Goal: Communication & Community: Answer question/provide support

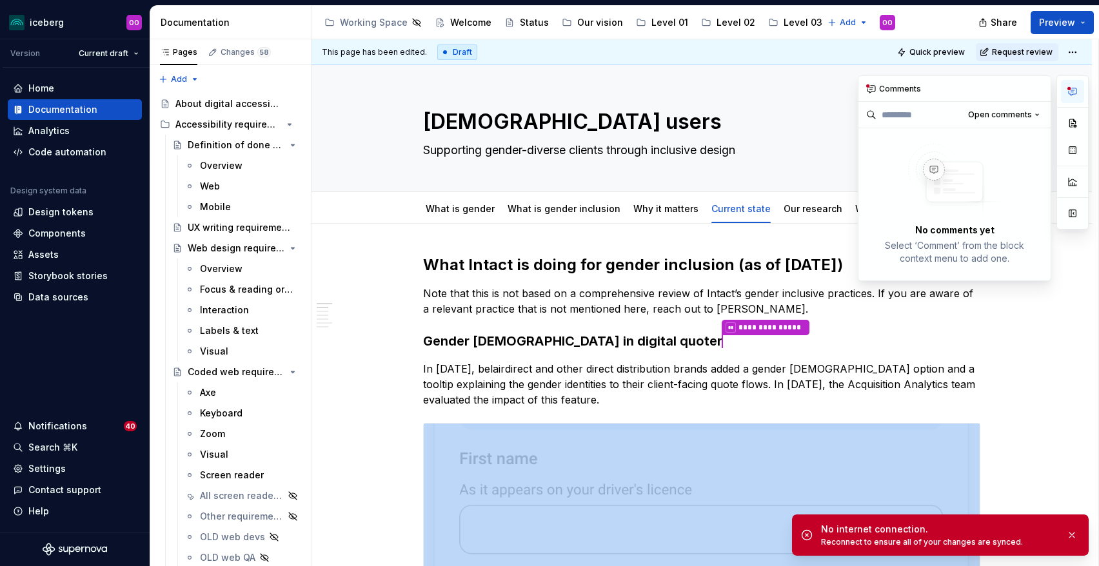
click at [1075, 90] on icon "button" at bounding box center [1073, 91] width 10 height 10
type textarea "*"
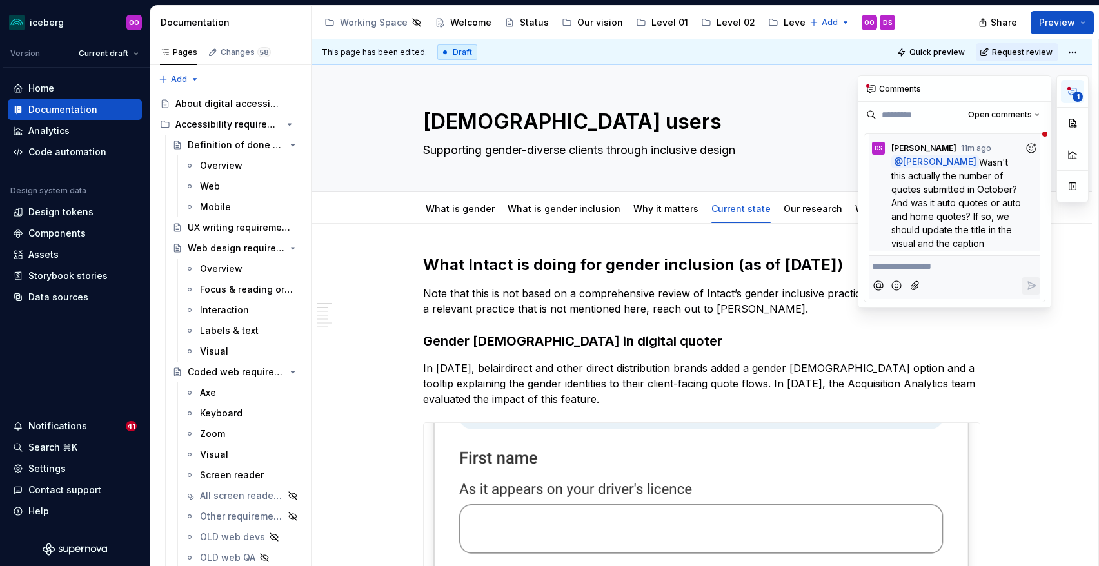
click at [1072, 85] on button "1" at bounding box center [1072, 91] width 23 height 23
click at [1000, 118] on span "Open comments" at bounding box center [1000, 115] width 64 height 10
click at [997, 116] on div "**********" at bounding box center [973, 191] width 231 height 233
click at [973, 207] on span "Wasn't this actually the number of quotes submitted in October? And was it auto…" at bounding box center [957, 203] width 132 height 92
click at [792, 333] on h3 "Gender [DEMOGRAPHIC_DATA] in digital quoter" at bounding box center [701, 341] width 557 height 18
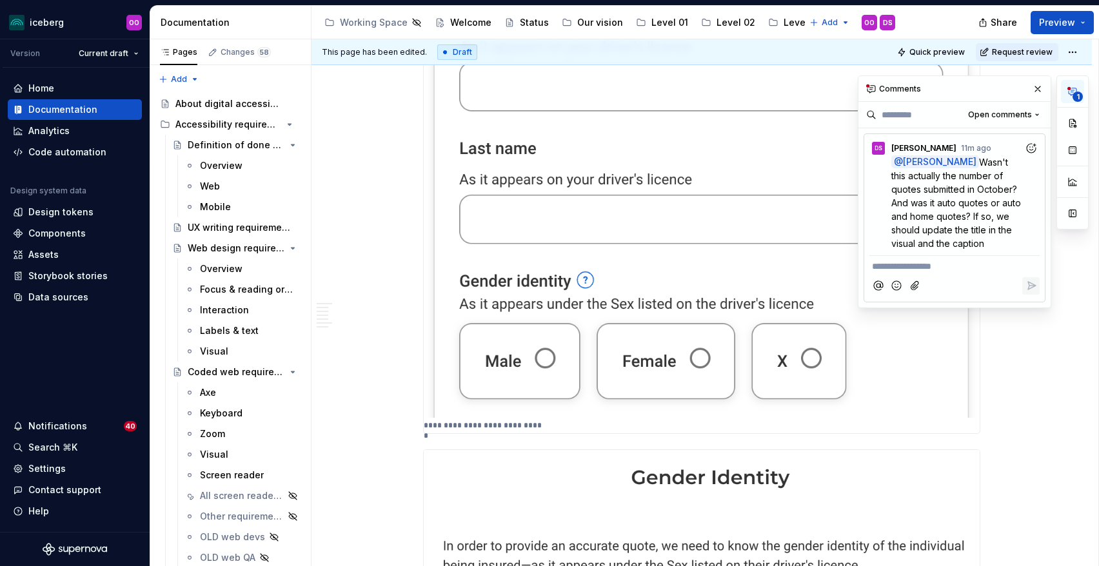
scroll to position [210, 0]
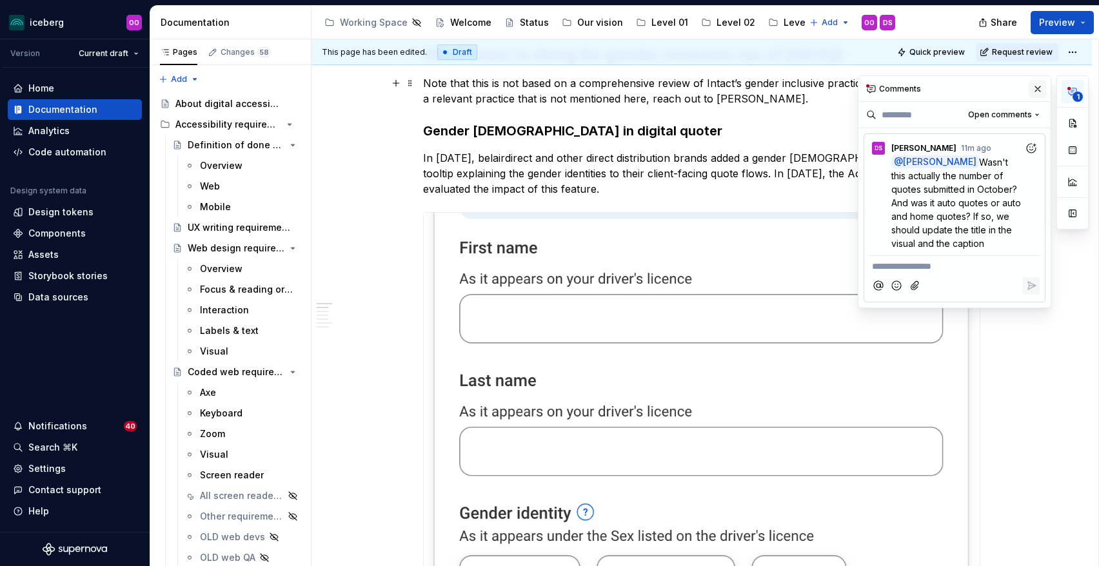
click at [1039, 89] on button "button" at bounding box center [1038, 89] width 18 height 18
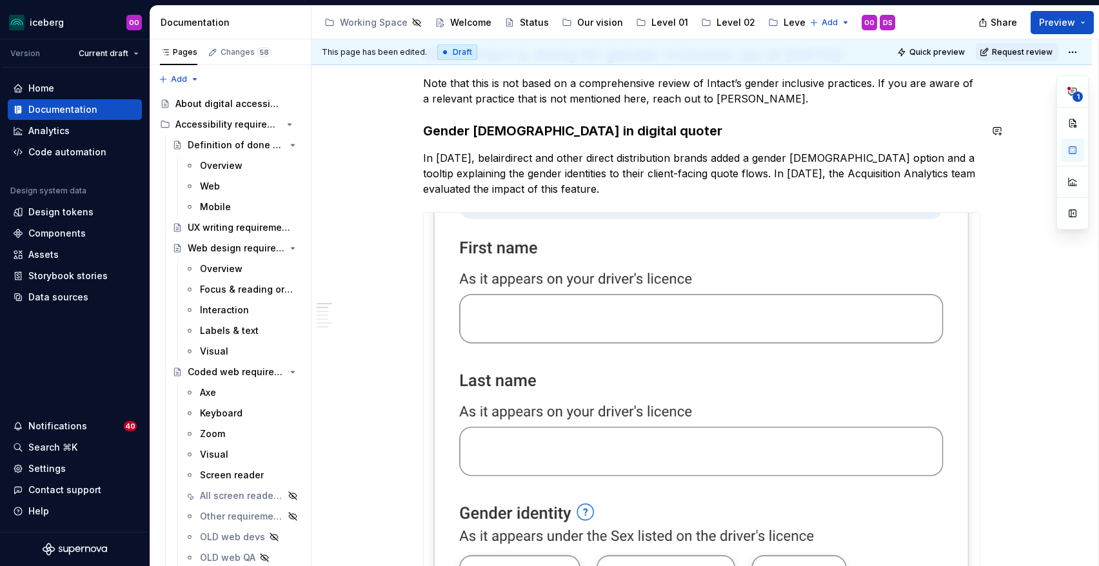
scroll to position [0, 0]
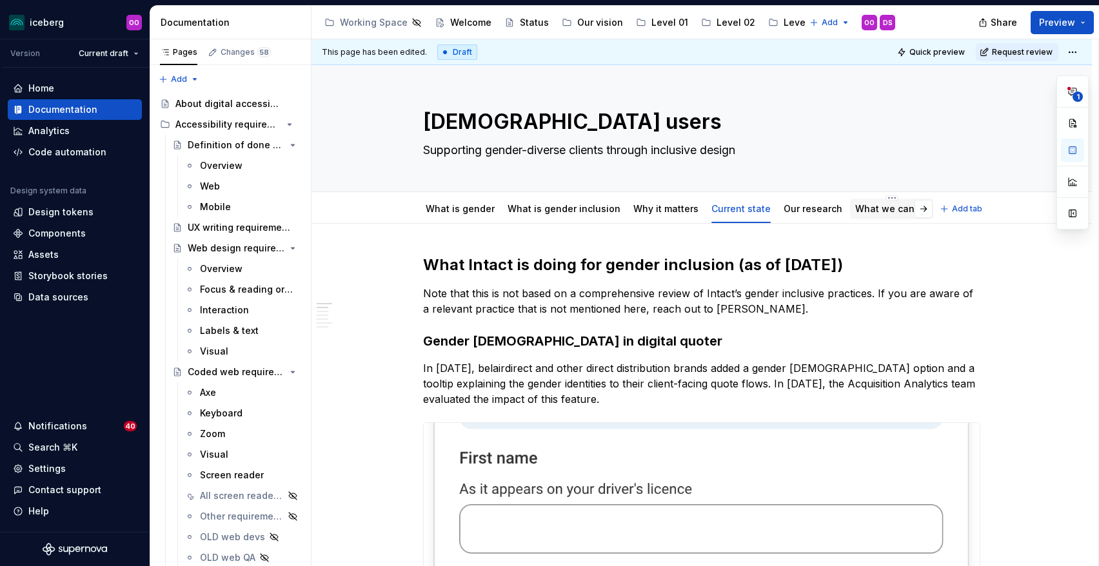
click at [873, 201] on div "What we can do" at bounding box center [892, 209] width 84 height 21
click at [860, 211] on link "What we can do" at bounding box center [892, 208] width 74 height 11
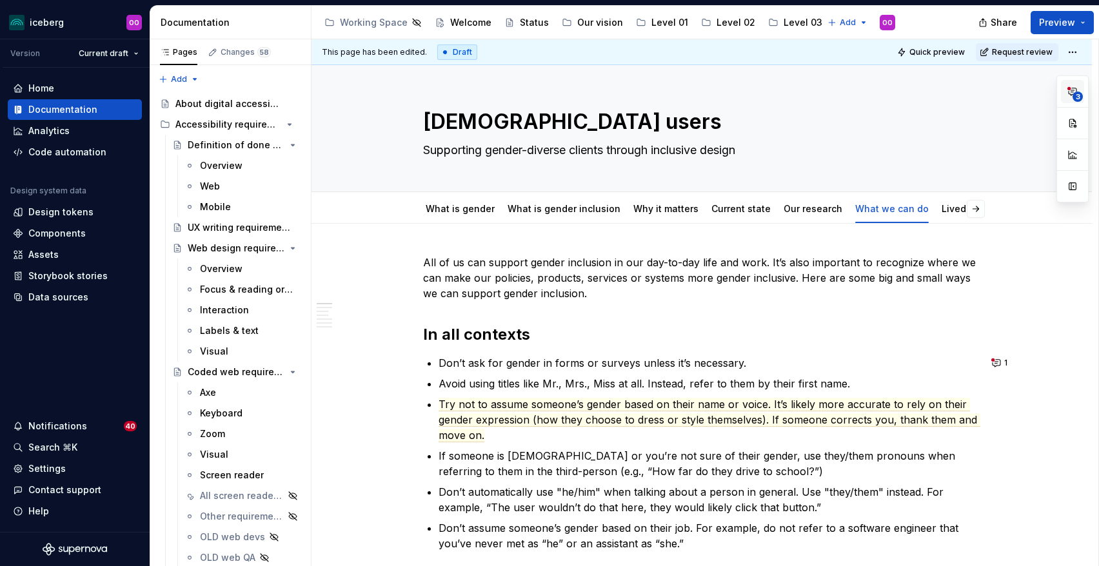
click at [1065, 99] on button "3" at bounding box center [1072, 91] width 23 height 23
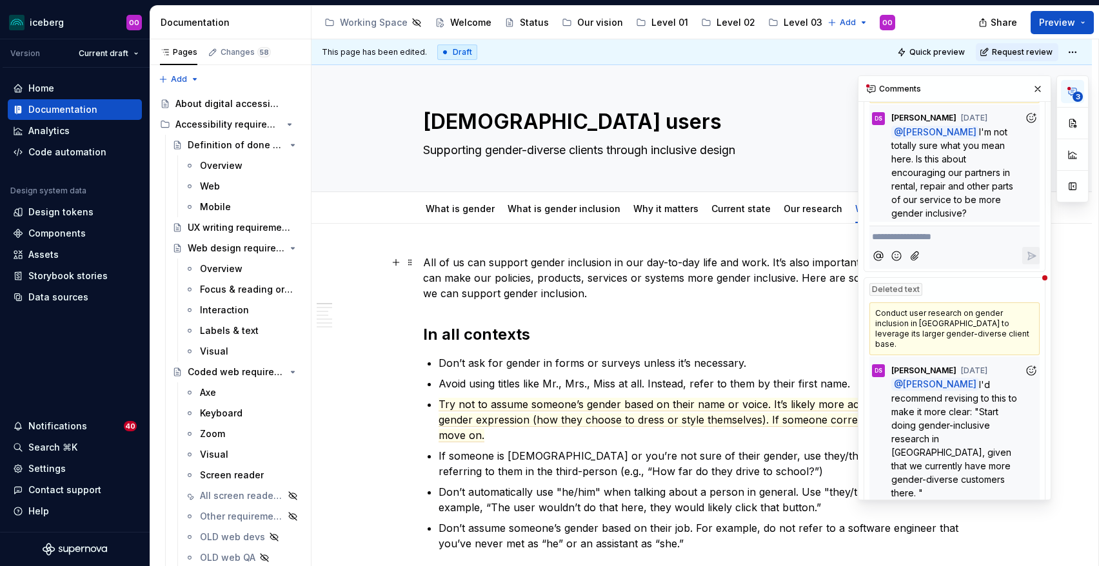
scroll to position [304, 0]
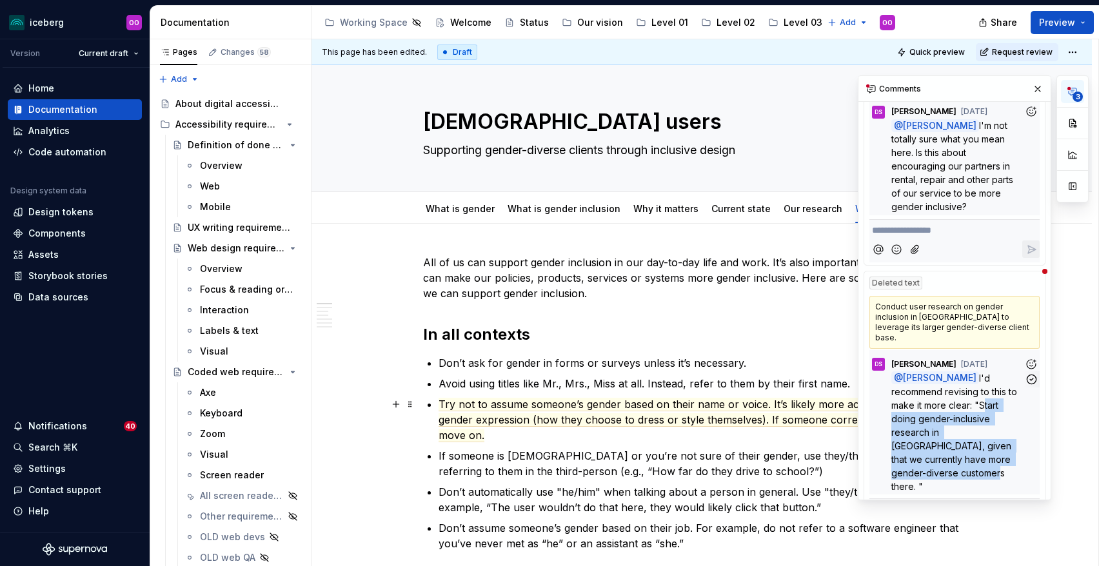
drag, startPoint x: 948, startPoint y: 383, endPoint x: 1000, endPoint y: 436, distance: 73.9
click at [1000, 436] on span "I'd recommend revising to this to make it more clear: "Start doing gender-inclu…" at bounding box center [955, 432] width 128 height 119
copy span "Start doing gender-inclusive research in Ontario, given that we currently have …"
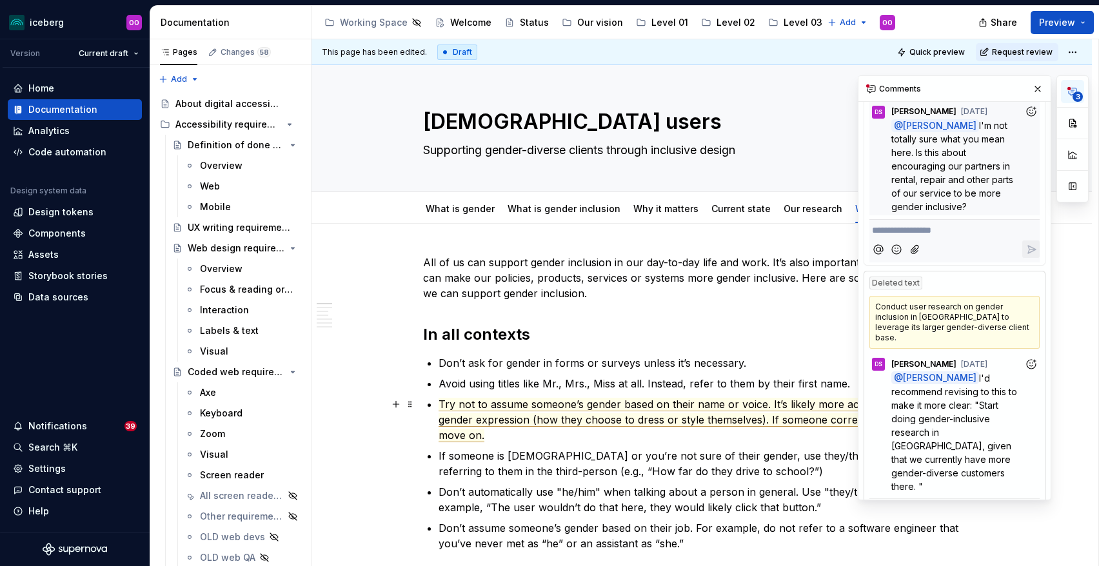
click at [752, 413] on span "Try not to assume someone’s gender based on their name or voice. It’s likely mo…" at bounding box center [710, 420] width 542 height 45
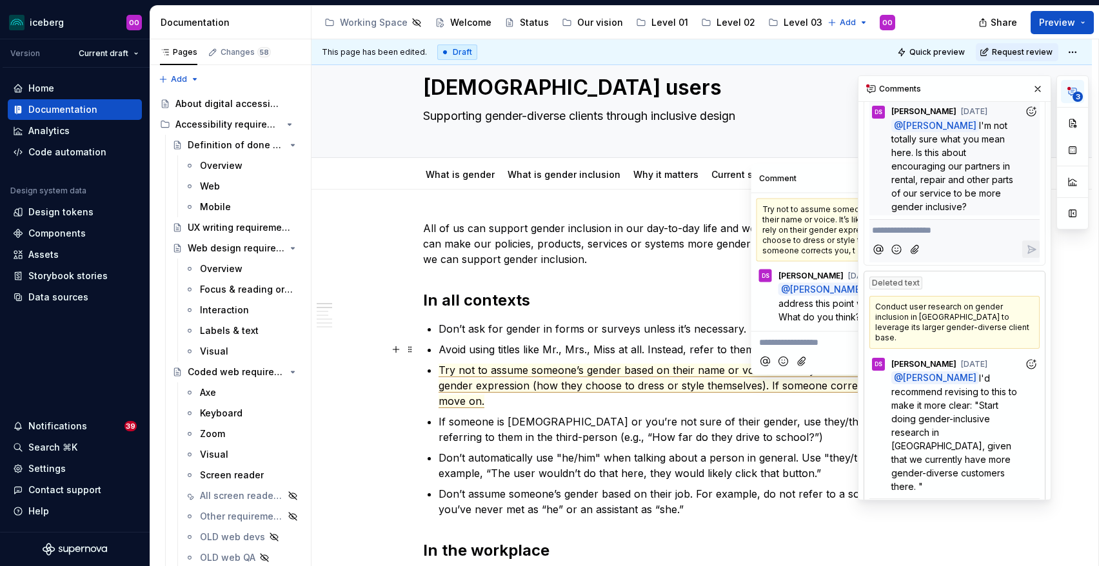
scroll to position [35, 0]
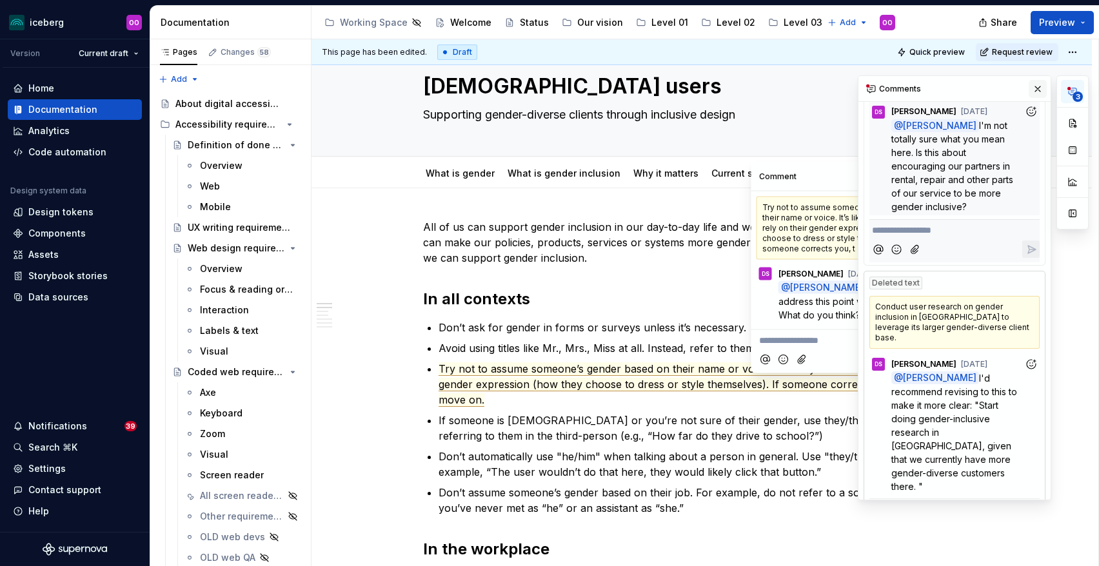
click at [1040, 85] on button "button" at bounding box center [1038, 89] width 18 height 18
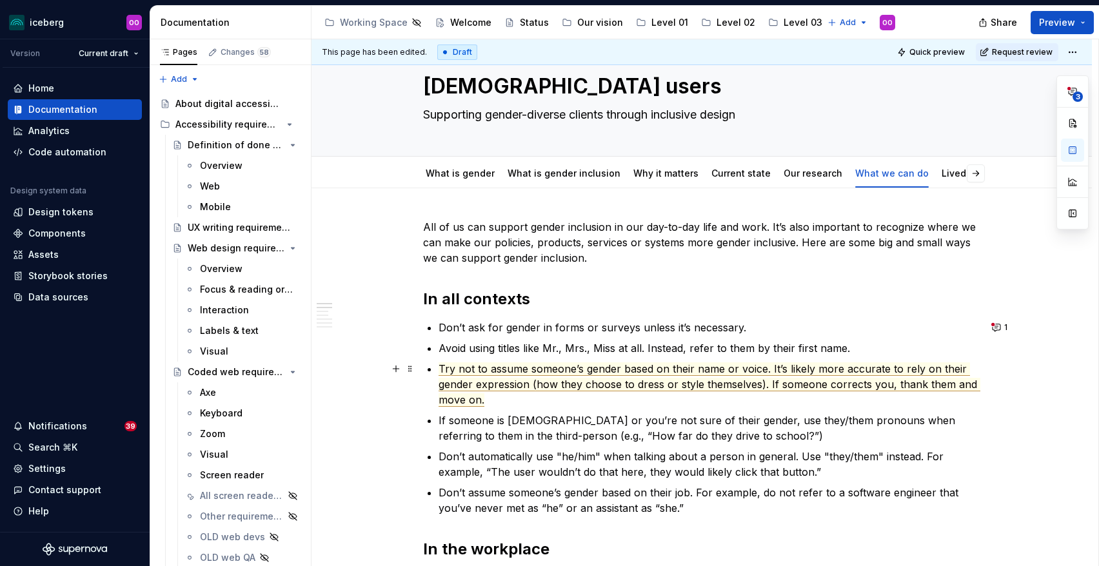
click at [743, 383] on span "Try not to assume someone’s gender based on their name or voice. It’s likely mo…" at bounding box center [710, 385] width 542 height 45
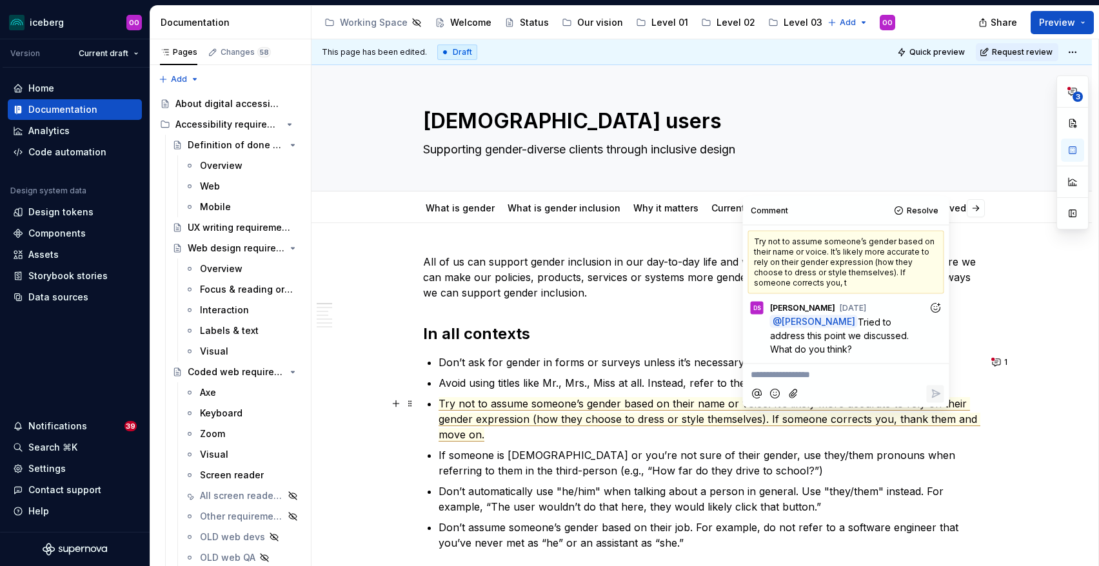
scroll to position [0, 0]
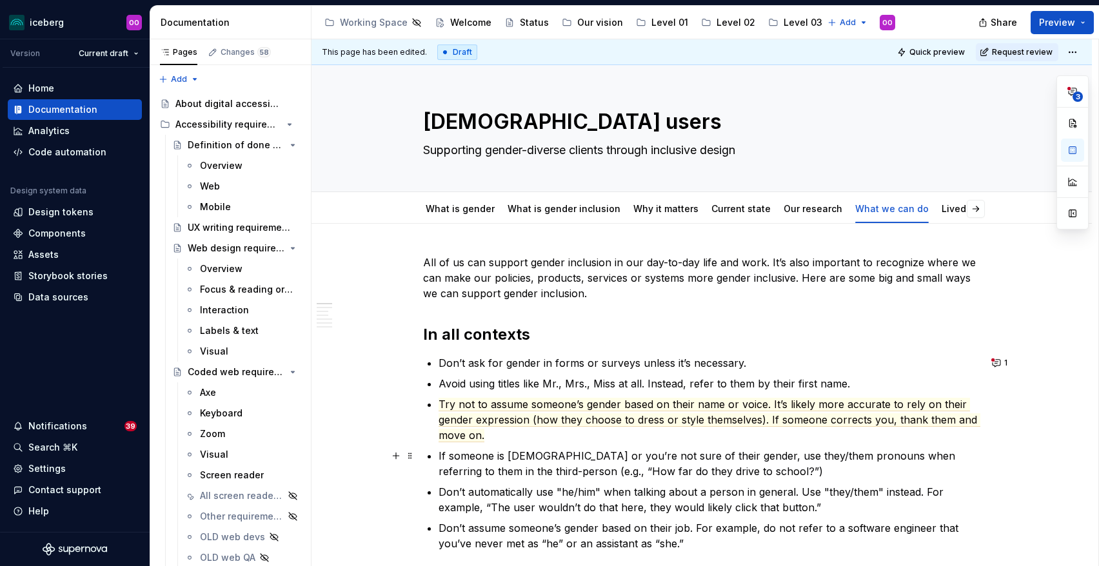
click at [872, 472] on p "If someone is non-binary or you’re not sure of their gender, use they/them pron…" at bounding box center [710, 463] width 542 height 31
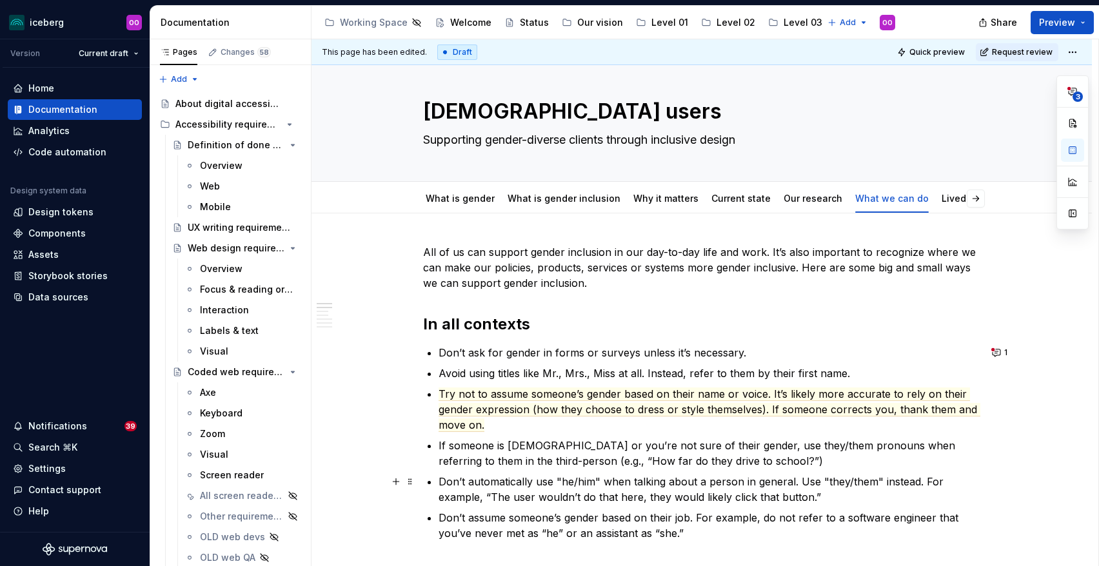
scroll to position [13, 0]
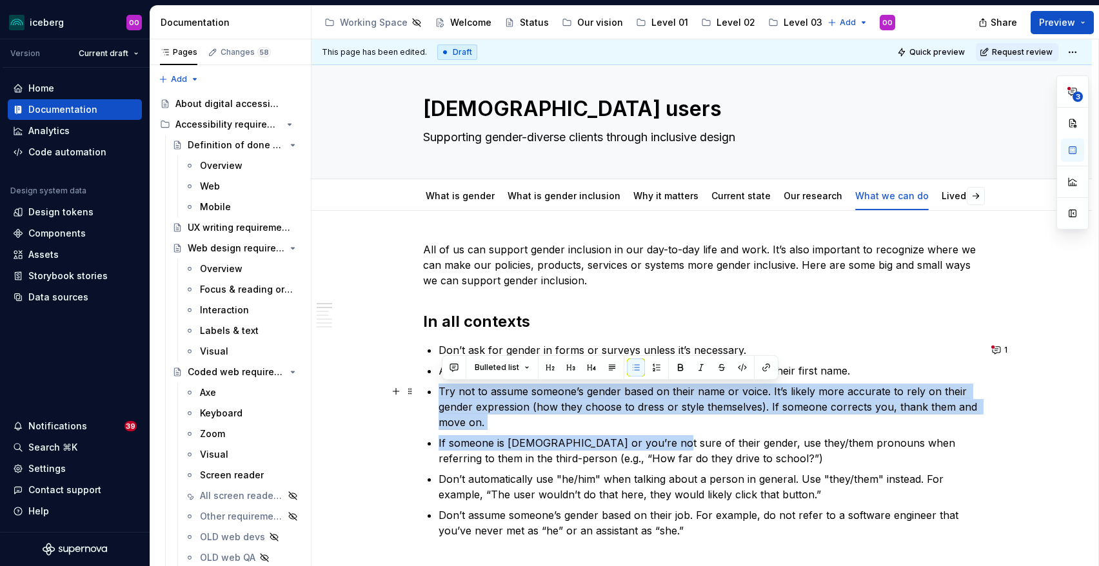
drag, startPoint x: 663, startPoint y: 383, endPoint x: 659, endPoint y: 435, distance: 52.4
click at [659, 435] on ul "Don’t ask for gender in forms or surveys unless it’s necessary. Avoid using tit…" at bounding box center [710, 441] width 542 height 196
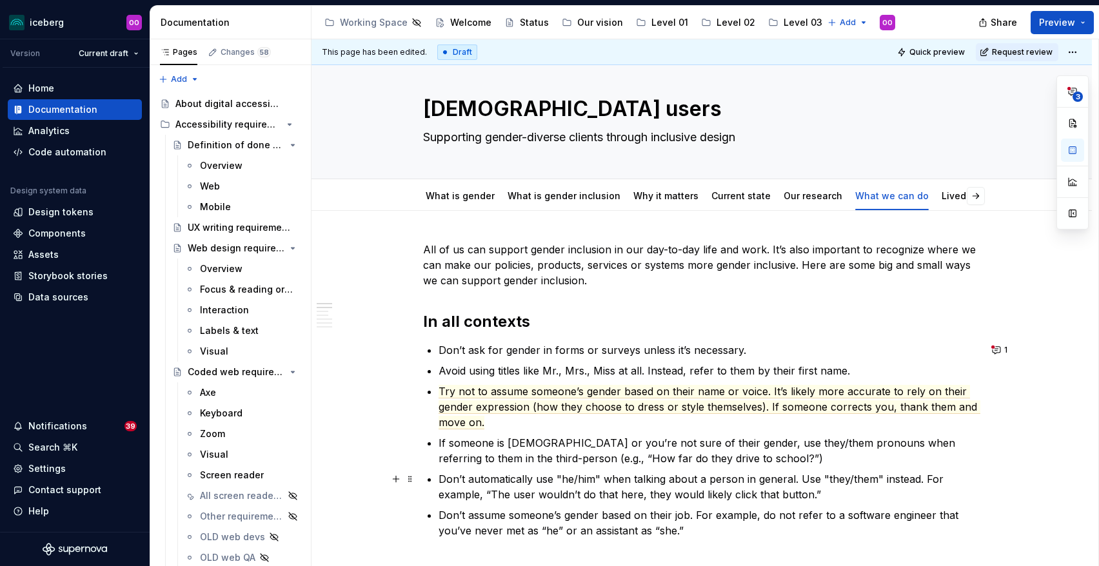
click at [650, 475] on p "Don’t automatically use "he/him" when talking about a person in general. Use "t…" at bounding box center [710, 487] width 542 height 31
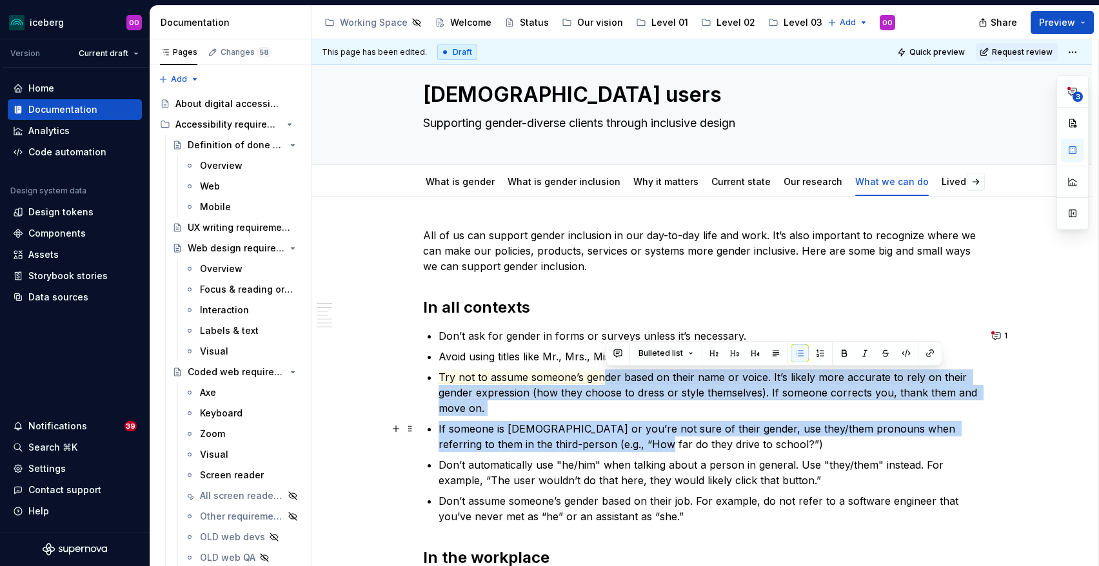
drag, startPoint x: 607, startPoint y: 375, endPoint x: 613, endPoint y: 448, distance: 73.8
click at [613, 448] on ul "Don’t ask for gender in forms or surveys unless it’s necessary. Avoid using tit…" at bounding box center [710, 426] width 542 height 196
click at [685, 430] on p "If someone is non-binary or you’re not sure of their gender, use they/them pron…" at bounding box center [710, 436] width 542 height 31
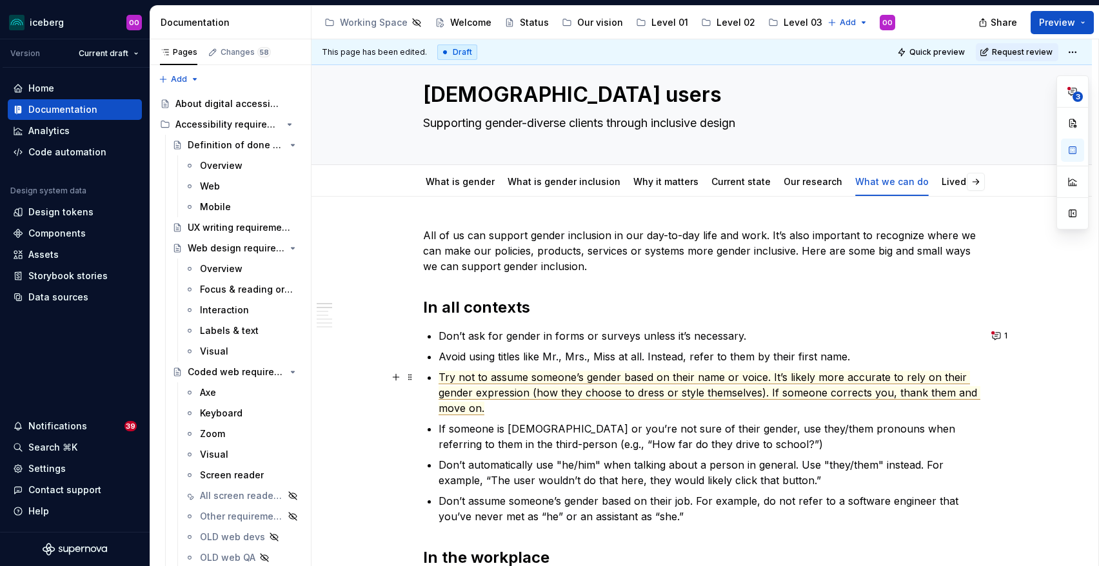
click at [726, 380] on span "Try not to assume someone’s gender based on their name or voice. It’s likely mo…" at bounding box center [710, 393] width 542 height 45
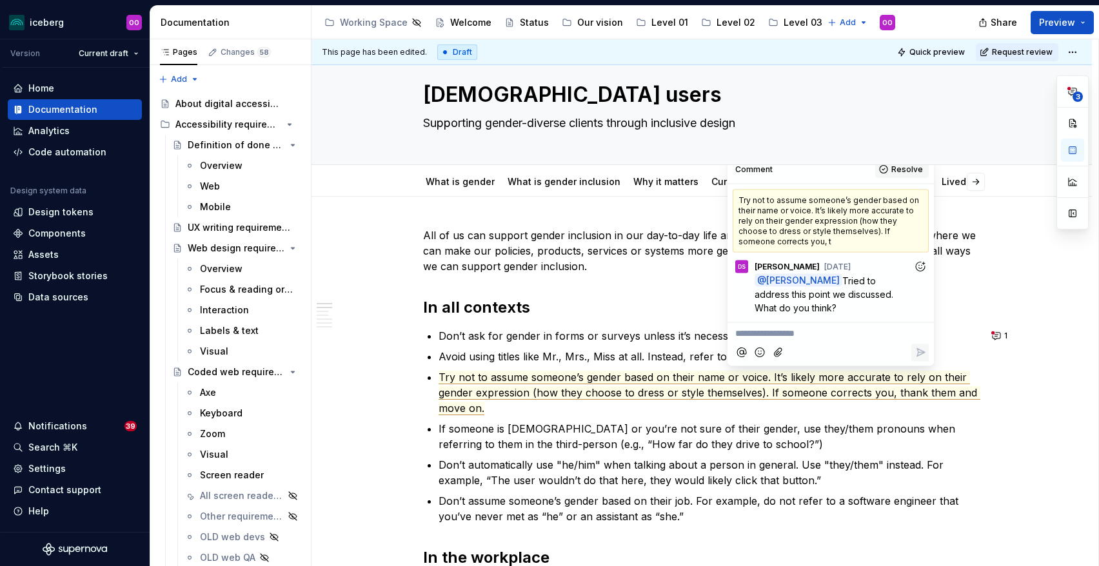
click at [897, 166] on span "Resolve" at bounding box center [907, 169] width 32 height 10
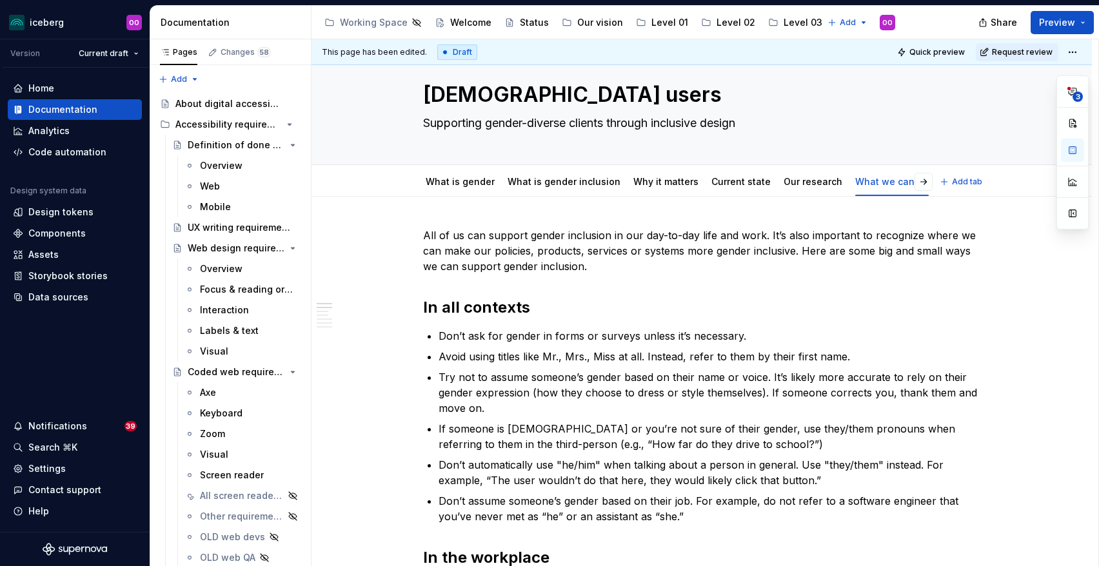
type textarea "*"
click at [868, 408] on p "Try not to assume someone’s gender based on their name or voice. It’s likely mo…" at bounding box center [710, 393] width 542 height 46
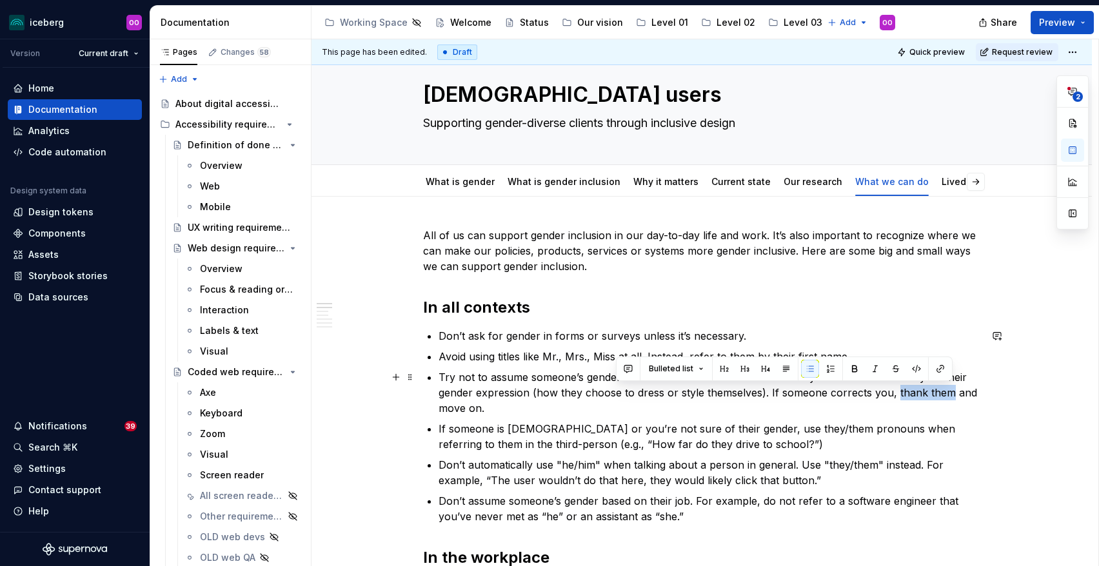
drag, startPoint x: 951, startPoint y: 395, endPoint x: 895, endPoint y: 395, distance: 55.5
click at [895, 395] on commenthighlight "Try not to assume someone’s gender based on their name or voice. It’s likely mo…" at bounding box center [710, 393] width 542 height 44
click at [889, 437] on p "If someone is non-binary or you’re not sure of their gender, use they/them pron…" at bounding box center [710, 436] width 542 height 31
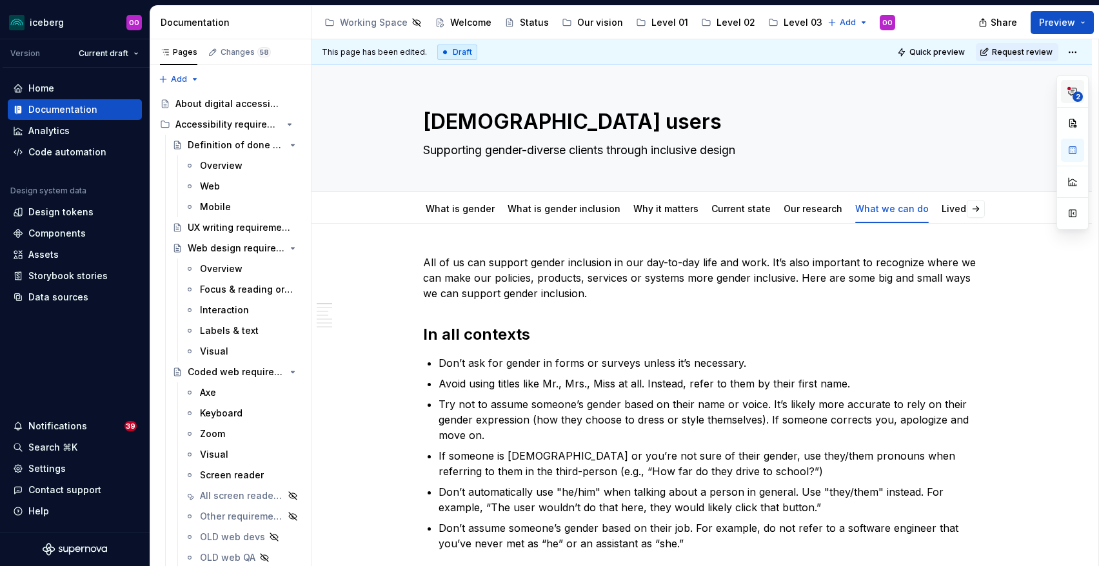
click at [1075, 99] on span "2" at bounding box center [1078, 97] width 10 height 10
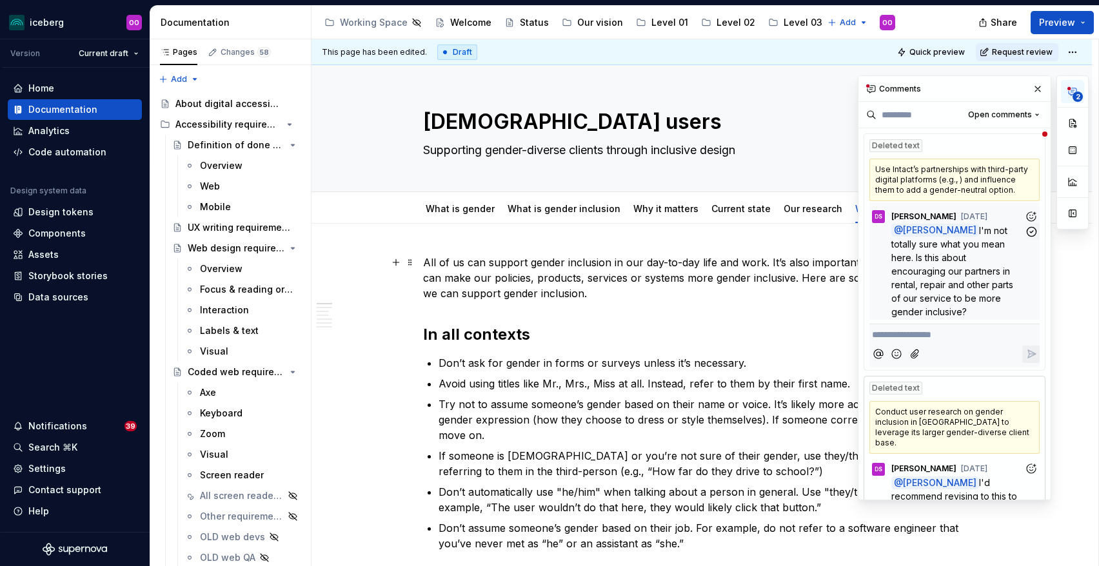
scroll to position [105, 0]
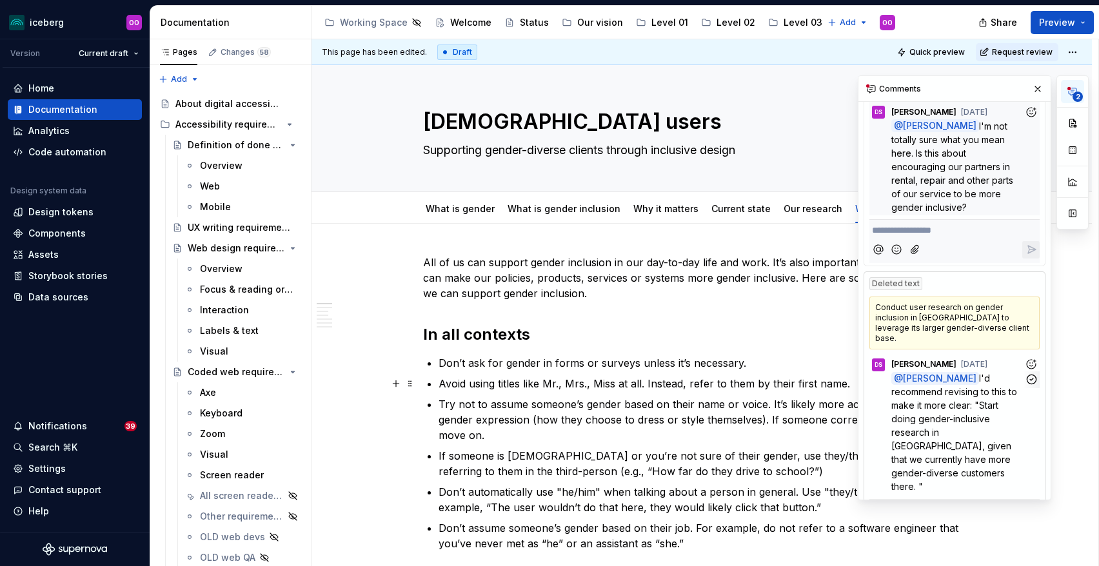
click at [971, 379] on span "I'd recommend revising to this to make it more clear: "Start doing gender-inclu…" at bounding box center [955, 432] width 128 height 119
click at [945, 297] on div "Conduct user research on gender inclusion in Ontario to leverage its larger gen…" at bounding box center [955, 323] width 170 height 53
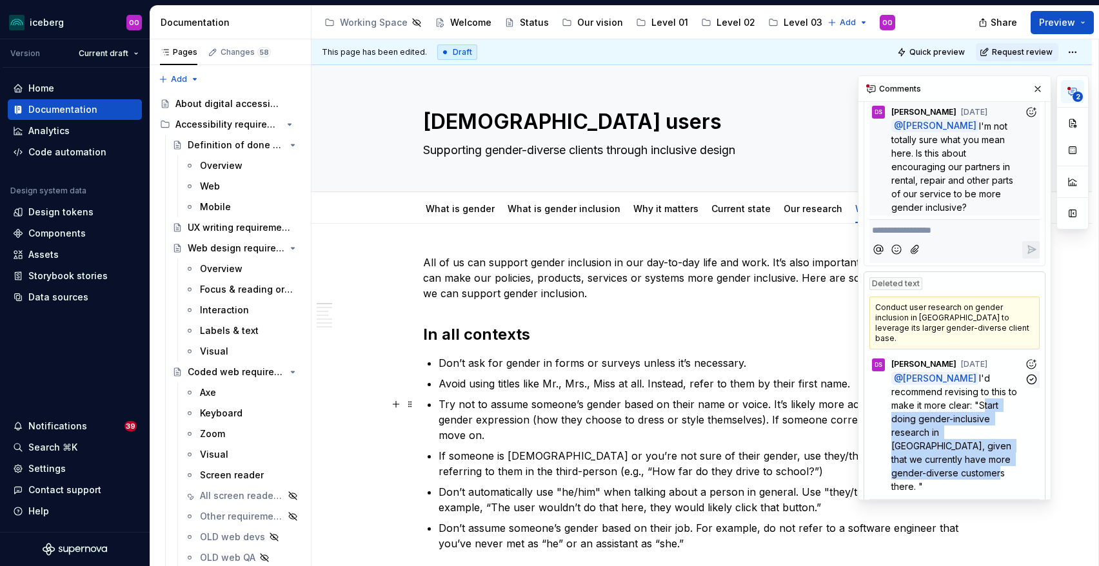
drag, startPoint x: 948, startPoint y: 379, endPoint x: 999, endPoint y: 437, distance: 77.2
click at [999, 437] on span "I'd recommend revising to this to make it more clear: "Start doing gender-inclu…" at bounding box center [955, 432] width 128 height 119
copy span "Start doing gender-inclusive research in Ontario, given that we currently have …"
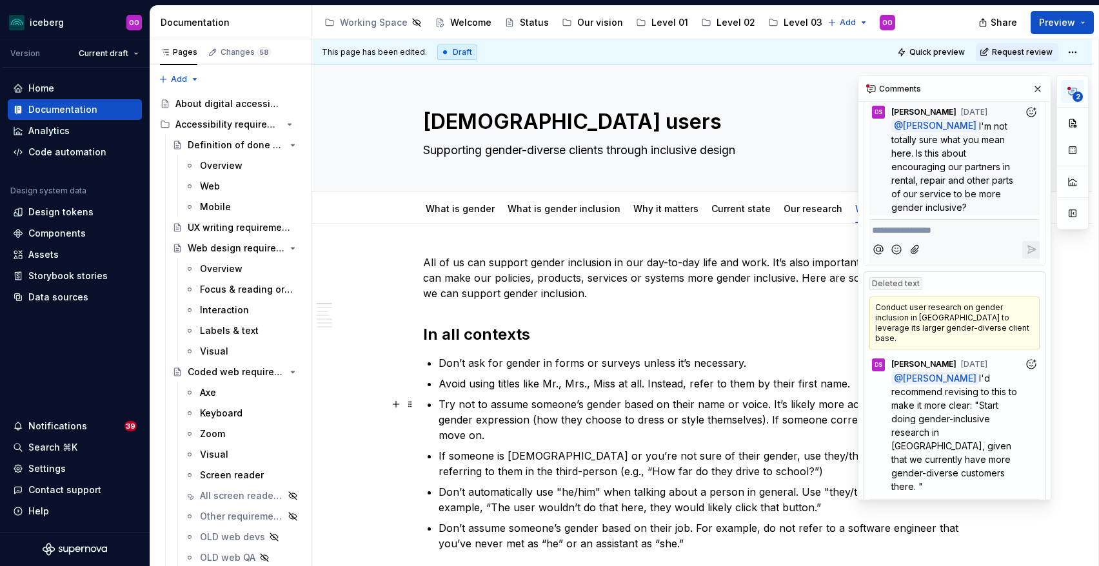
click at [810, 423] on commenthighlight "Try not to assume someone’s gender based on their name or voice. It’s likely mo…" at bounding box center [705, 420] width 533 height 44
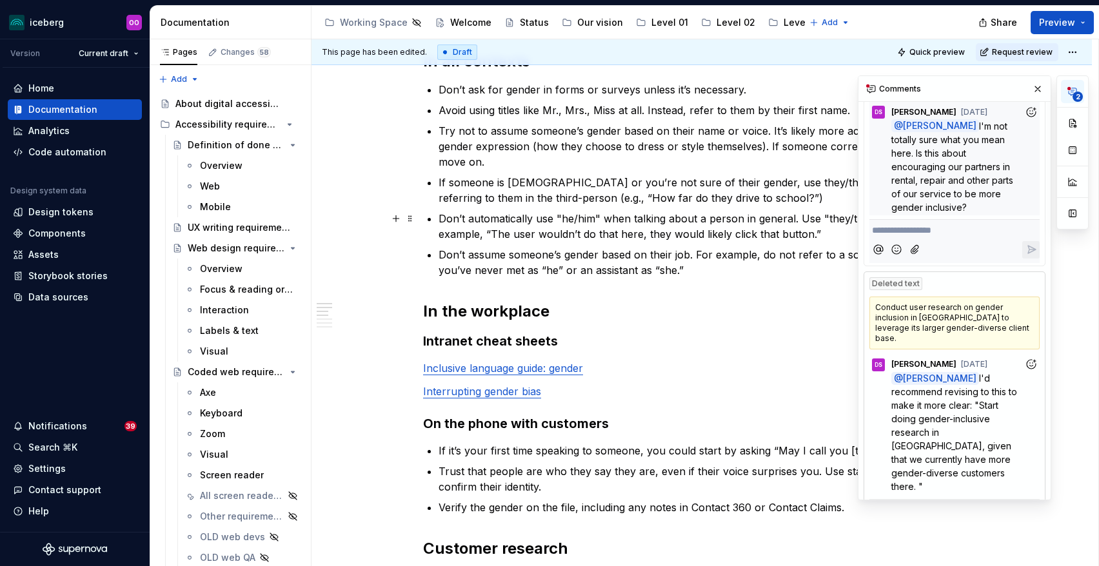
scroll to position [0, 0]
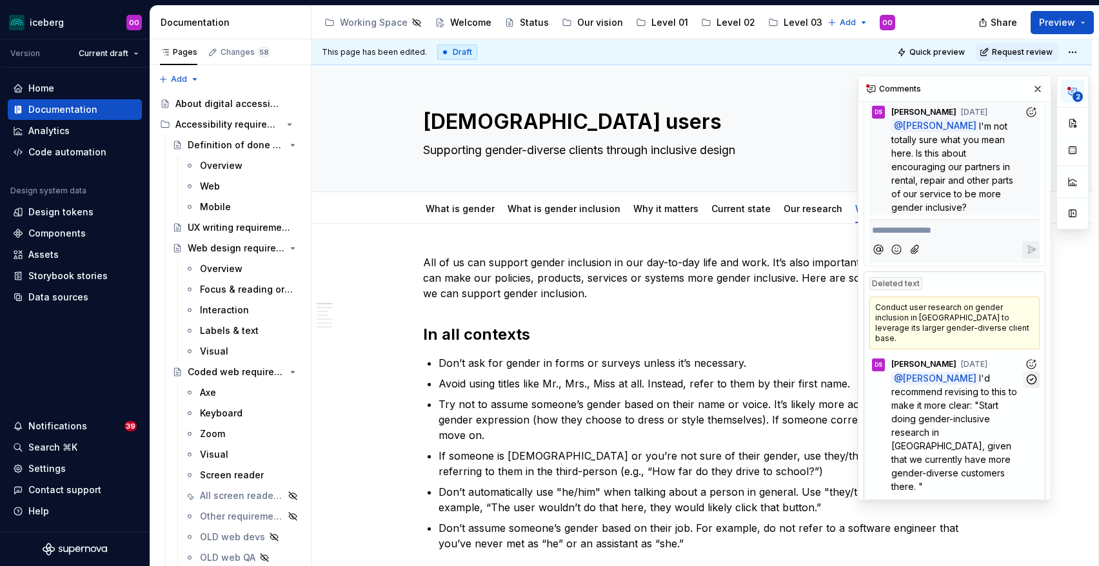
click at [1032, 373] on icon "button" at bounding box center [1032, 379] width 12 height 12
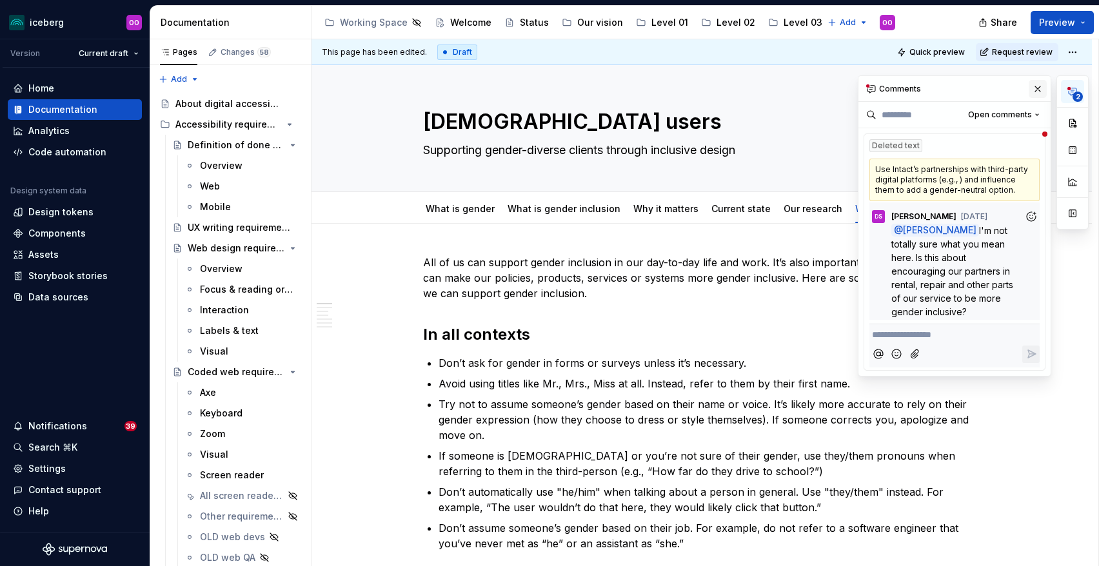
click at [1041, 89] on button "button" at bounding box center [1038, 89] width 18 height 18
click at [1071, 83] on button "2" at bounding box center [1072, 91] width 23 height 23
click at [1007, 109] on button "Open comments" at bounding box center [1003, 115] width 83 height 18
click at [1007, 109] on div "**********" at bounding box center [973, 225] width 231 height 301
click at [1033, 231] on icon "button" at bounding box center [1032, 232] width 12 height 12
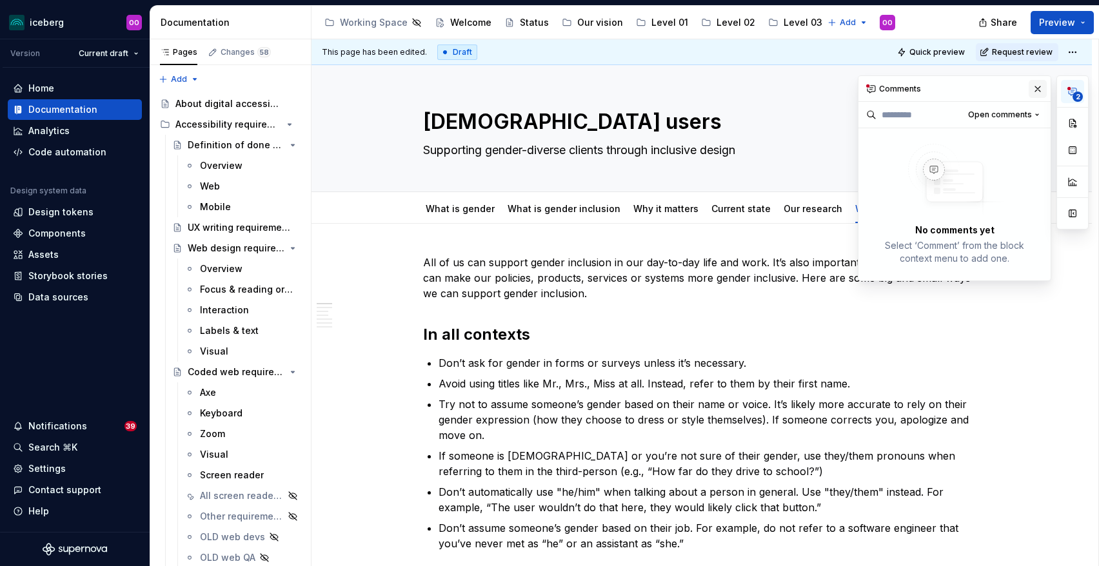
click at [1035, 85] on button "button" at bounding box center [1038, 89] width 18 height 18
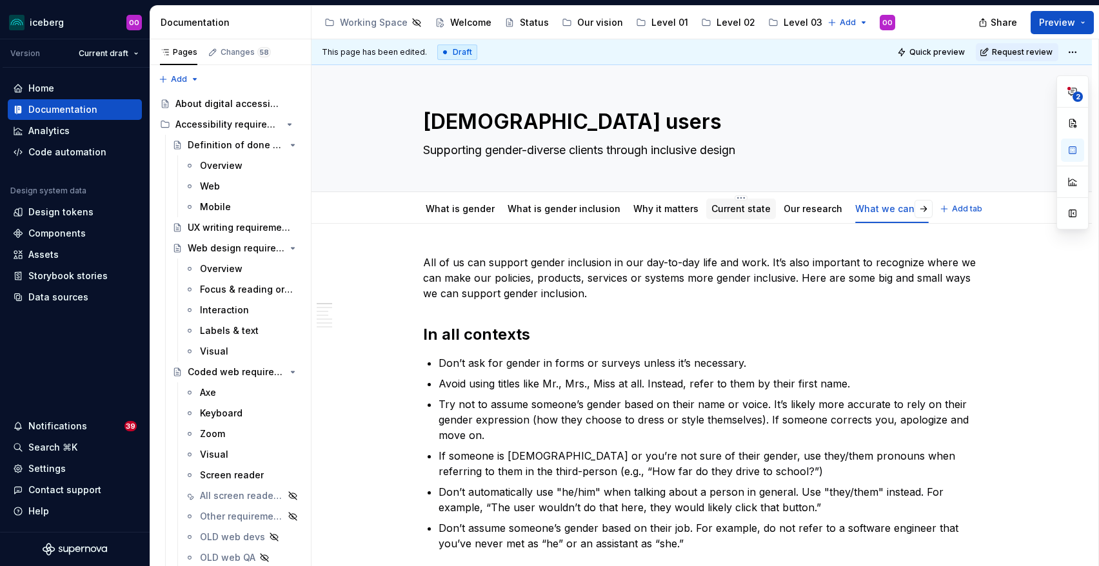
click at [737, 217] on div "Current state" at bounding box center [741, 209] width 70 height 21
click at [1068, 95] on icon "button" at bounding box center [1073, 91] width 10 height 10
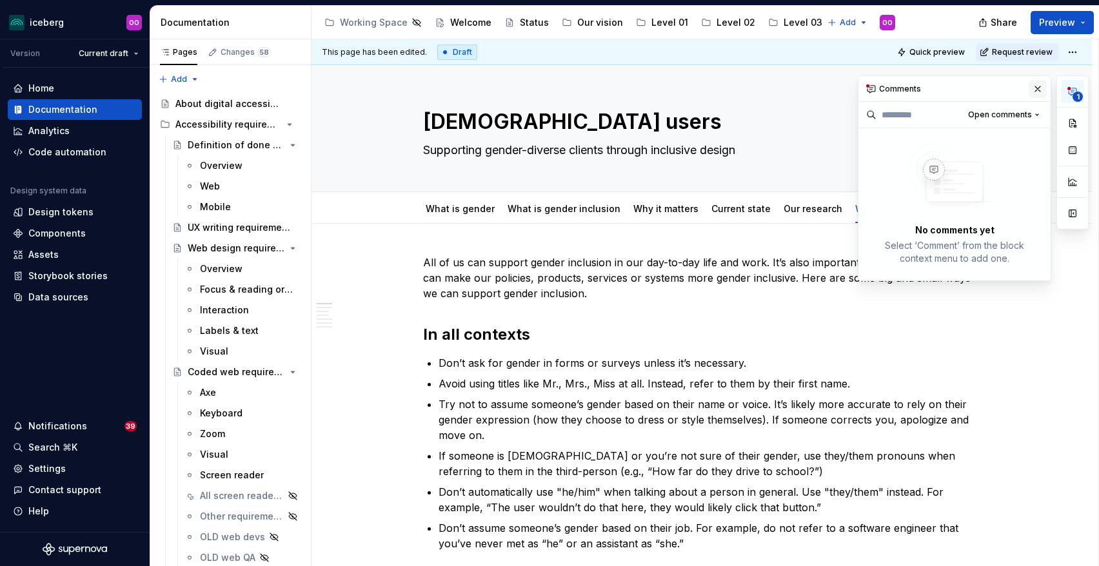
click at [1038, 91] on button "button" at bounding box center [1038, 89] width 18 height 18
click at [1077, 88] on icon "button" at bounding box center [1073, 91] width 10 height 10
click at [1036, 81] on button "button" at bounding box center [1038, 89] width 18 height 18
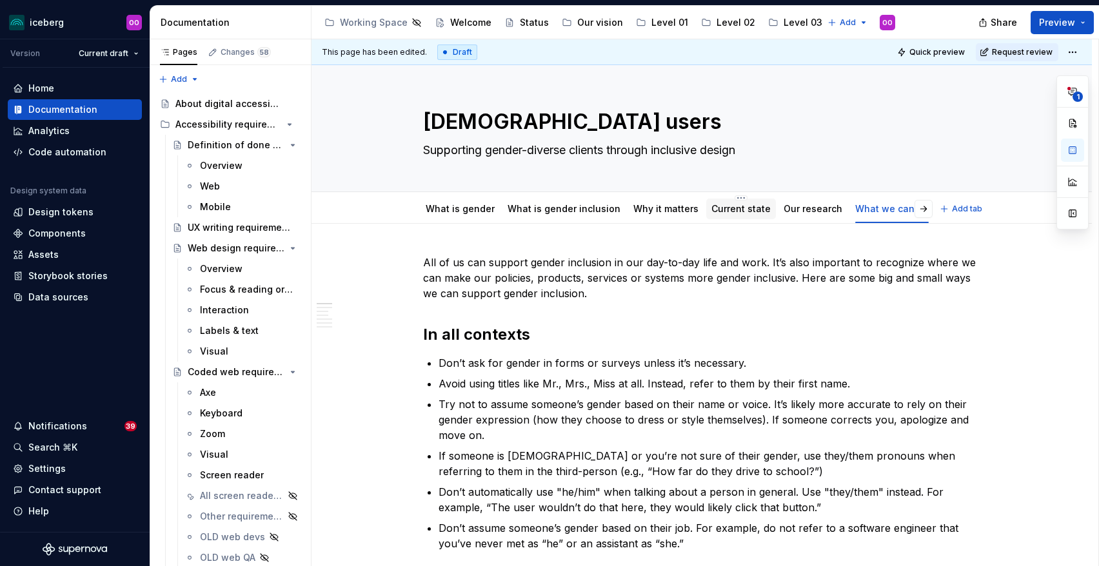
click at [729, 219] on div "Current state" at bounding box center [741, 209] width 70 height 21
click at [732, 212] on link "Current state" at bounding box center [741, 208] width 59 height 11
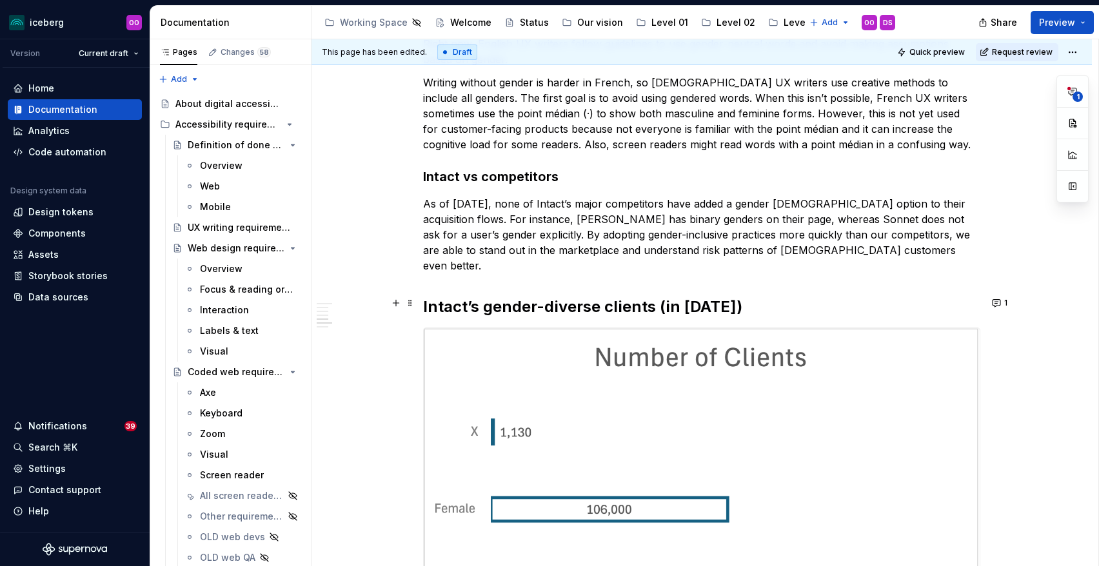
scroll to position [1371, 0]
click at [1002, 300] on button "1" at bounding box center [1000, 304] width 25 height 18
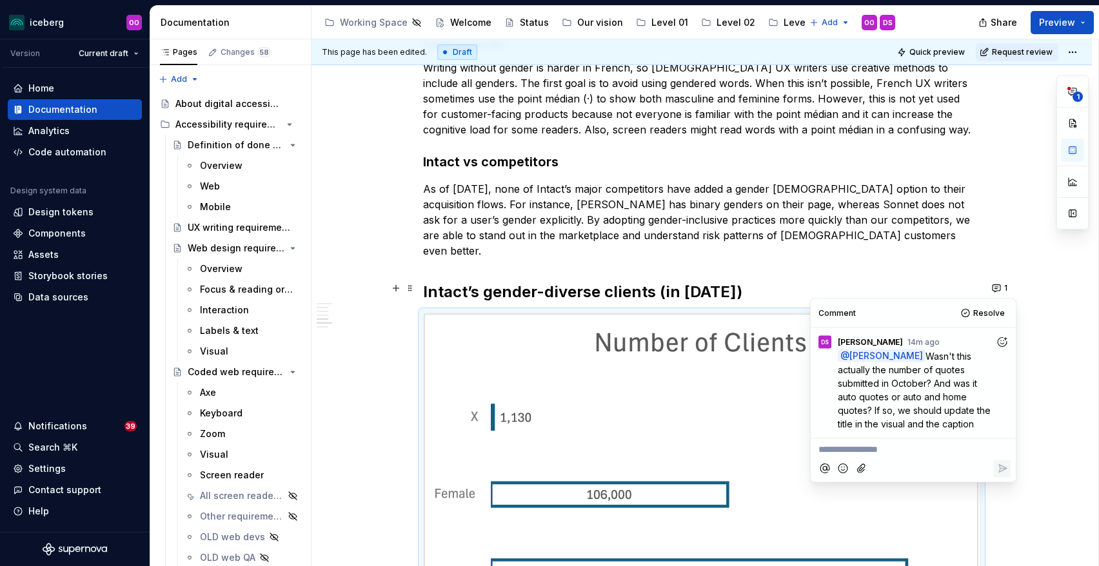
scroll to position [1386, 0]
drag, startPoint x: 941, startPoint y: 372, endPoint x: 919, endPoint y: 432, distance: 64.1
click at [919, 432] on p "@ Olivia Ou Wasn't this actually the number of quotes submitted in October? And…" at bounding box center [916, 392] width 157 height 81
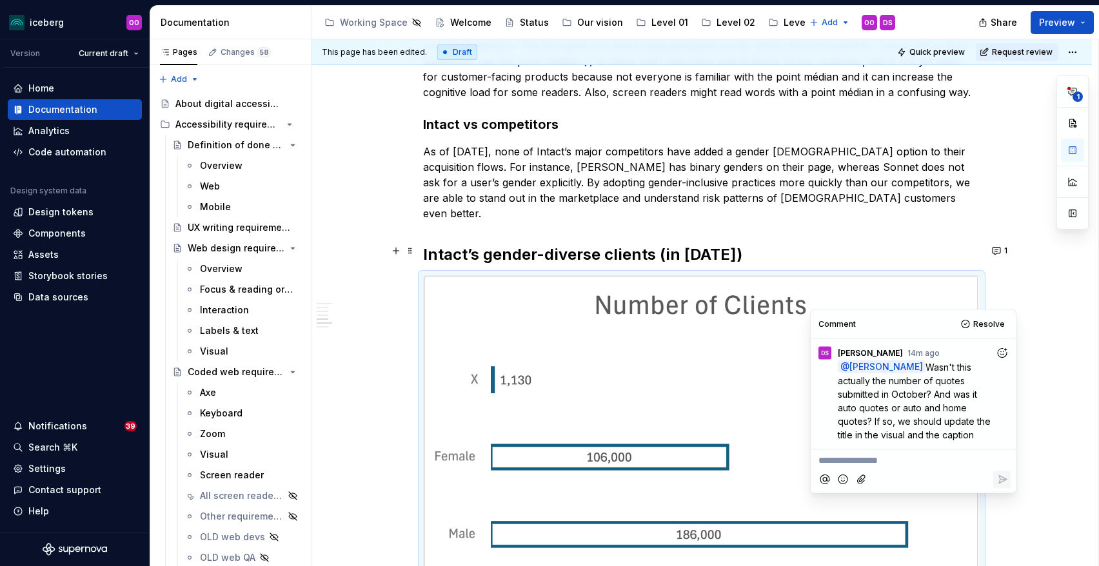
scroll to position [1361, 0]
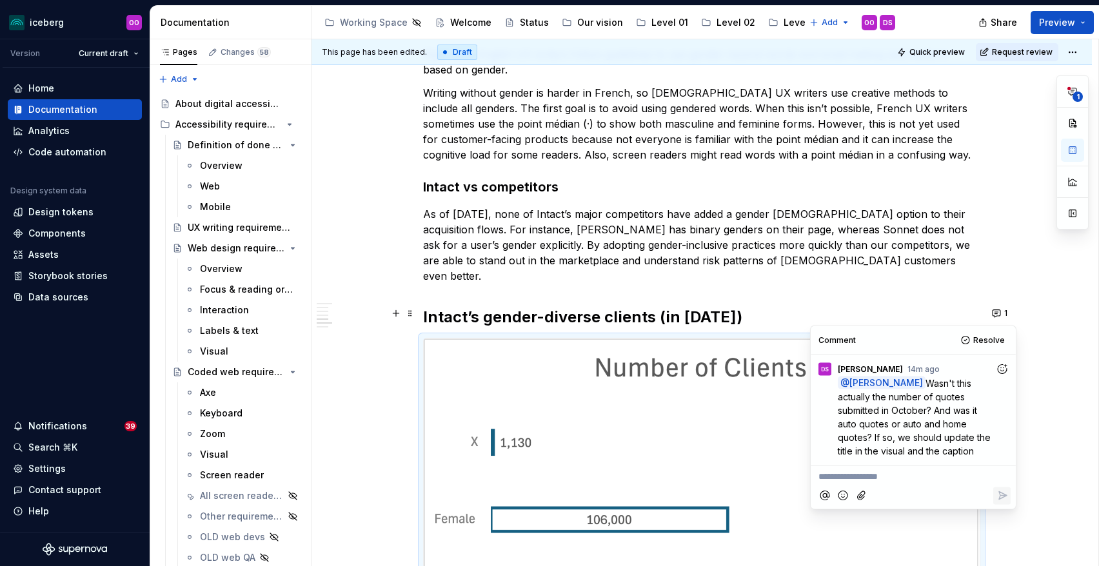
click at [855, 339] on div "Comment Resolve" at bounding box center [913, 340] width 205 height 28
click at [982, 341] on span "Resolve" at bounding box center [989, 340] width 32 height 10
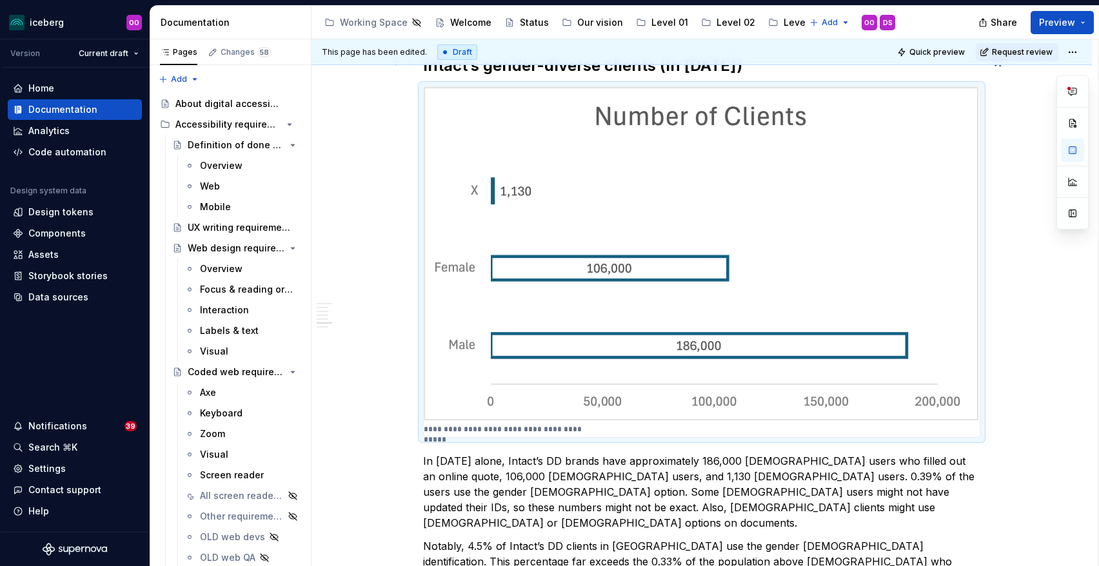
scroll to position [1614, 0]
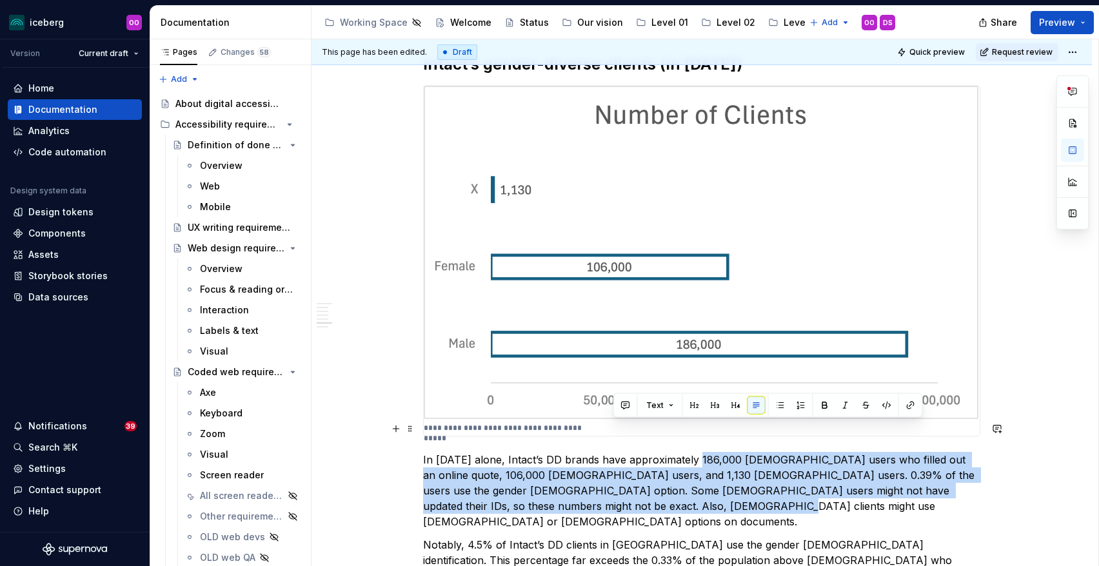
drag, startPoint x: 701, startPoint y: 423, endPoint x: 696, endPoint y: 473, distance: 50.5
click at [696, 473] on p "In [DATE] alone, Intact’s DD brands have approximately 186,000 [DEMOGRAPHIC_DAT…" at bounding box center [701, 490] width 557 height 77
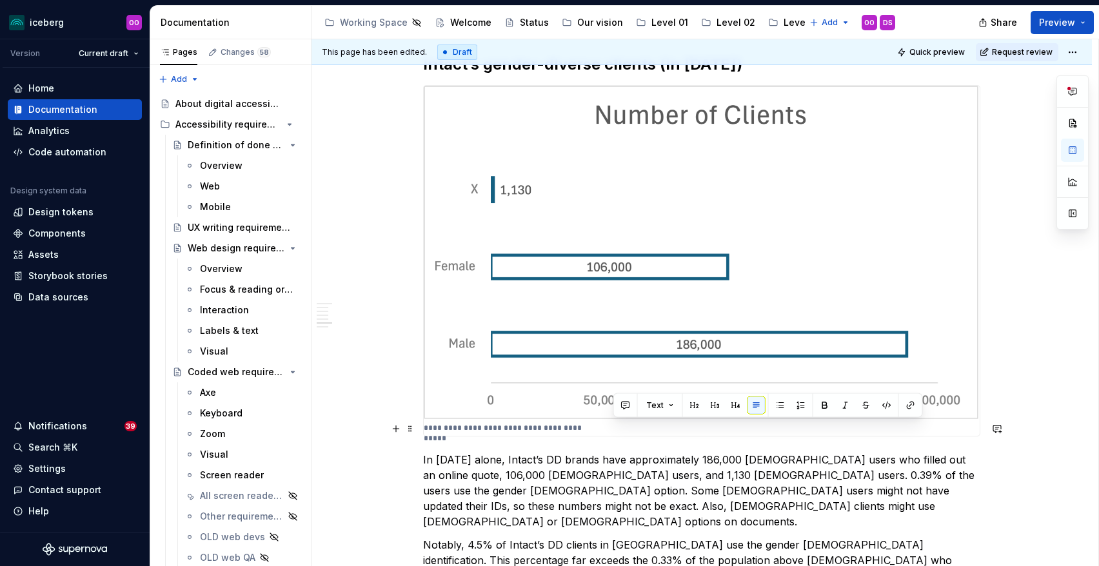
click at [646, 475] on p "In [DATE] alone, Intact’s DD brands have approximately 186,000 [DEMOGRAPHIC_DAT…" at bounding box center [701, 490] width 557 height 77
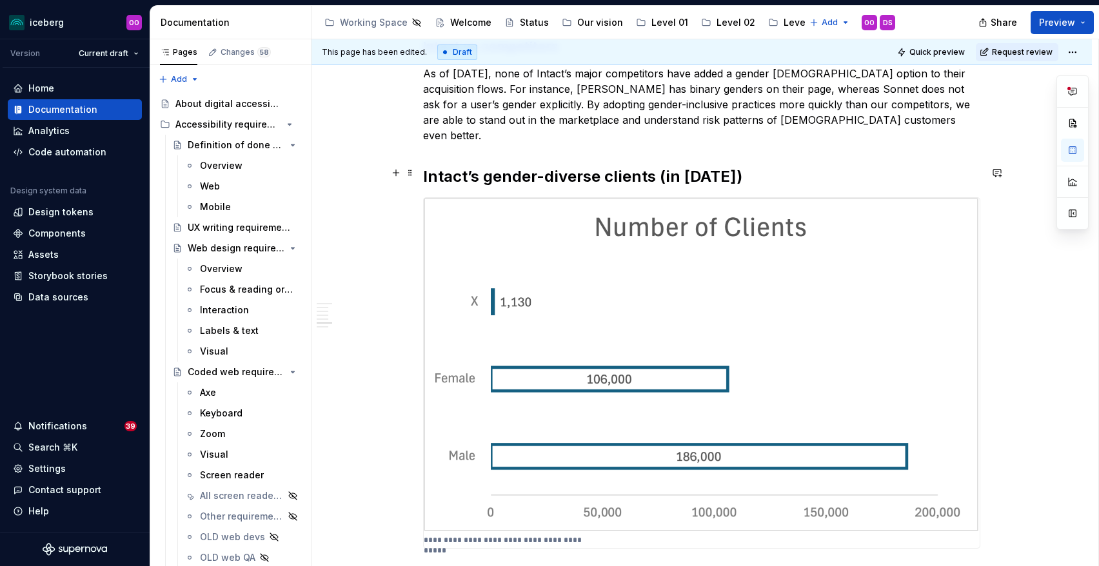
scroll to position [1481, 0]
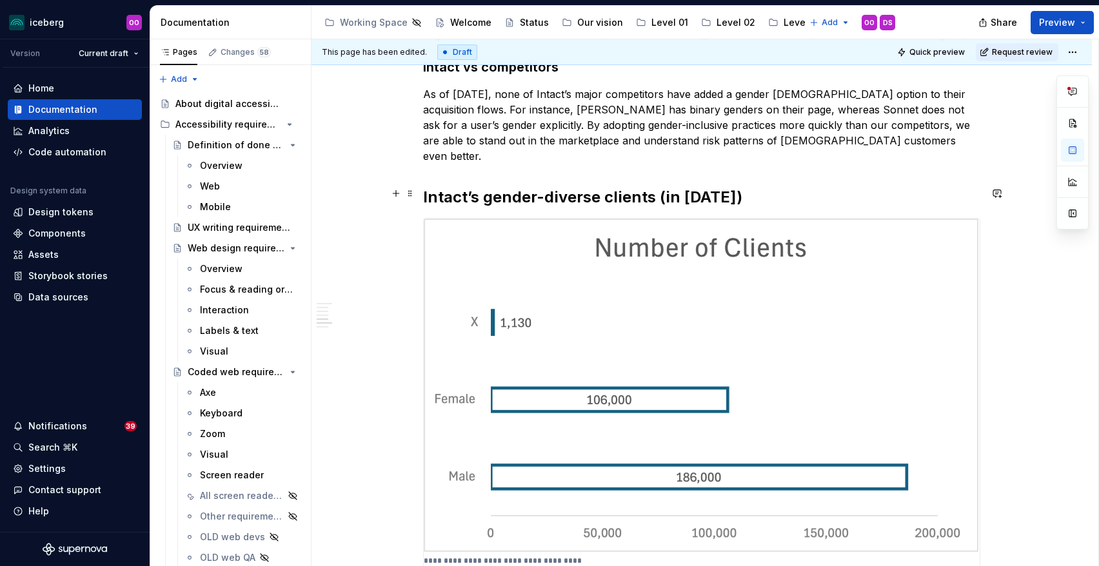
click at [859, 239] on img at bounding box center [702, 386] width 556 height 335
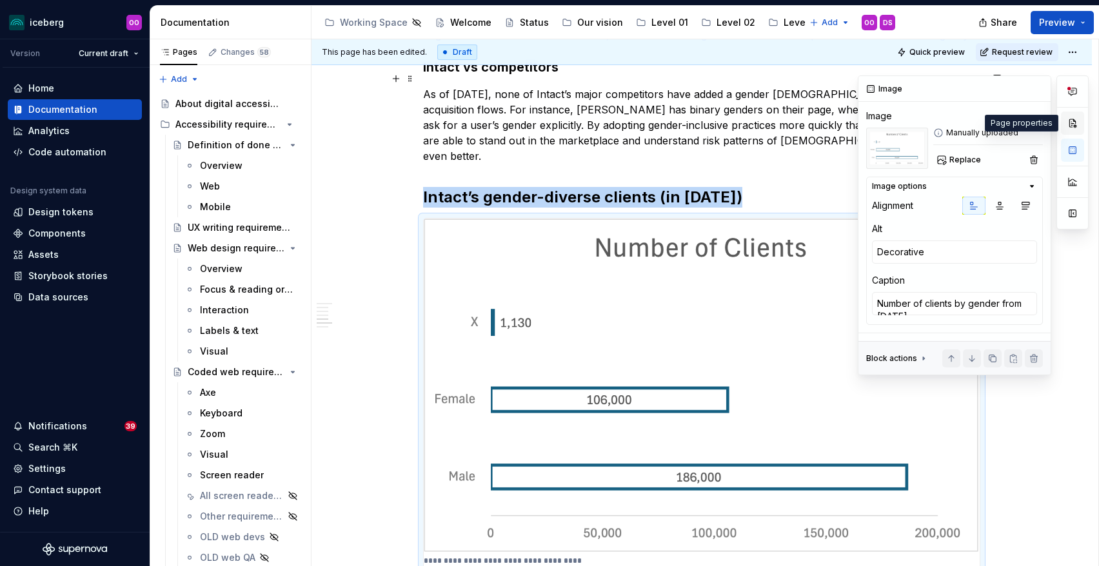
click at [1073, 124] on button "button" at bounding box center [1072, 123] width 23 height 23
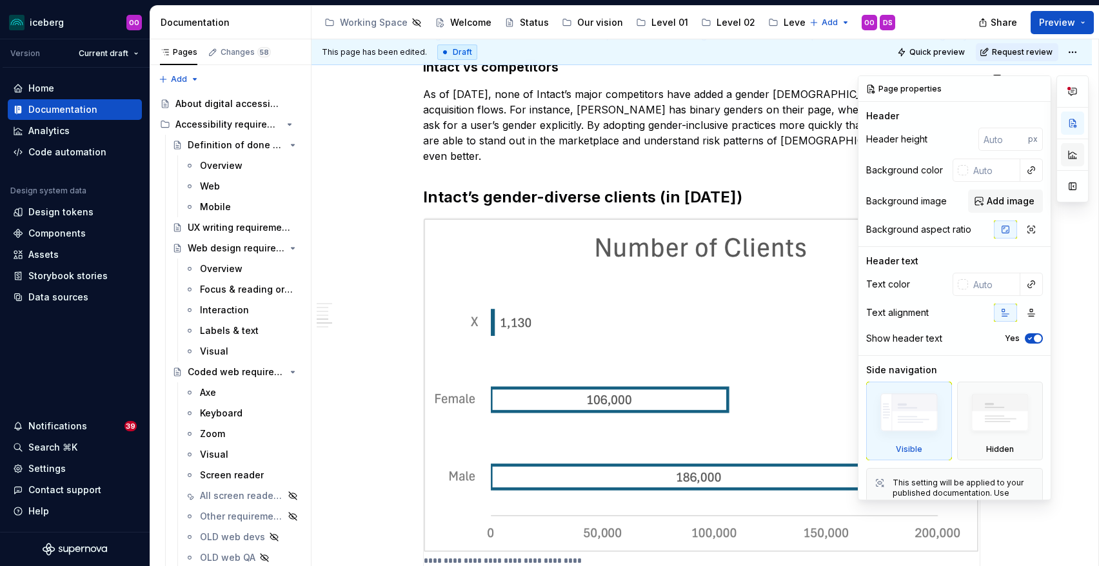
click at [1070, 153] on button "button" at bounding box center [1072, 154] width 23 height 23
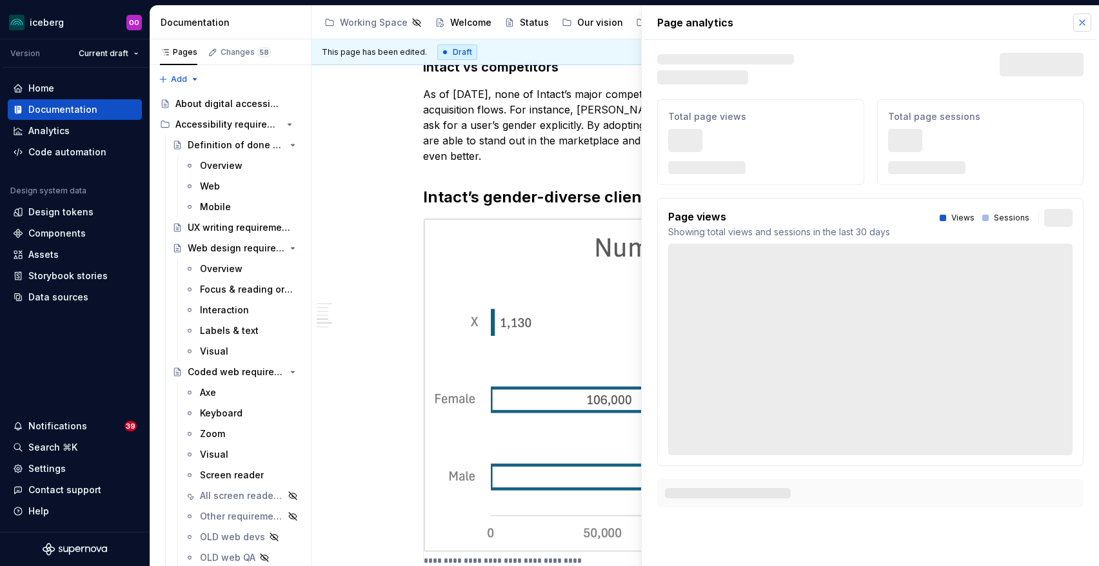
click at [1085, 20] on button "button" at bounding box center [1082, 23] width 18 height 18
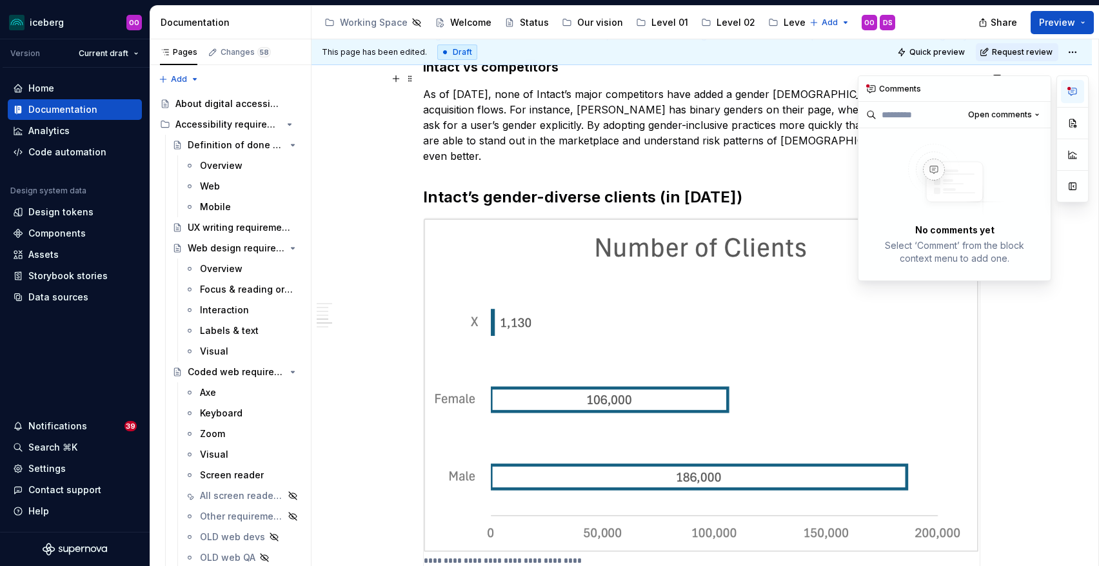
click at [1070, 89] on circle "button" at bounding box center [1069, 88] width 3 height 3
click at [1033, 87] on button "button" at bounding box center [1038, 89] width 18 height 18
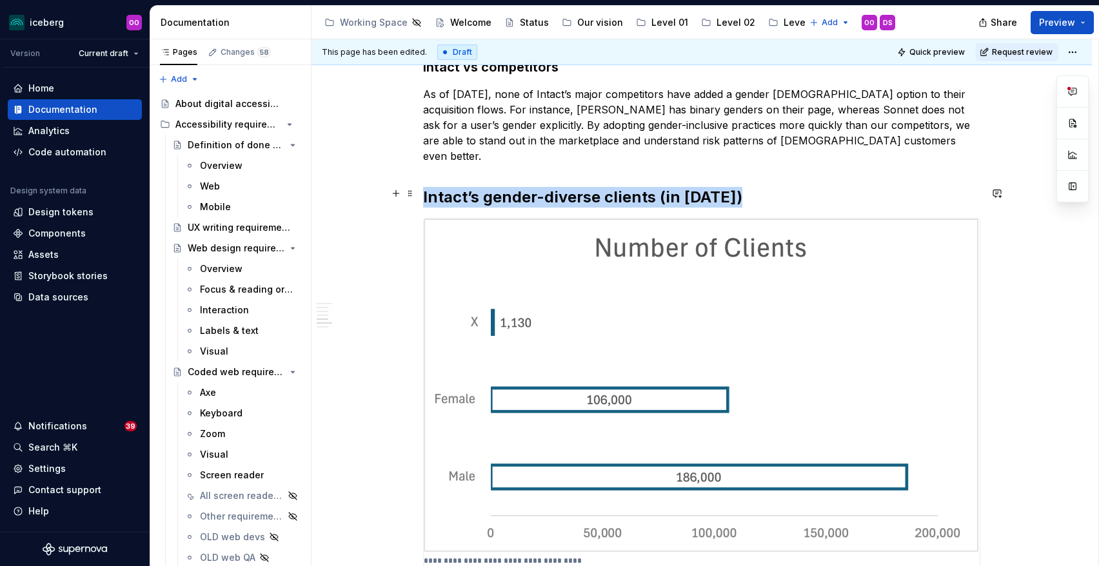
click at [790, 286] on img at bounding box center [702, 386] width 556 height 335
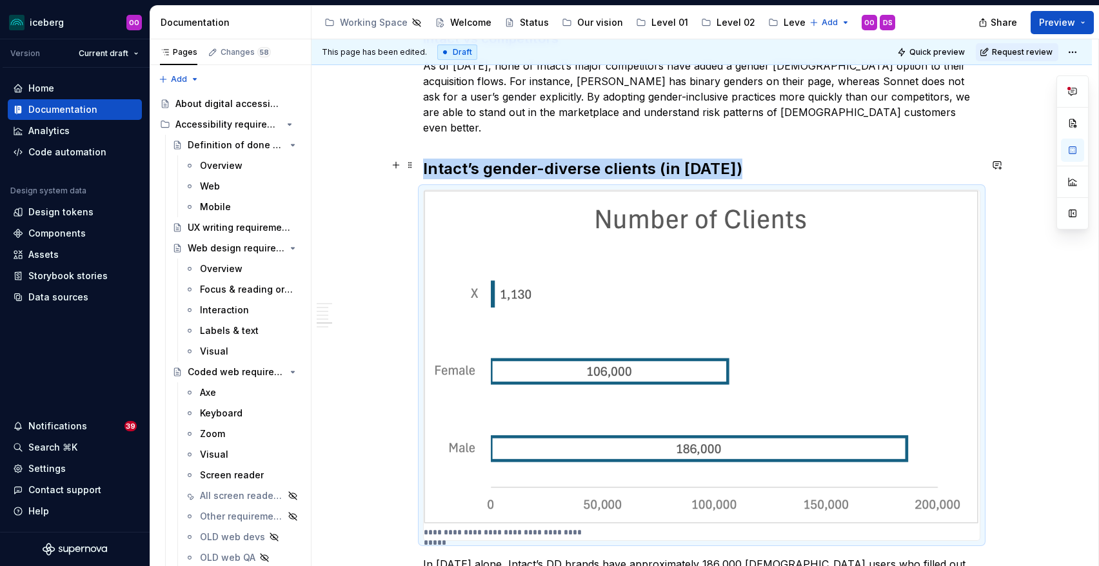
scroll to position [1513, 0]
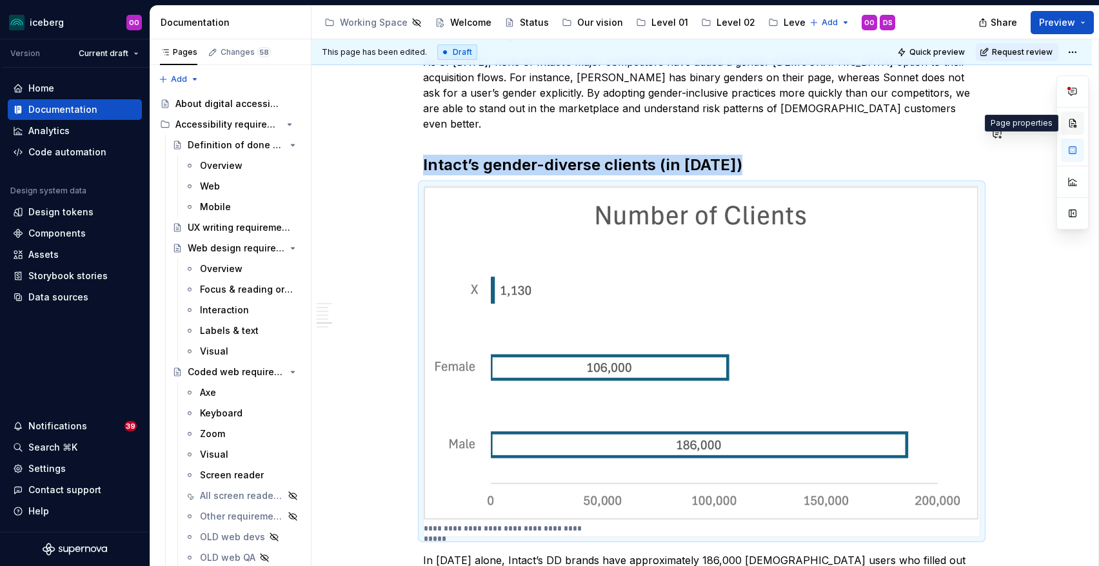
type textarea "*"
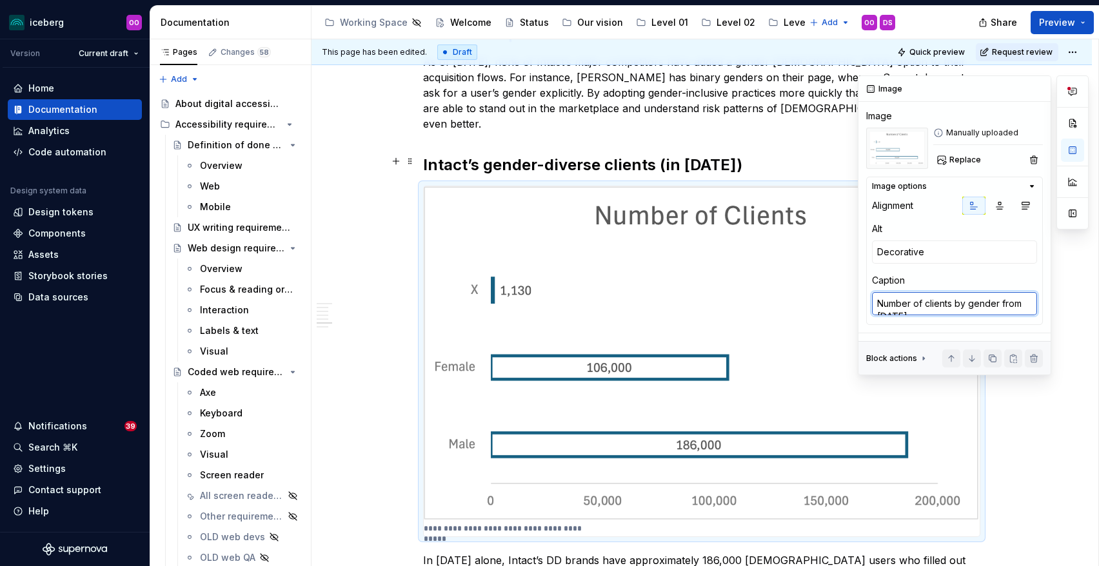
click at [941, 309] on textarea "Number of clients by gender from October 2024" at bounding box center [954, 303] width 165 height 23
click at [943, 303] on textarea "Number of clients by gender from October 2024" at bounding box center [954, 303] width 165 height 23
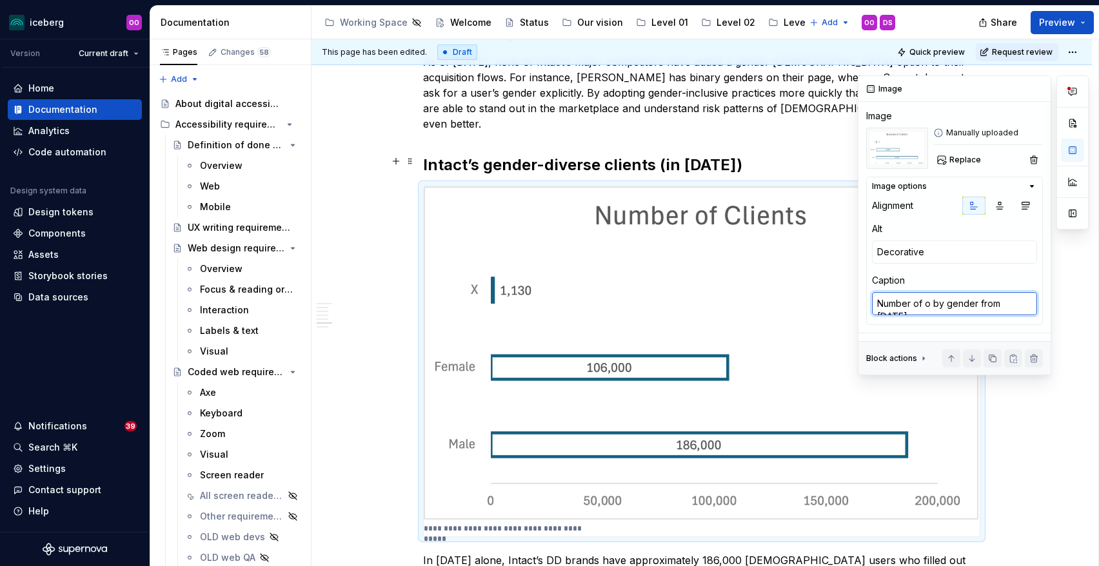
type textarea "Number of on by gender from October 2024"
type textarea "*"
type textarea "Number of onl by gender from October 2024"
type textarea "*"
type textarea "Number of onli by gender from October 2024"
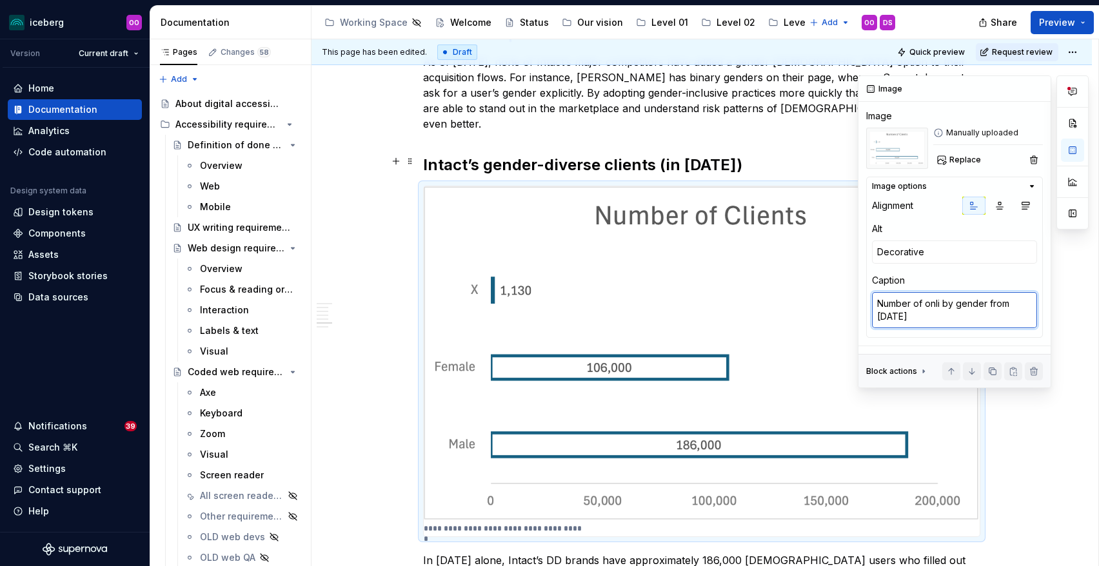
type textarea "*"
type textarea "Number of onlin by gender from October 2024"
type textarea "*"
type textarea "Number of online by gender from October 2024"
type textarea "*"
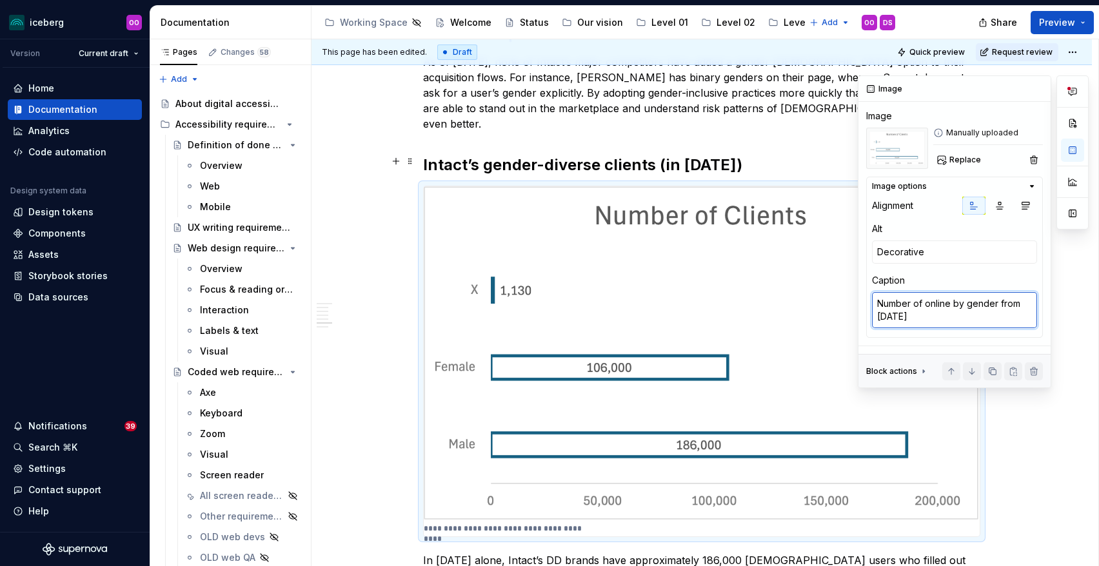
type textarea "Number of online by gender from October 2024"
type textarea "*"
type textarea "Number of online q by gender from October 2024"
type textarea "*"
type textarea "Number of online qu by gender from October 2024"
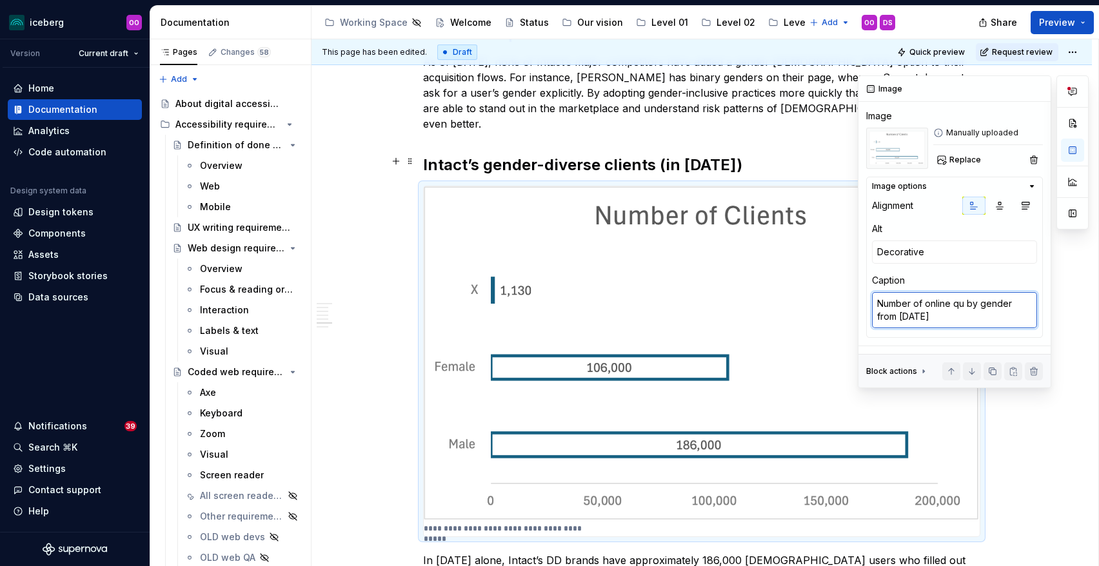
type textarea "*"
type textarea "Number of online quo by gender from October 2024"
type textarea "*"
type textarea "Number of online quote by gender from October 2024"
type textarea "*"
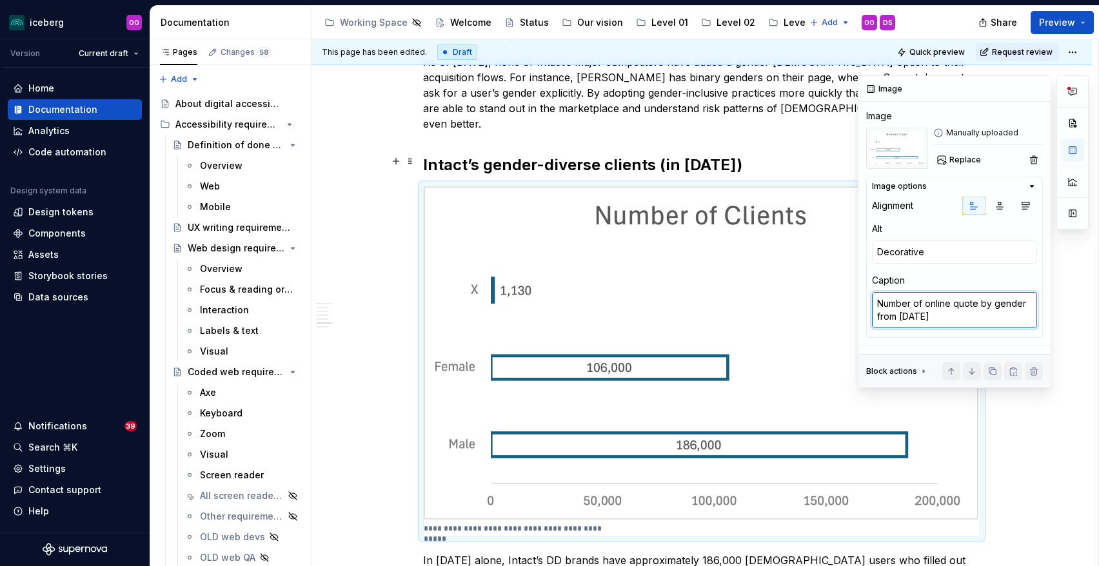
type textarea "Number of online quotes by gender from October 2024"
type textarea "*"
type textarea "Number of online quotes by gender from October 2024"
type textarea "*"
type textarea "Number of online quotes s by gender from October 2024"
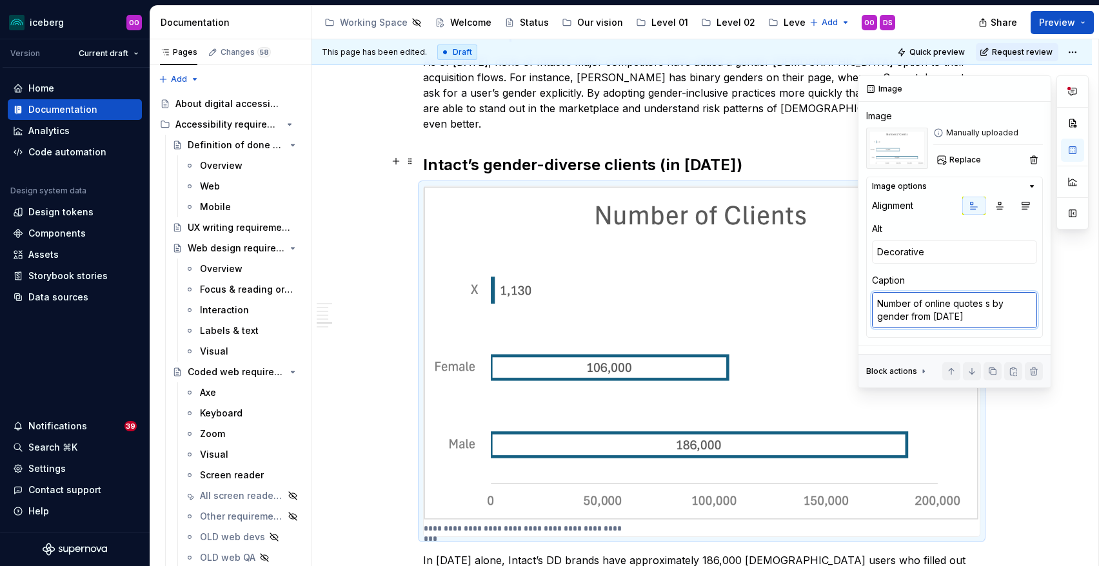
type textarea "*"
type textarea "Number of online quotes su by gender from October 2024"
type textarea "*"
type textarea "Number of online quotes sub by gender from October 2024"
type textarea "*"
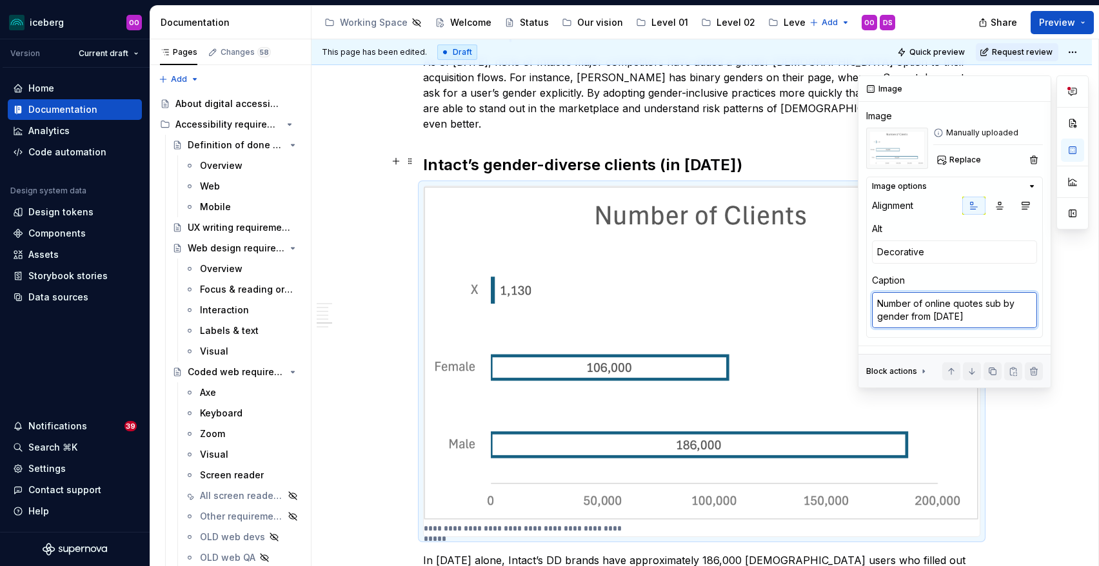
type textarea "Number of online quotes subm by gender from October 2024"
type textarea "*"
type textarea "Number of online quotes submi by gender from October 2024"
type textarea "*"
type textarea "Number of online quotes submit by gender from October 2024"
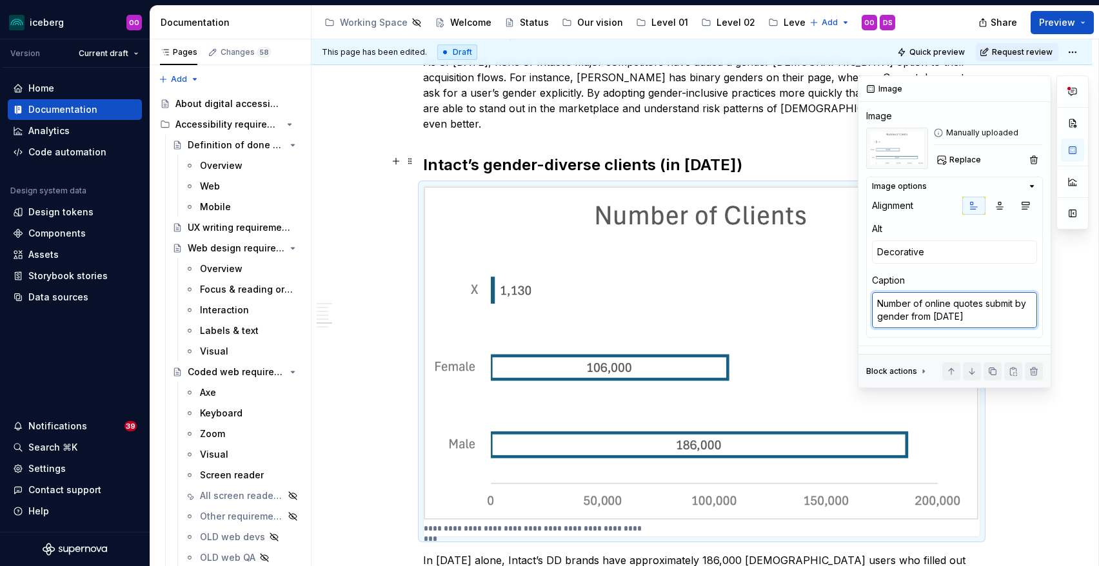
type textarea "*"
type textarea "Number of online quotes submite by gender from October 2024"
type textarea "*"
type textarea "Number of online quotes submit by gender from October 2024"
type textarea "*"
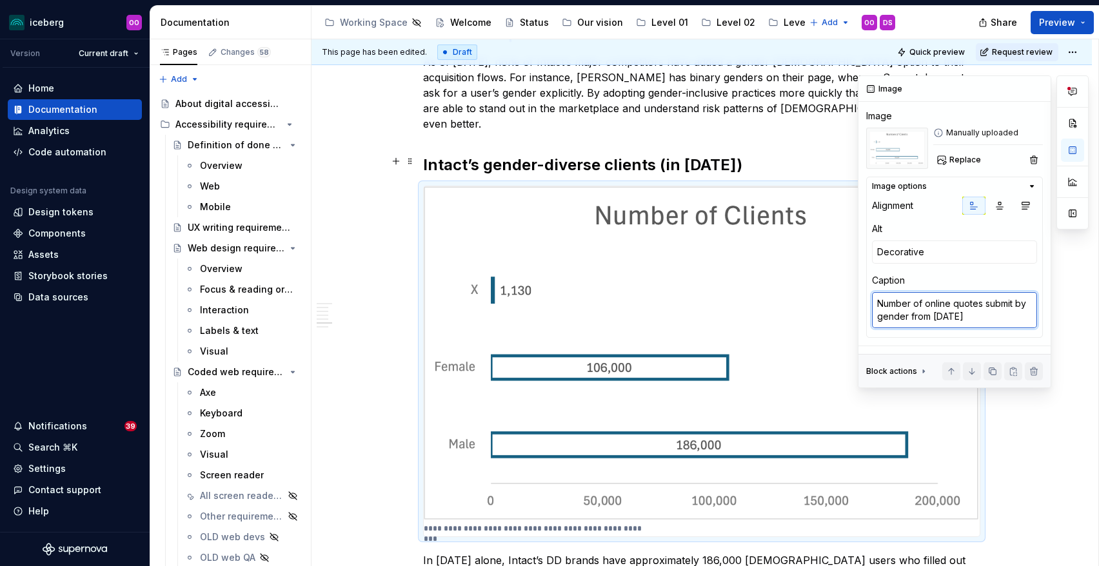
type textarea "Number of online quotes submitt by gender from October 2024"
type textarea "*"
type textarea "Number of online quotes submitte by gender from October 2024"
type textarea "*"
type textarea "Number of online quotes submitted by gender from October 2024"
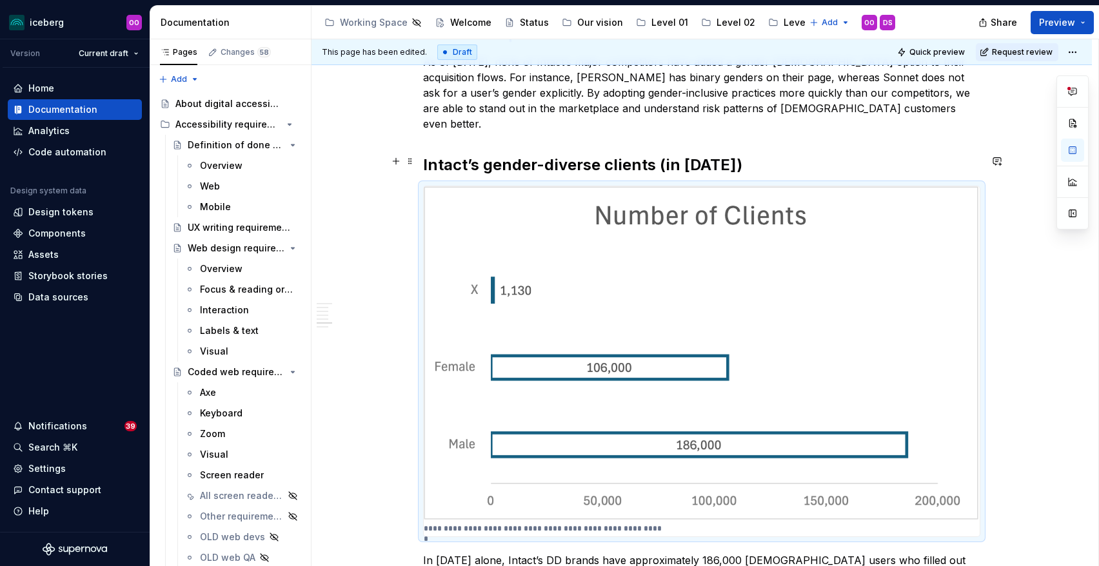
click at [1021, 373] on div "**********" at bounding box center [702, 15] width 781 height 2609
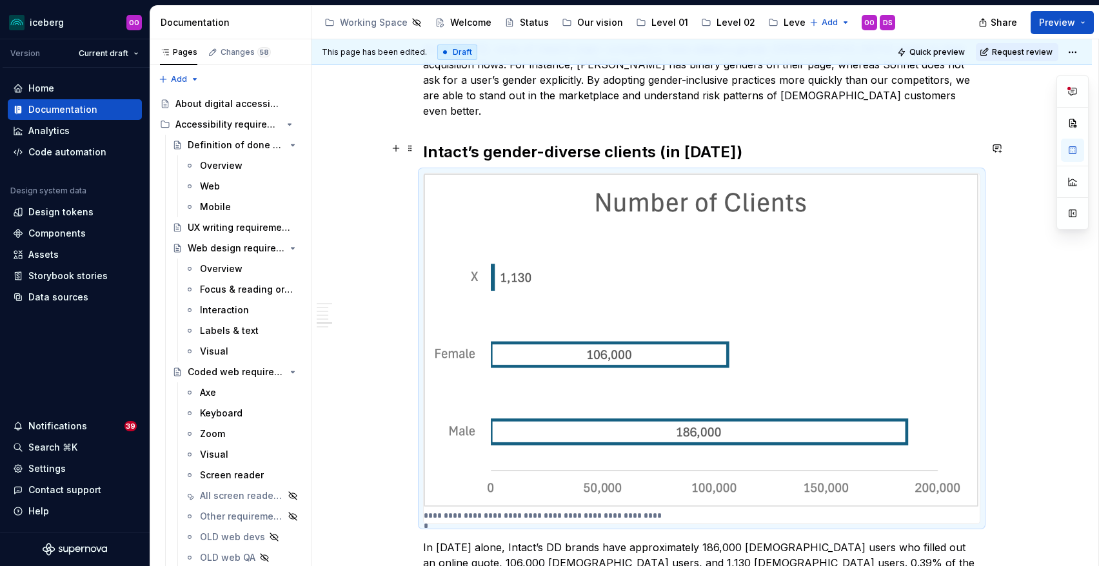
scroll to position [1522, 0]
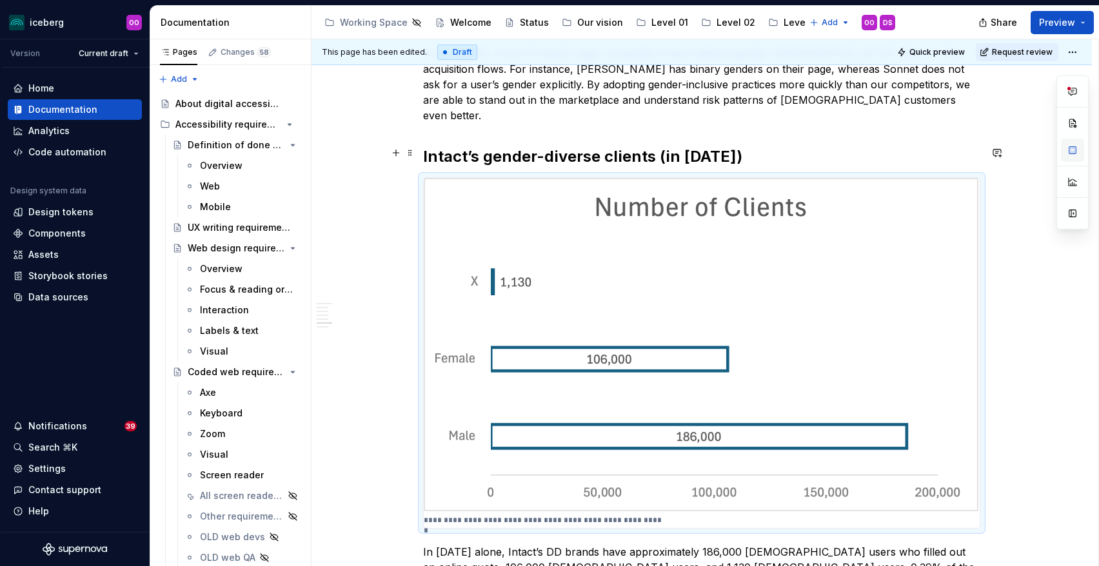
type textarea "*"
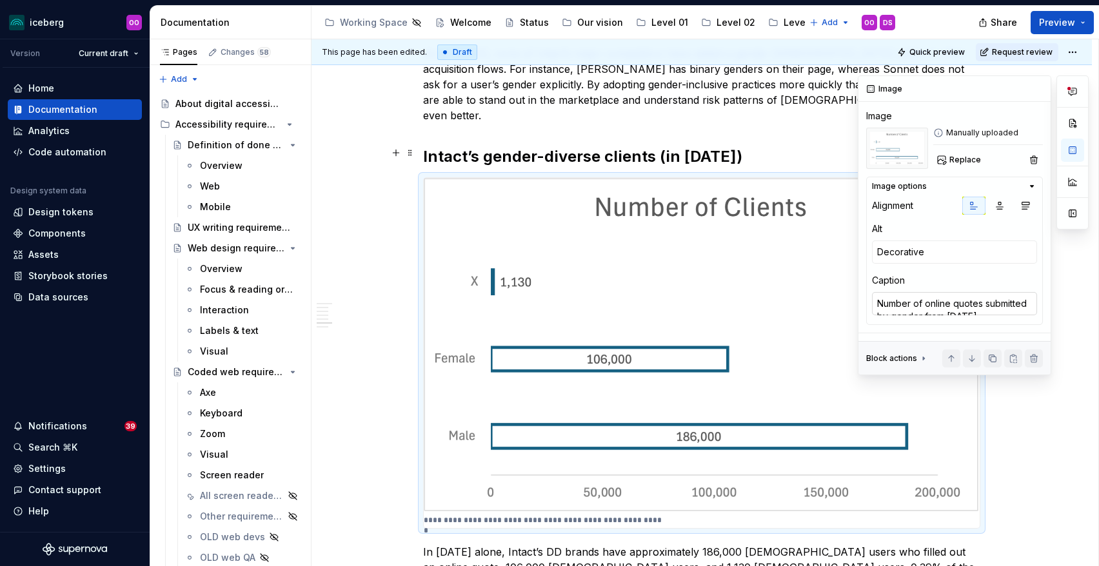
scroll to position [13, 0]
drag, startPoint x: 922, startPoint y: 306, endPoint x: 873, endPoint y: 306, distance: 49.0
click at [873, 306] on textarea "Number of online quotes submitted by gender from October 2024" at bounding box center [954, 303] width 165 height 23
click at [894, 305] on textarea "Number of online quotes submitted by gender from October 2024" at bounding box center [954, 303] width 165 height 23
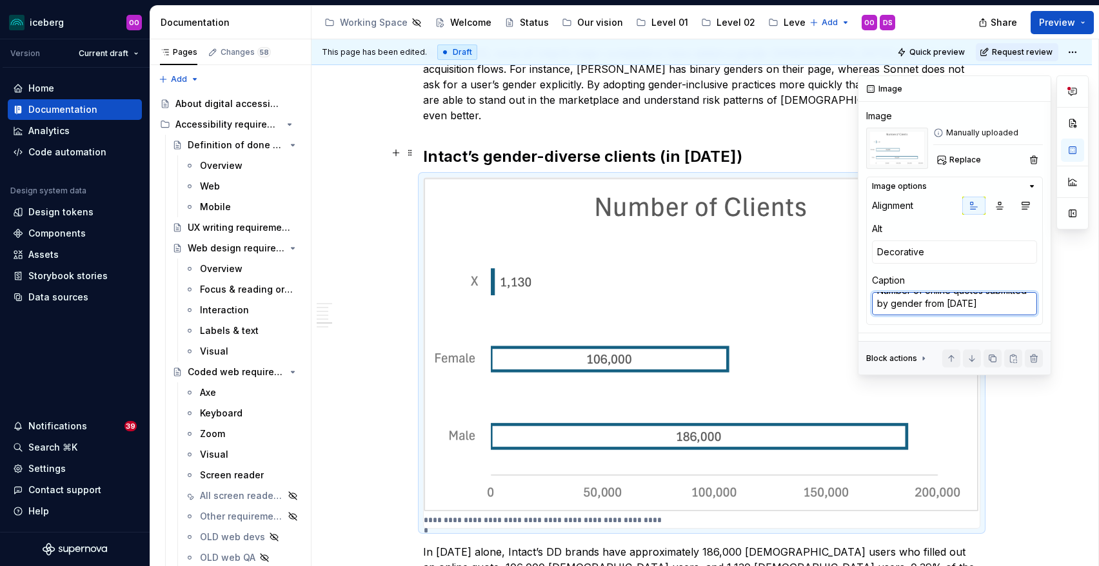
click at [894, 305] on textarea "Number of online quotes submitted by gender from October 2024" at bounding box center [954, 303] width 165 height 23
type textarea "Number of online quotes submitted by from October 2024"
type textarea "*"
type textarea "Number of online quotes submitted b from October 2024"
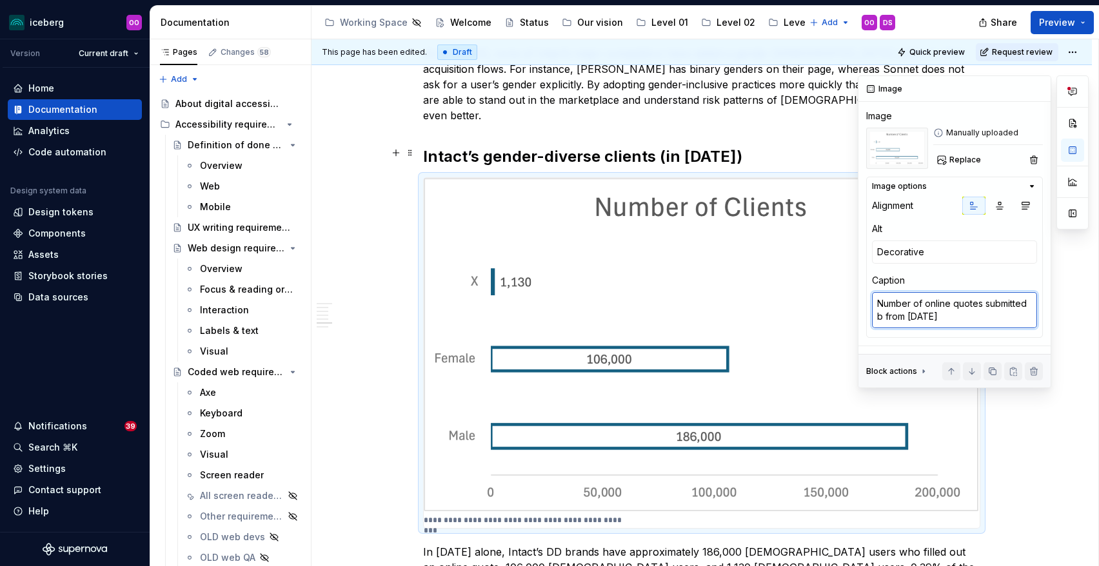
type textarea "*"
type textarea "Number of online quotes submitted from October 2024"
type textarea "*"
type textarea "Number of online quotes submitted from October 2024"
type textarea "*"
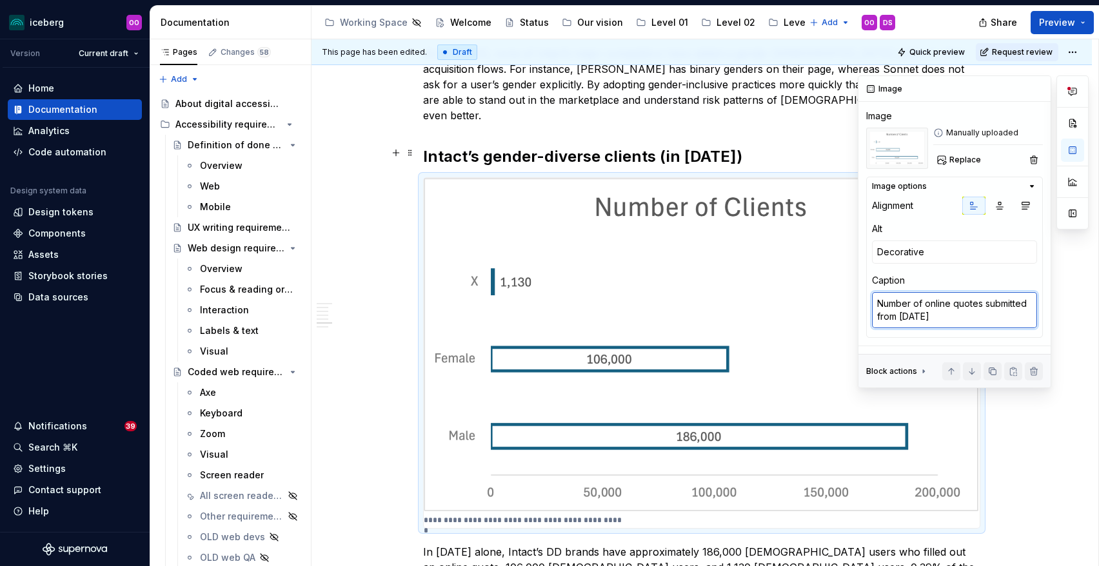
click at [888, 319] on textarea "Number of online quotes submitted from October 2024" at bounding box center [954, 310] width 165 height 36
type textarea "Number of online quotes submitted i October 2024"
type textarea "*"
click at [955, 319] on textarea "Number of online quotes submitted in October 2024" at bounding box center [954, 310] width 165 height 36
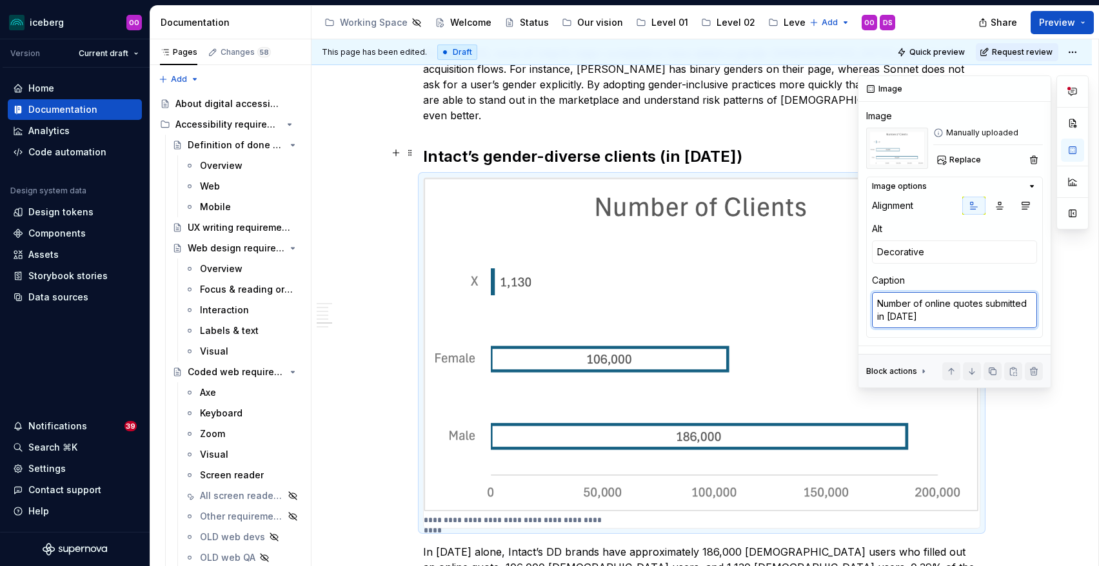
type textarea "Number of online quotes submitted in October 2024 b"
type textarea "*"
type textarea "Number of online quotes submitted in October 2024 by"
type textarea "*"
type textarea "Number of online quotes submitted in October 2024 by f"
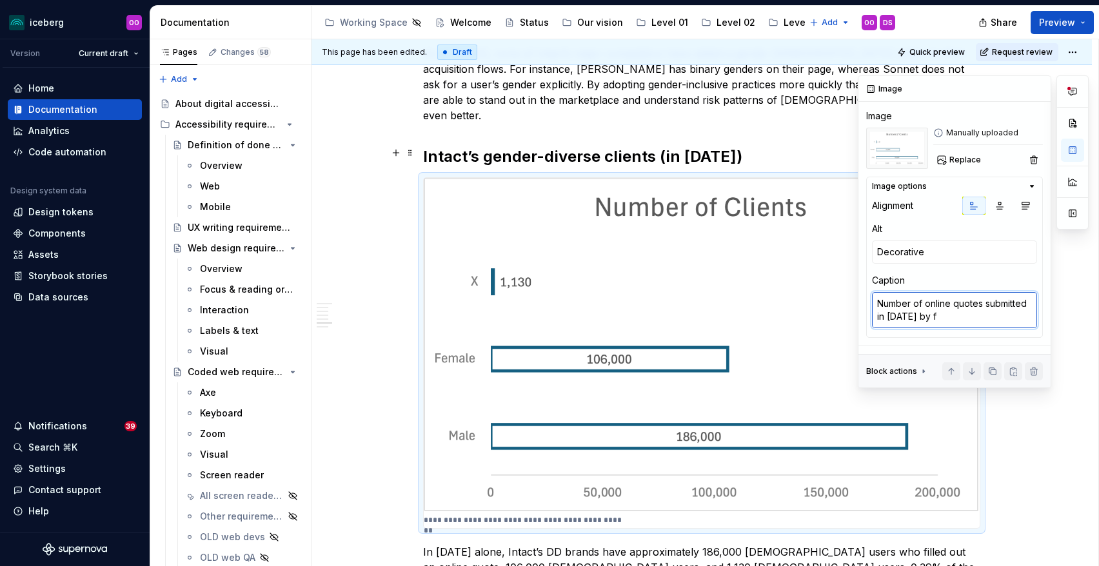
type textarea "*"
type textarea "Number of online quotes submitted in October 2024 by fg"
type textarea "*"
type textarea "Number of online quotes submitted in October 2024 by fge"
type textarea "*"
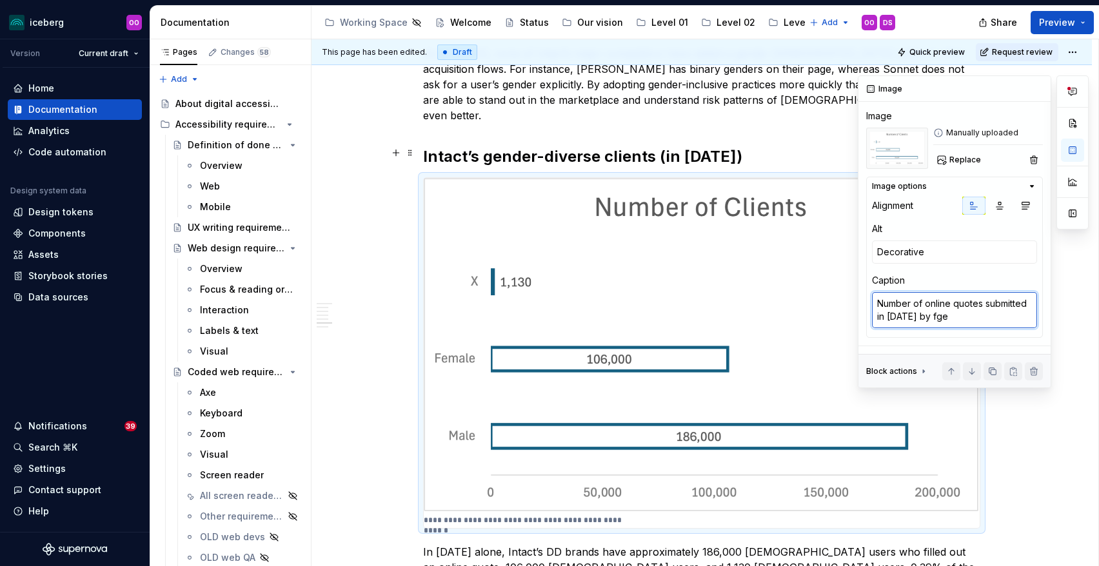
type textarea "Number of online quotes submitted in October 2024 by fg"
type textarea "*"
type textarea "Number of online quotes submitted in October 2024 by f"
type textarea "*"
type textarea "Number of online quotes submitted in October 2024 by"
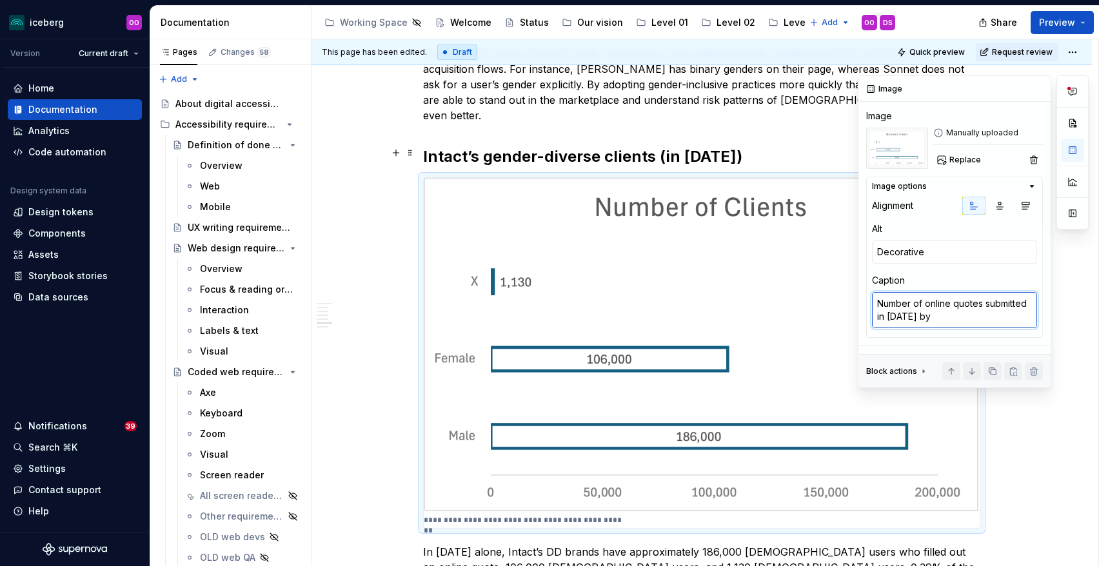
type textarea "*"
type textarea "Number of online quotes submitted in October 2024 by g"
type textarea "*"
type textarea "Number of online quotes submitted in October 2024 by ge"
type textarea "*"
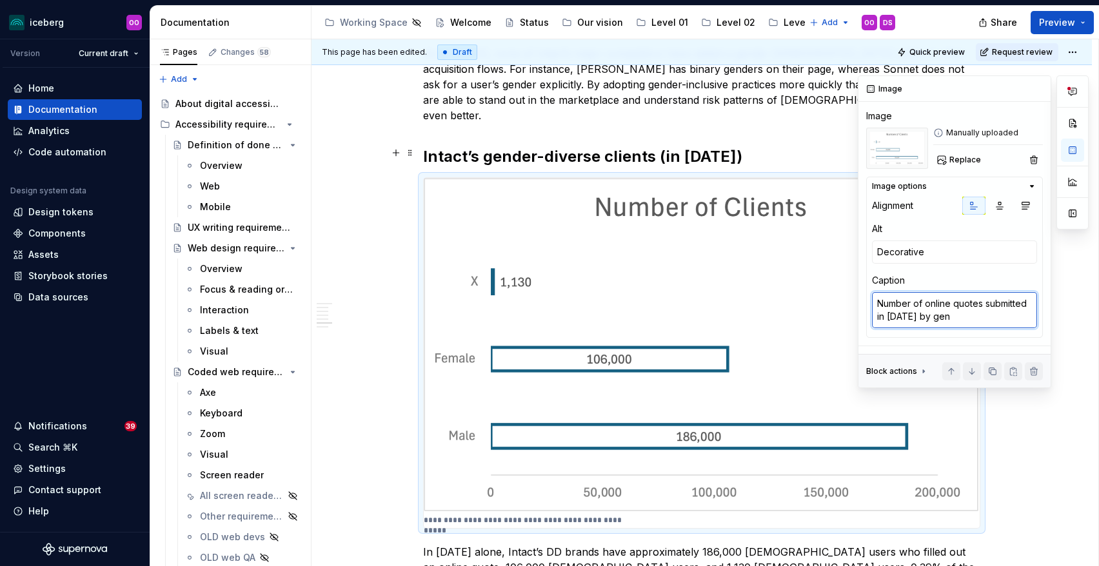
type textarea "Number of online quotes submitted in October 2024 by gend"
type textarea "*"
type textarea "Number of online quotes submitted in October 2024 by gende"
type textarea "*"
type textarea "Number of online quotes submitted in October 2024 by gender"
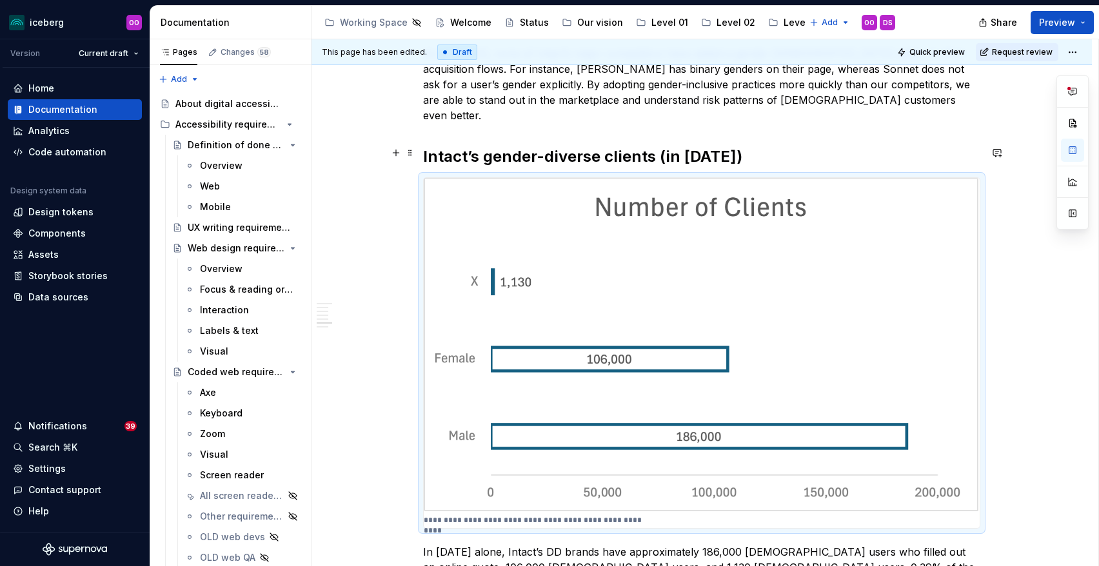
click at [1017, 428] on div "**********" at bounding box center [705, 303] width 787 height 528
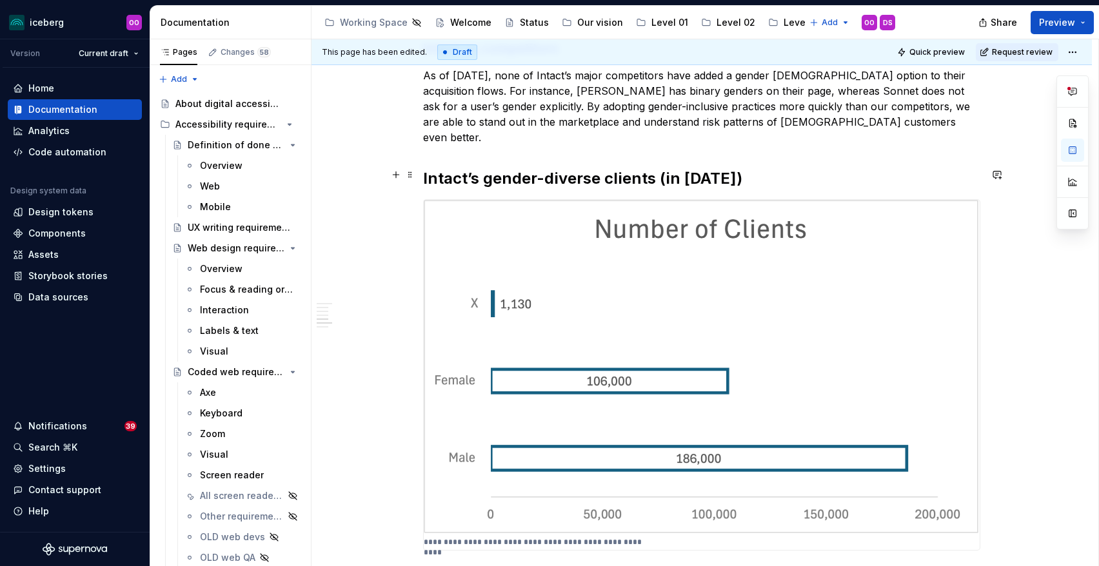
scroll to position [1493, 0]
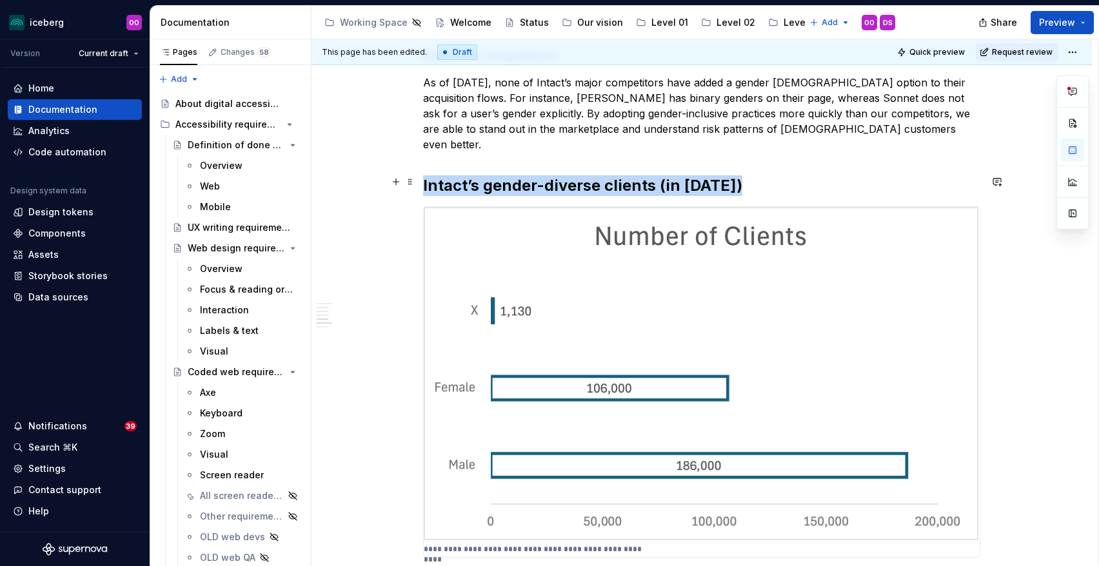
click at [828, 209] on img at bounding box center [702, 374] width 556 height 335
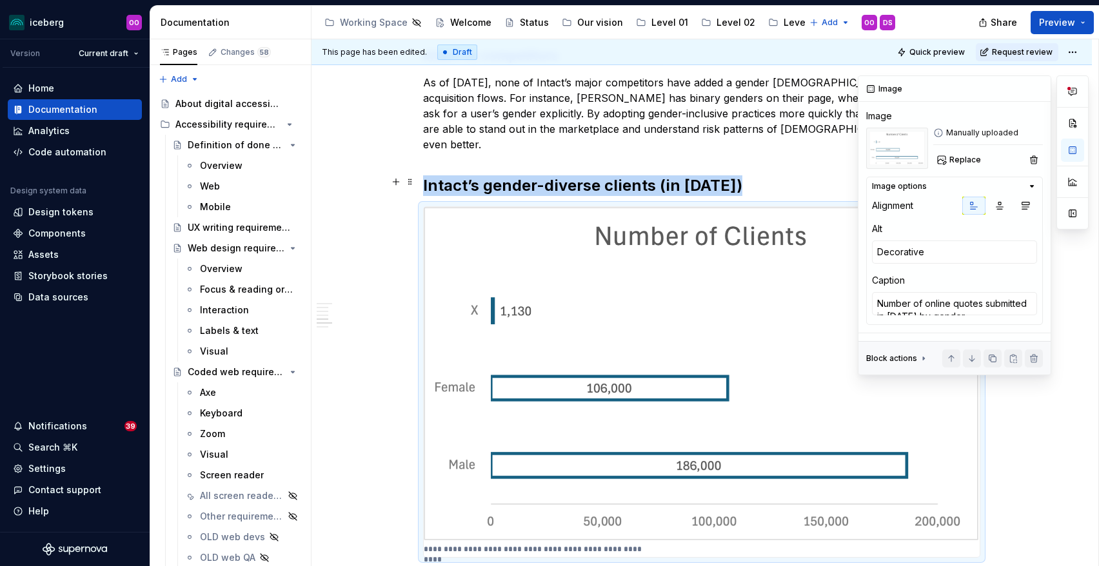
click at [1032, 184] on icon "button" at bounding box center [1032, 186] width 10 height 10
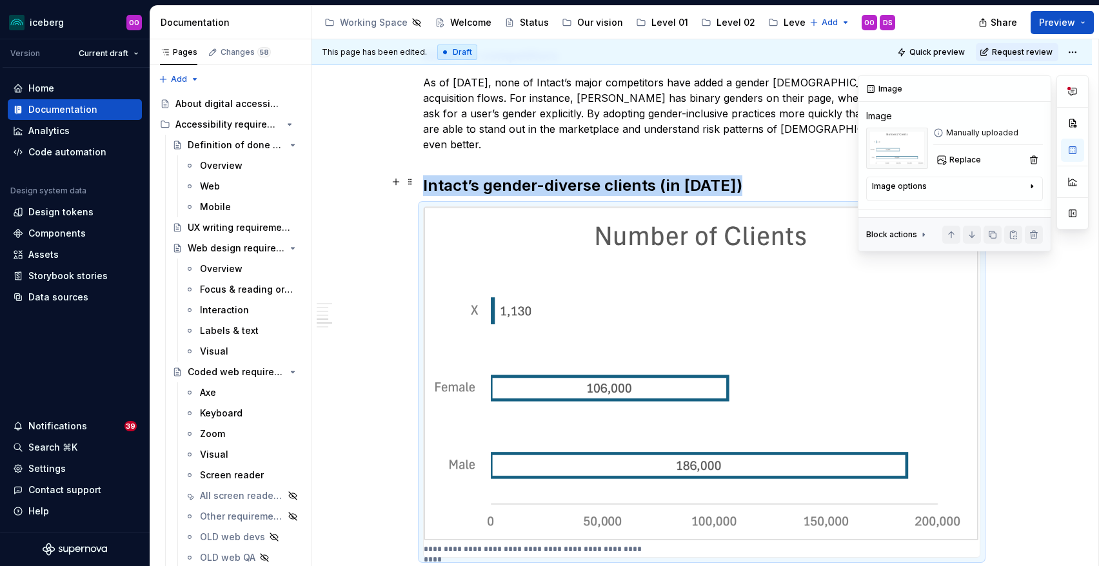
click at [1032, 184] on icon "button" at bounding box center [1032, 186] width 10 height 10
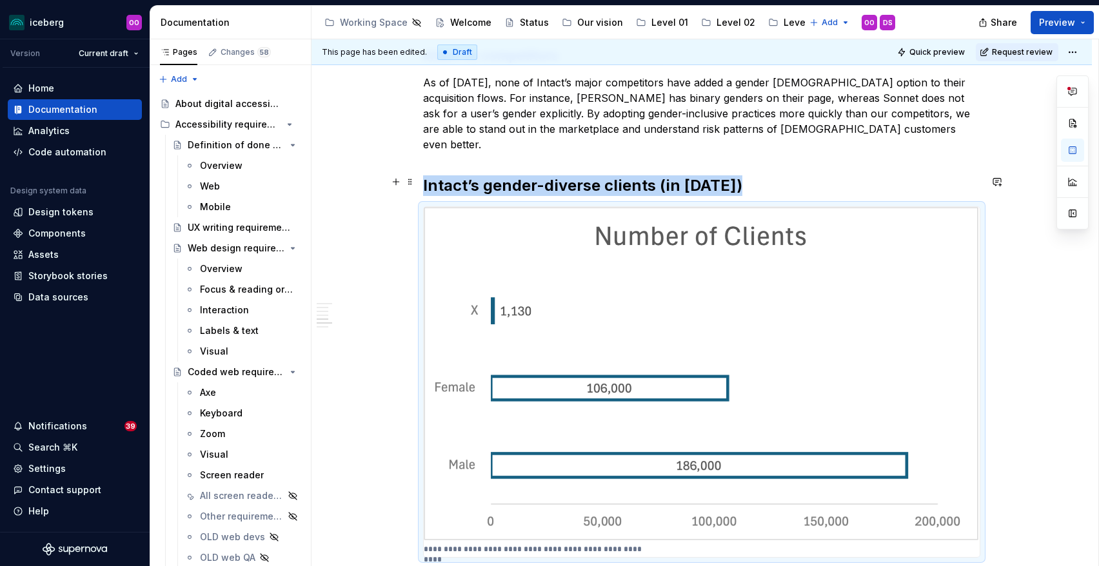
click at [666, 270] on img at bounding box center [702, 374] width 556 height 335
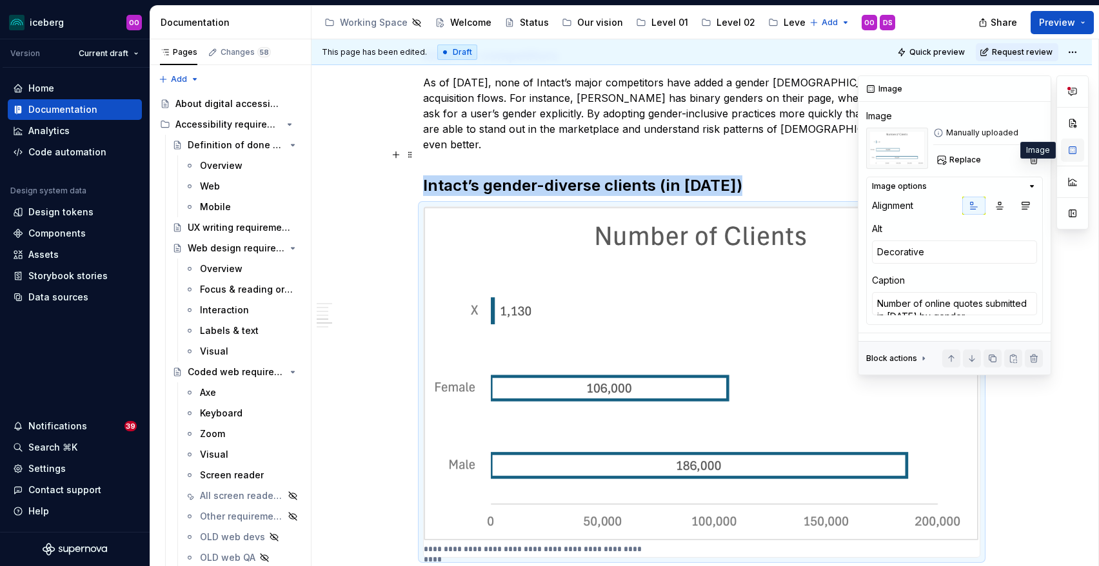
click at [1071, 153] on button "button" at bounding box center [1072, 150] width 23 height 23
click at [946, 161] on button "Replace" at bounding box center [960, 160] width 54 height 18
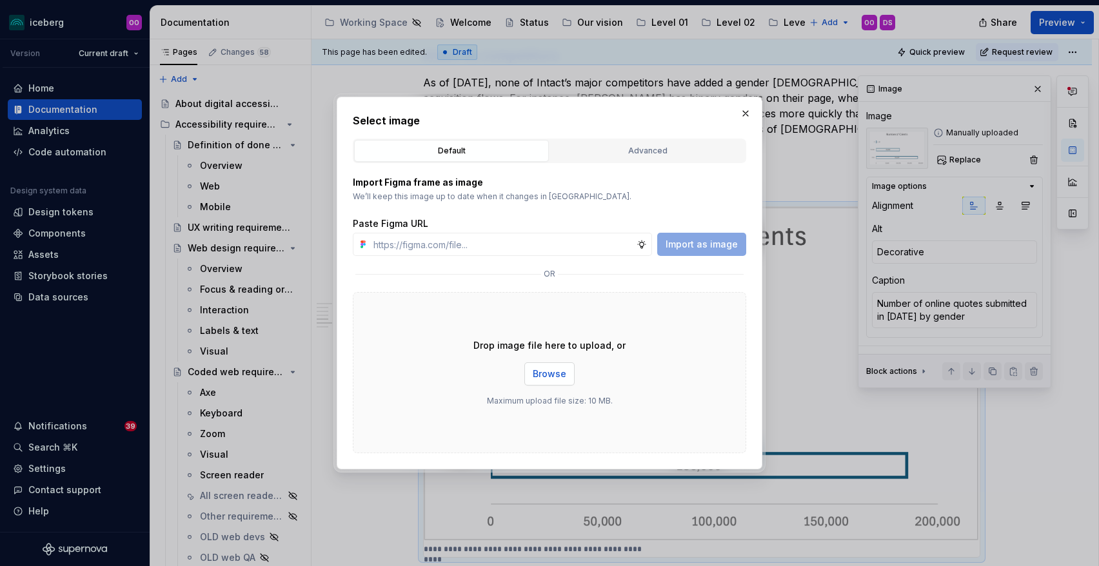
click at [558, 375] on span "Browse" at bounding box center [550, 374] width 34 height 13
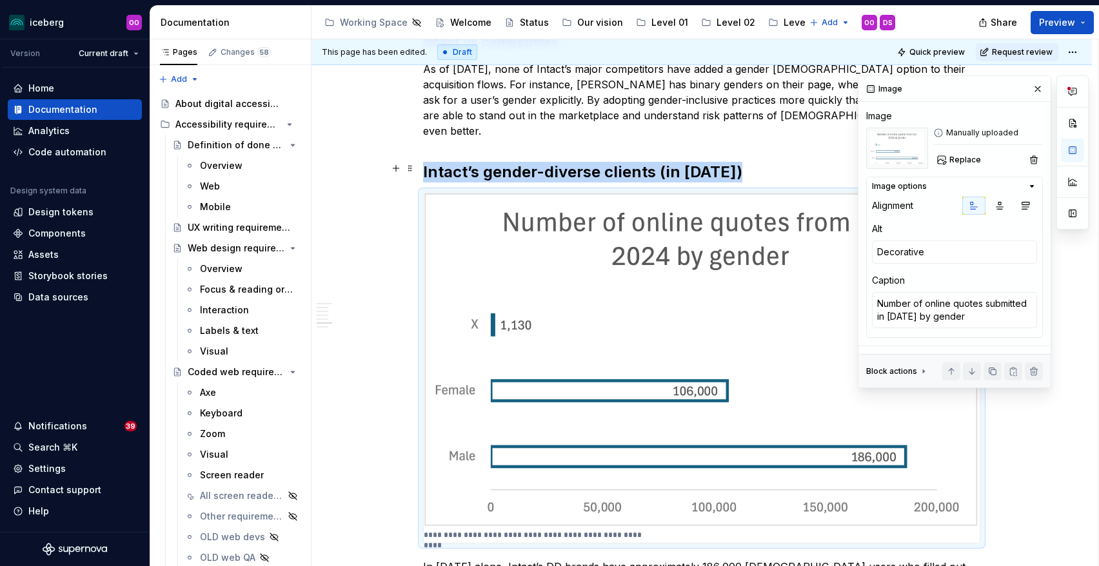
scroll to position [1496, 0]
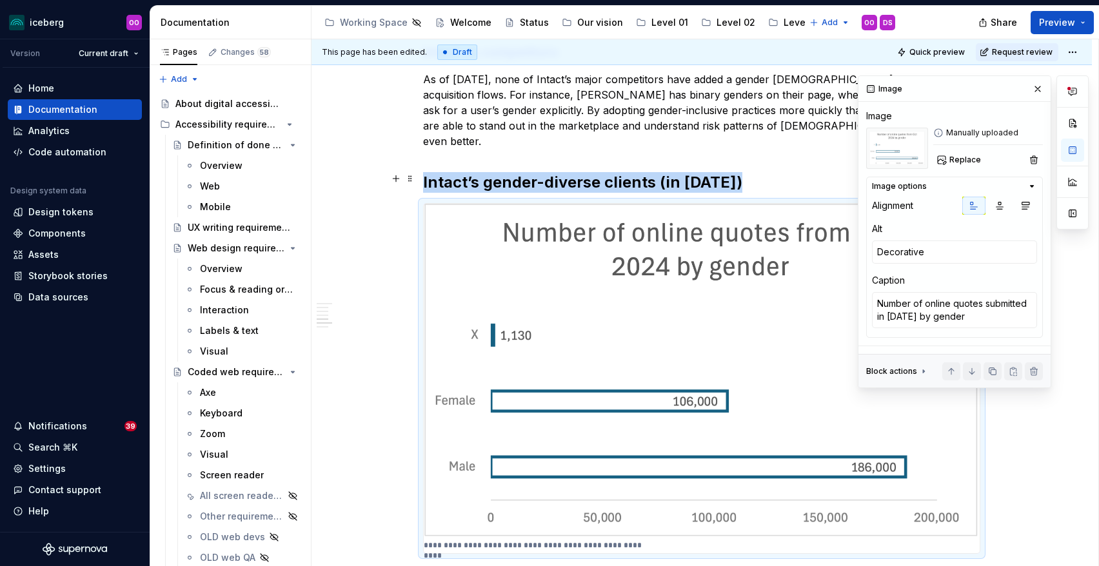
click at [1026, 448] on div "**********" at bounding box center [702, 32] width 781 height 2608
click at [1041, 94] on button "button" at bounding box center [1038, 89] width 18 height 18
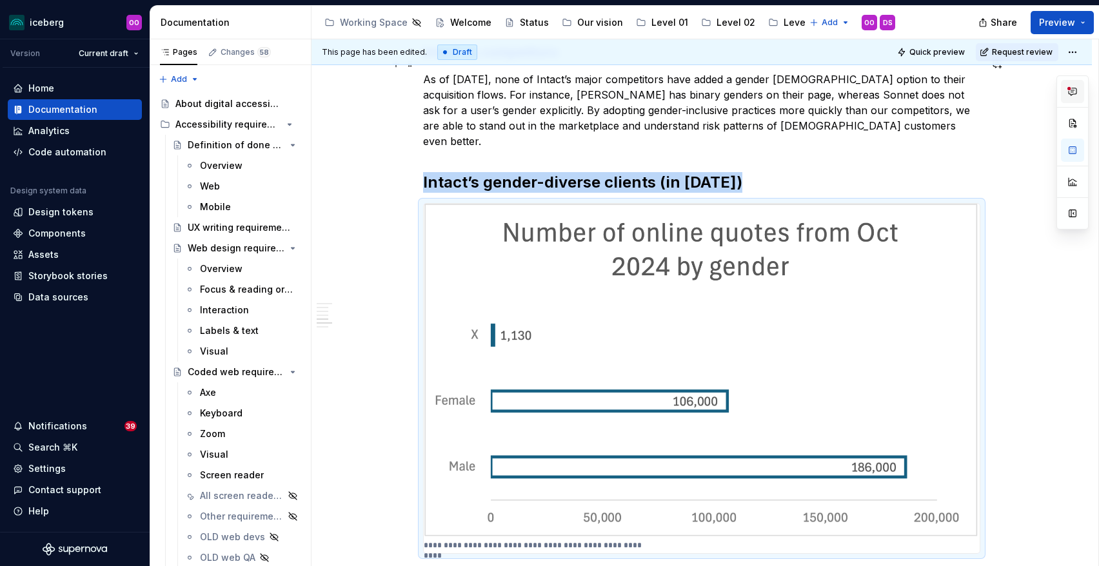
click at [1075, 93] on icon "button" at bounding box center [1073, 91] width 10 height 10
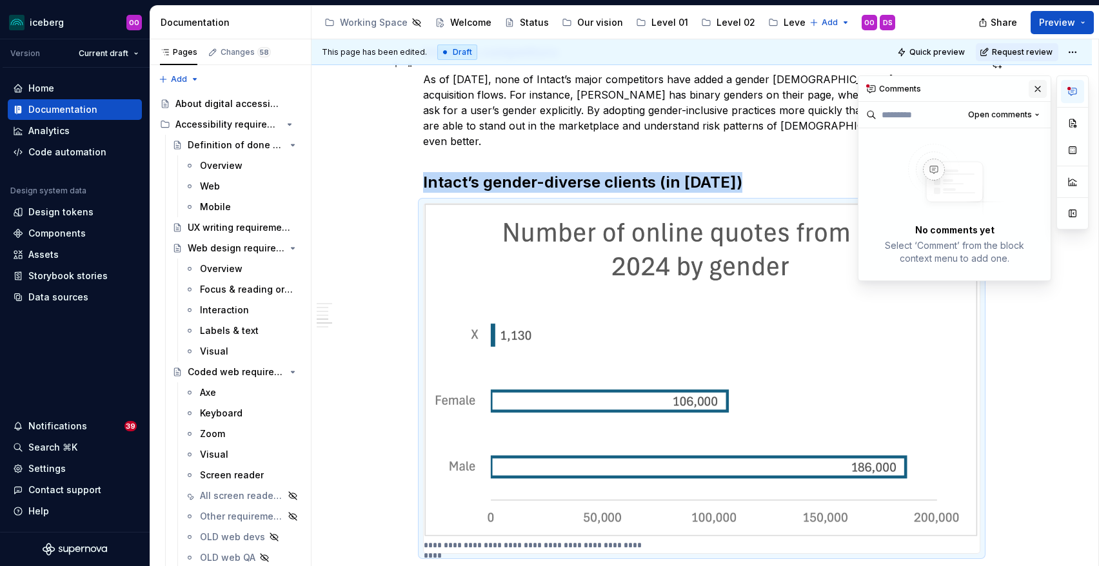
click at [1037, 87] on button "button" at bounding box center [1038, 89] width 18 height 18
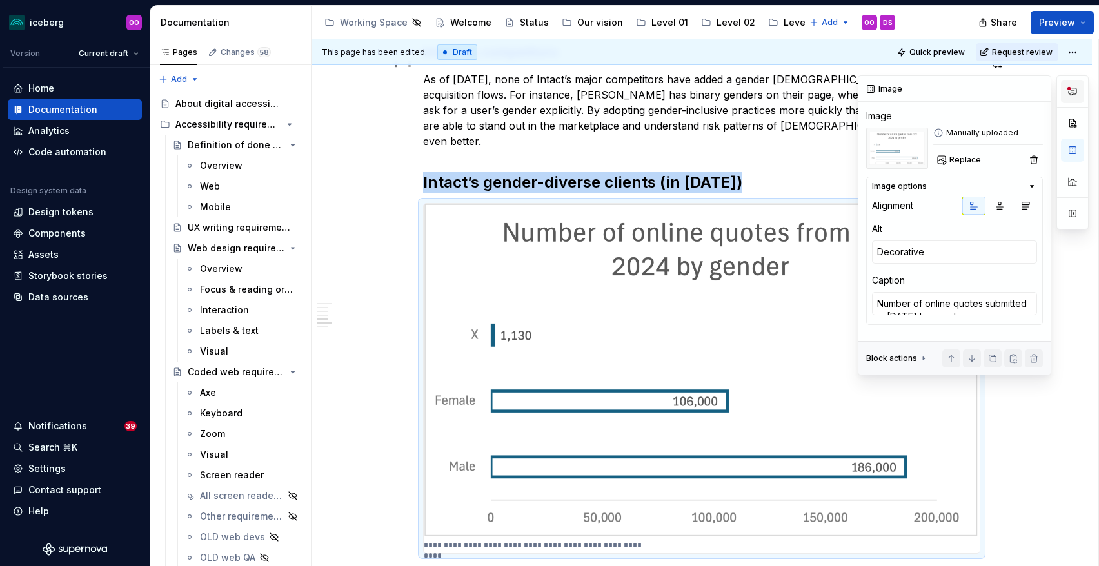
click at [1075, 89] on icon "button" at bounding box center [1073, 91] width 10 height 10
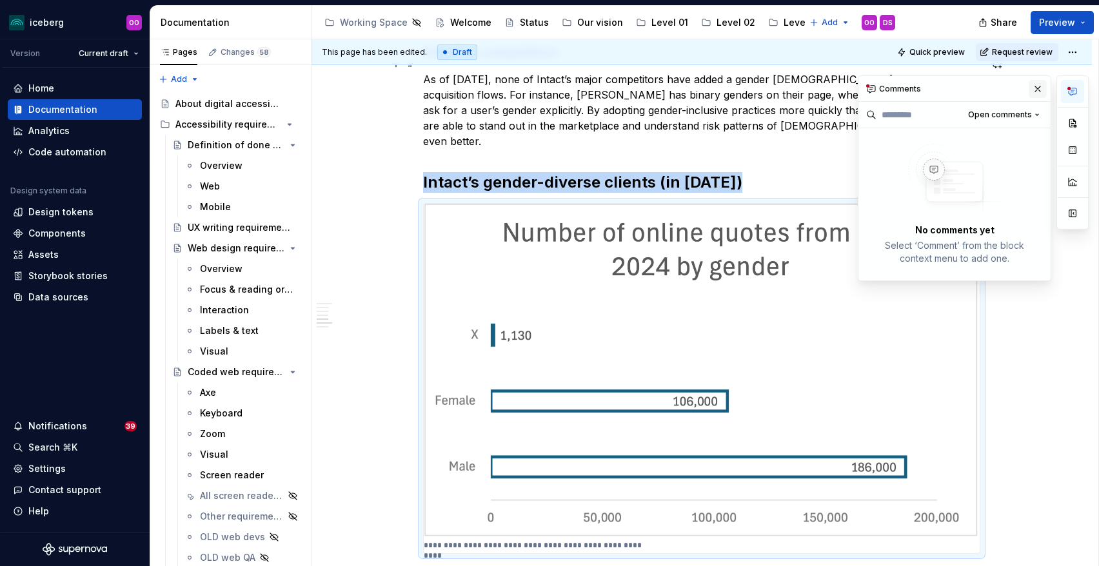
click at [1032, 88] on button "button" at bounding box center [1038, 89] width 18 height 18
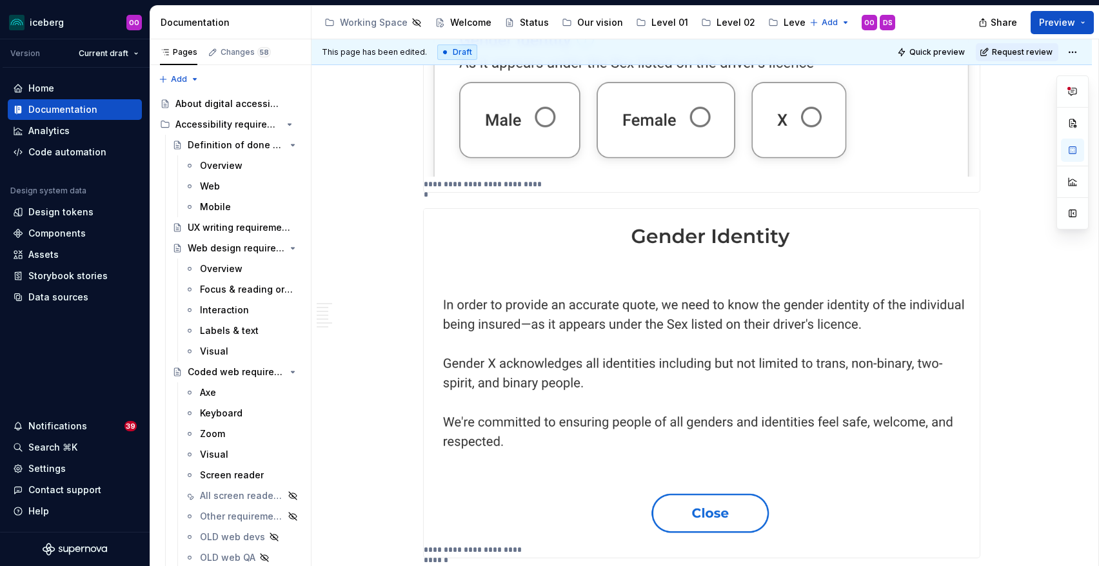
scroll to position [0, 0]
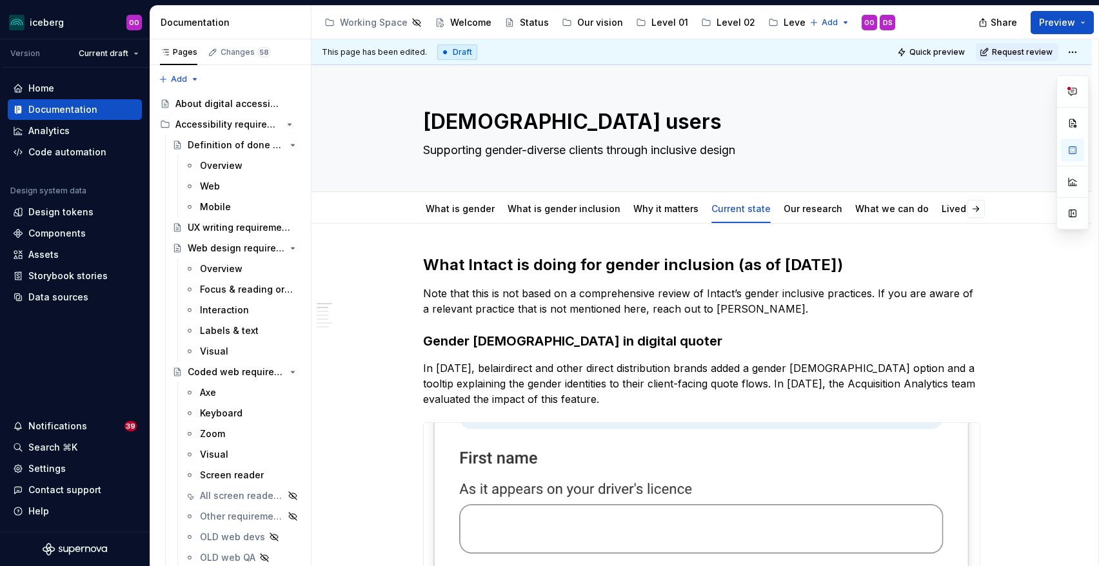
click at [1060, 81] on div at bounding box center [1073, 152] width 32 height 154
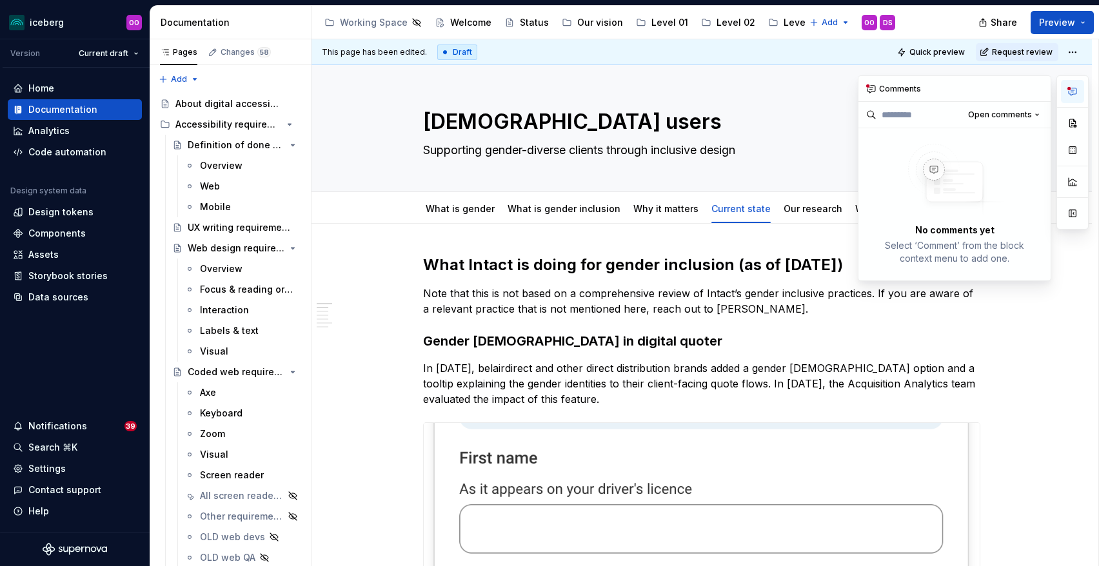
click at [1074, 93] on icon "button" at bounding box center [1073, 91] width 10 height 10
click at [791, 215] on div "Our research" at bounding box center [813, 209] width 59 height 13
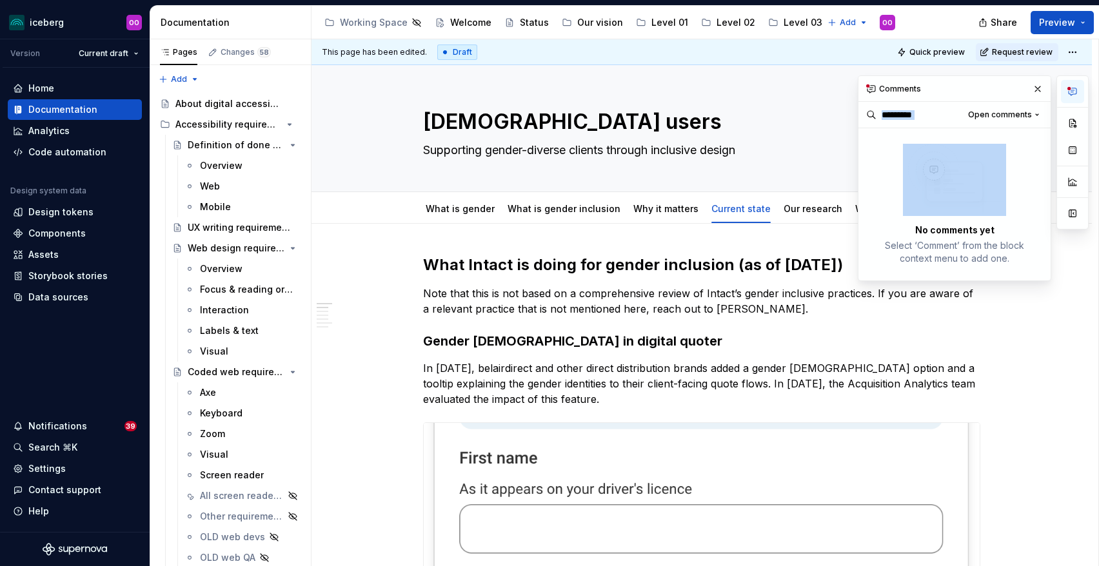
drag, startPoint x: 935, startPoint y: 88, endPoint x: 909, endPoint y: 182, distance: 97.2
click at [910, 190] on div "Comments Open comments No comments yet Select ‘Comment’ from the block context …" at bounding box center [955, 178] width 192 height 204
click at [1034, 86] on button "button" at bounding box center [1038, 89] width 18 height 18
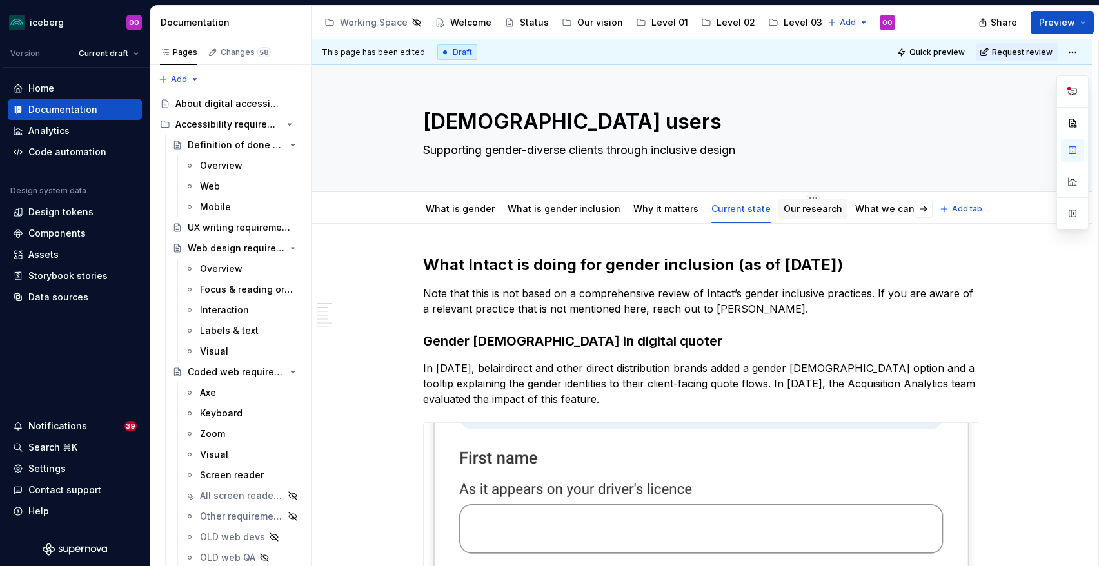
click at [784, 209] on link "Our research" at bounding box center [813, 208] width 59 height 11
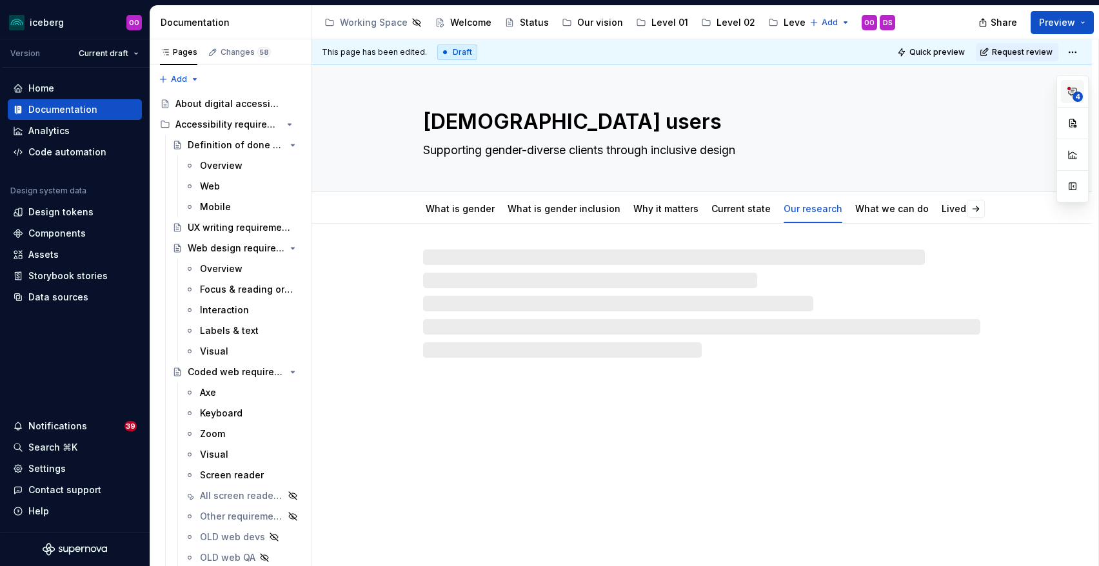
click at [1079, 93] on span "4" at bounding box center [1078, 97] width 10 height 10
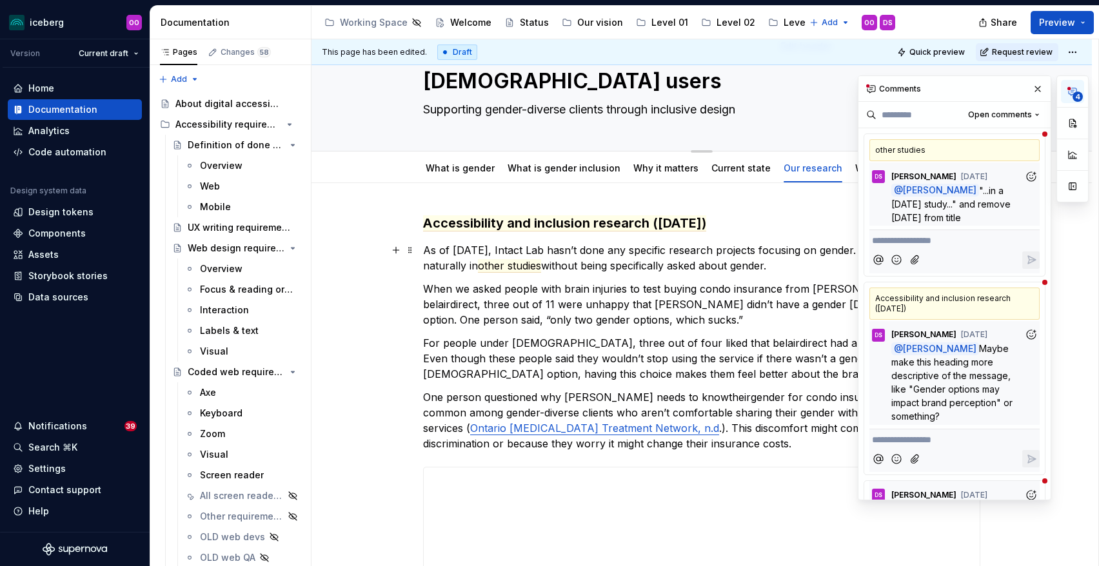
scroll to position [54, 0]
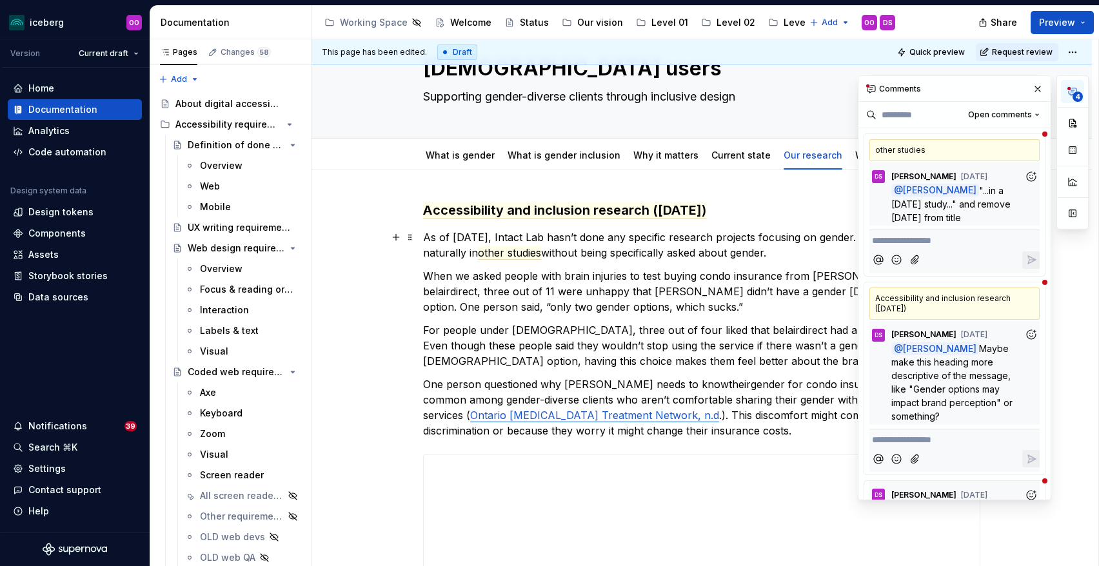
click at [611, 247] on p "As of July 2025, Intact Lab hasn’t done any specific research projects focusing…" at bounding box center [701, 245] width 557 height 31
click at [633, 258] on p "As of July 2025, Intact Lab hasn’t done any specific research projects focusing…" at bounding box center [701, 245] width 557 height 31
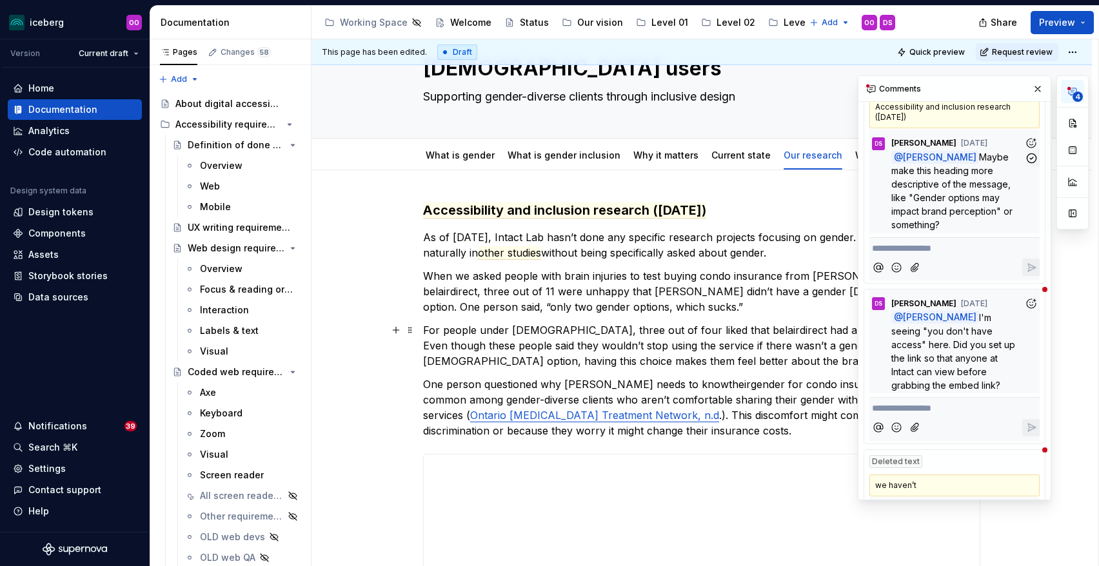
scroll to position [281, 0]
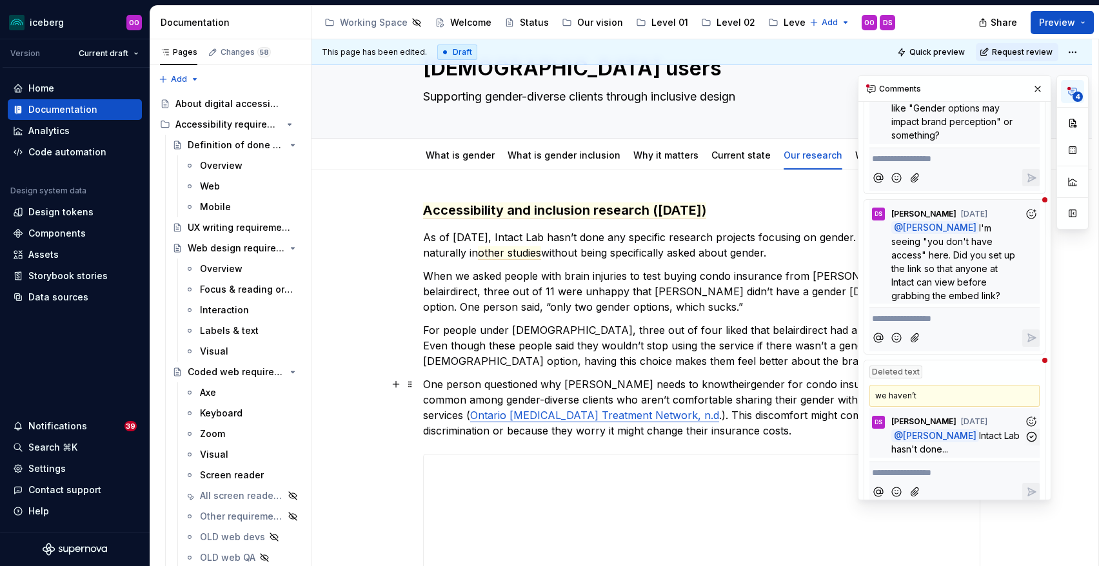
click at [966, 429] on p "@ Olivia Ou Intact Lab hasn't done..." at bounding box center [957, 442] width 133 height 27
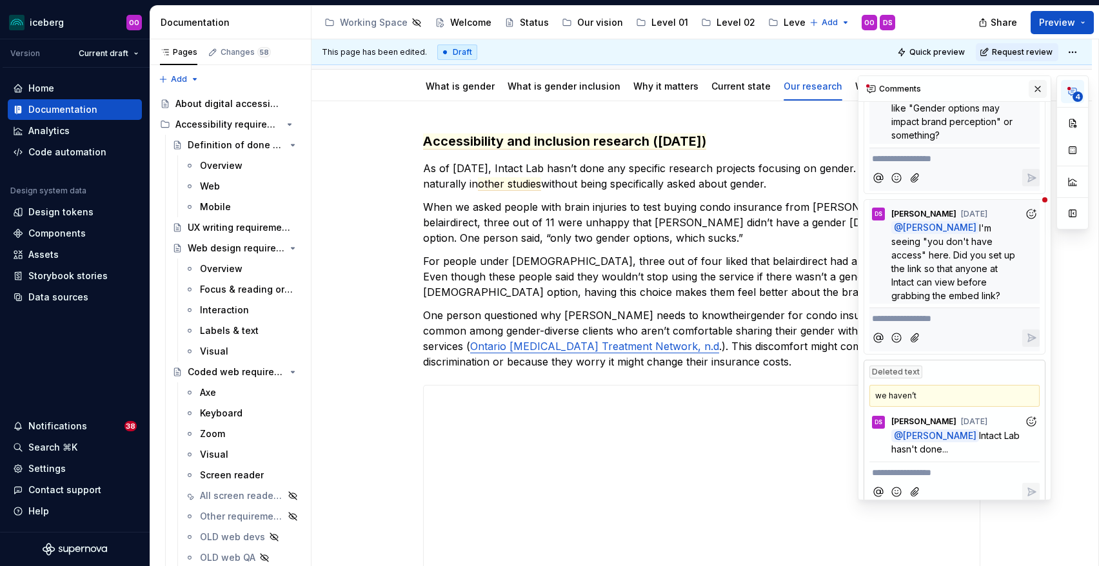
click at [1038, 90] on button "button" at bounding box center [1038, 89] width 18 height 18
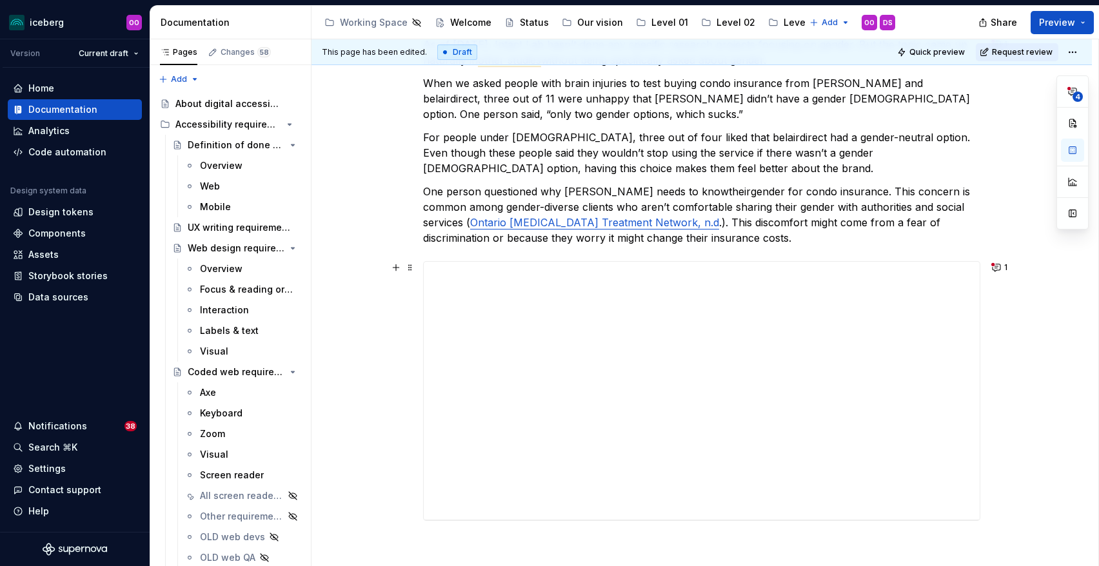
scroll to position [234, 0]
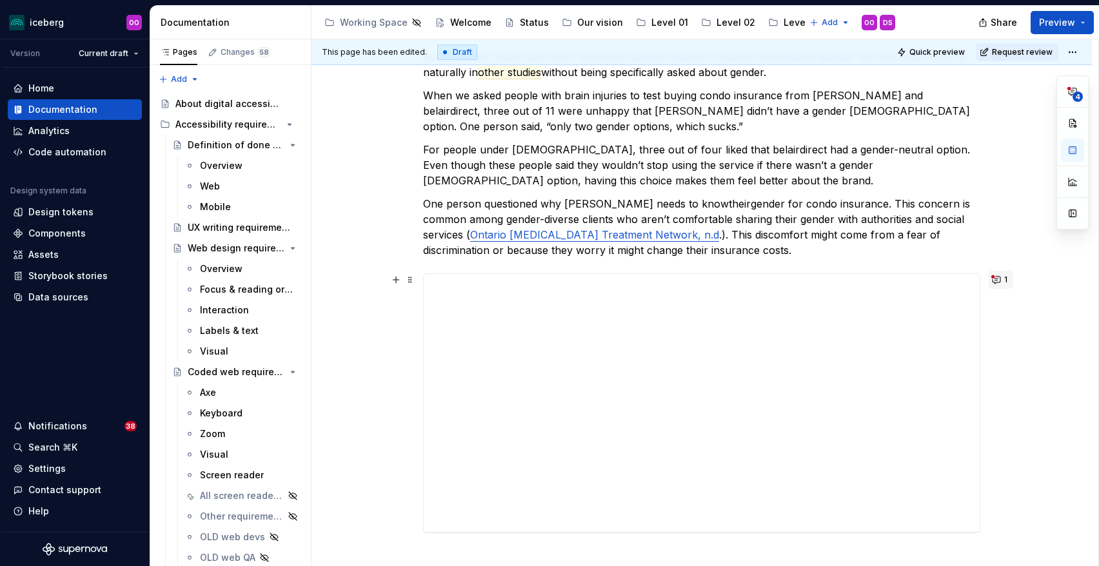
click at [1000, 279] on button "1" at bounding box center [1000, 280] width 25 height 18
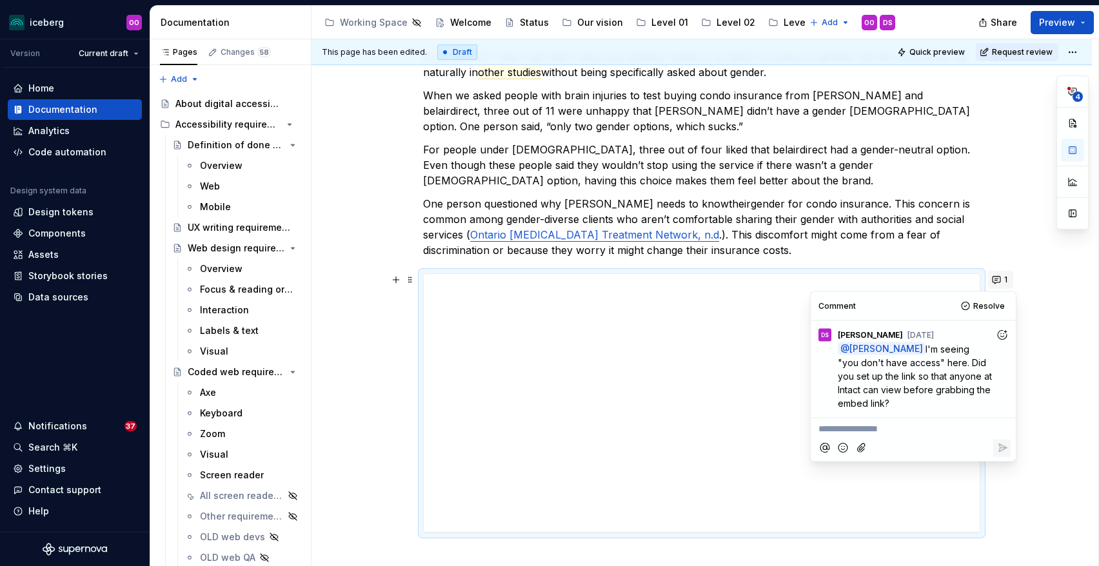
type textarea "*"
drag, startPoint x: 943, startPoint y: 348, endPoint x: 928, endPoint y: 409, distance: 62.4
click at [928, 409] on p "@ Olivia Ou I'm seeing "you don't have access" here. Did you set up the link so…" at bounding box center [916, 376] width 157 height 68
click at [891, 387] on span "I'm seeing "you don't have access" here. Did you set up the link so that anyone…" at bounding box center [916, 375] width 157 height 65
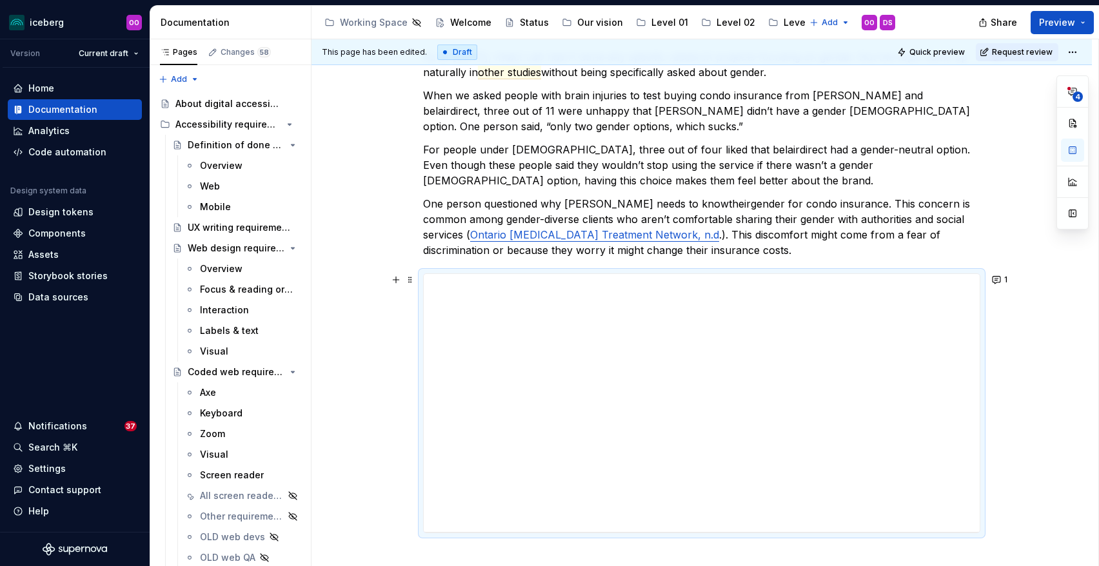
click at [1029, 360] on div "Accessibility and inclusion research (June 2025) As of July 2025, Intact Lab ha…" at bounding box center [702, 381] width 781 height 783
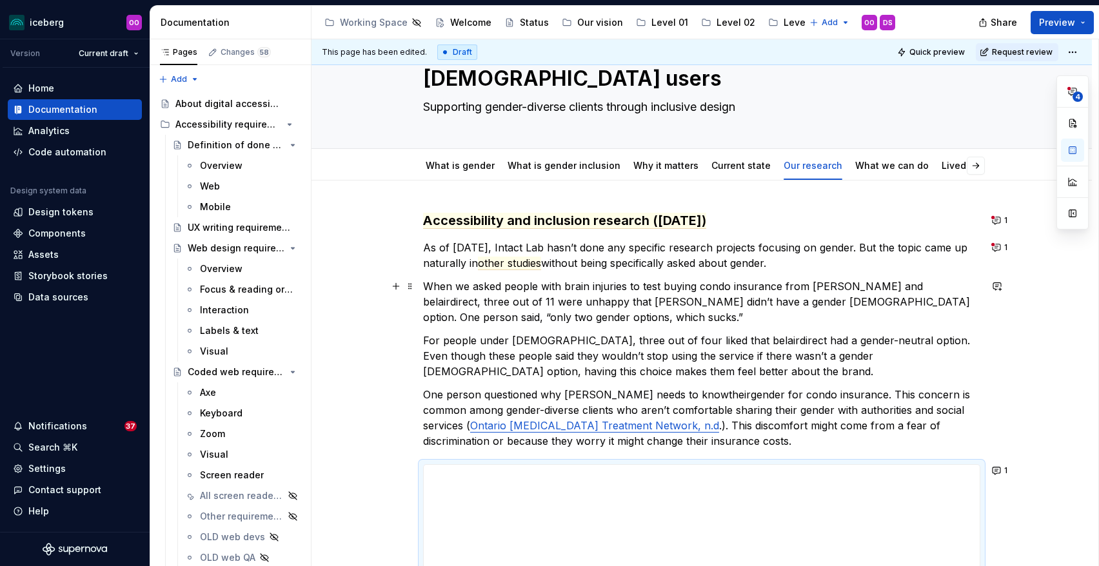
scroll to position [41, 0]
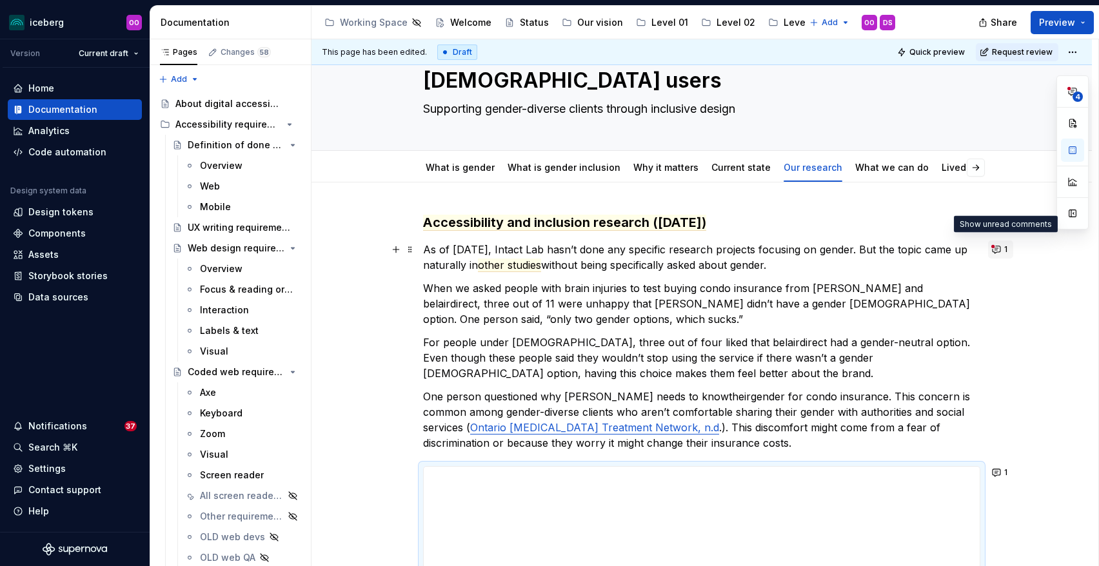
click at [1007, 249] on button "1" at bounding box center [1000, 250] width 25 height 18
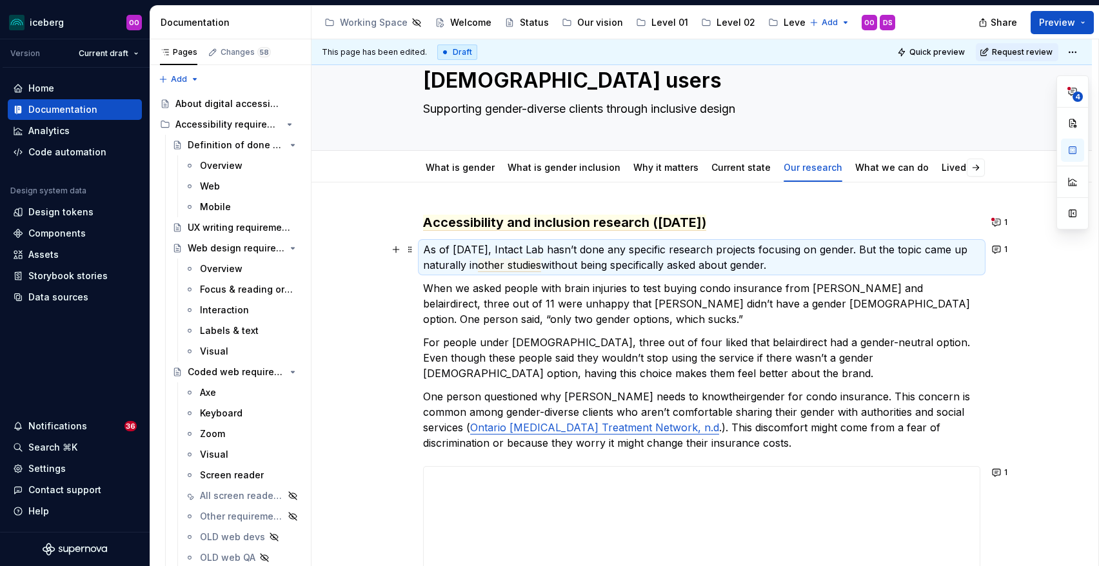
click at [1030, 254] on div "Accessibility and inclusion research (June 2025) As of July 2025, Intact Lab ha…" at bounding box center [702, 574] width 781 height 783
click at [1004, 223] on button "1" at bounding box center [1000, 223] width 25 height 18
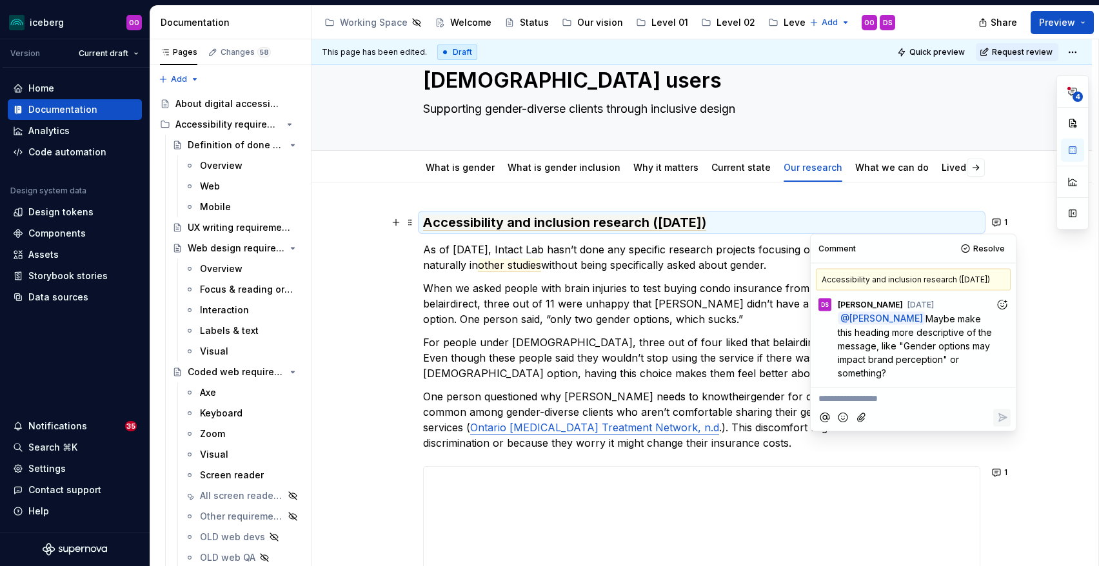
drag, startPoint x: 911, startPoint y: 317, endPoint x: 909, endPoint y: 375, distance: 57.4
click at [909, 375] on p "@ Olivia Ou Maybe make this heading more descriptive of the message, like "Gend…" at bounding box center [916, 346] width 157 height 68
click at [875, 359] on span "Maybe make this heading more descriptive of the message, like "Gender options m…" at bounding box center [916, 345] width 157 height 65
drag, startPoint x: 904, startPoint y: 347, endPoint x: 942, endPoint y: 361, distance: 40.6
click at [942, 361] on span "Maybe make this heading more descriptive of the message, like "Gender options m…" at bounding box center [916, 345] width 157 height 65
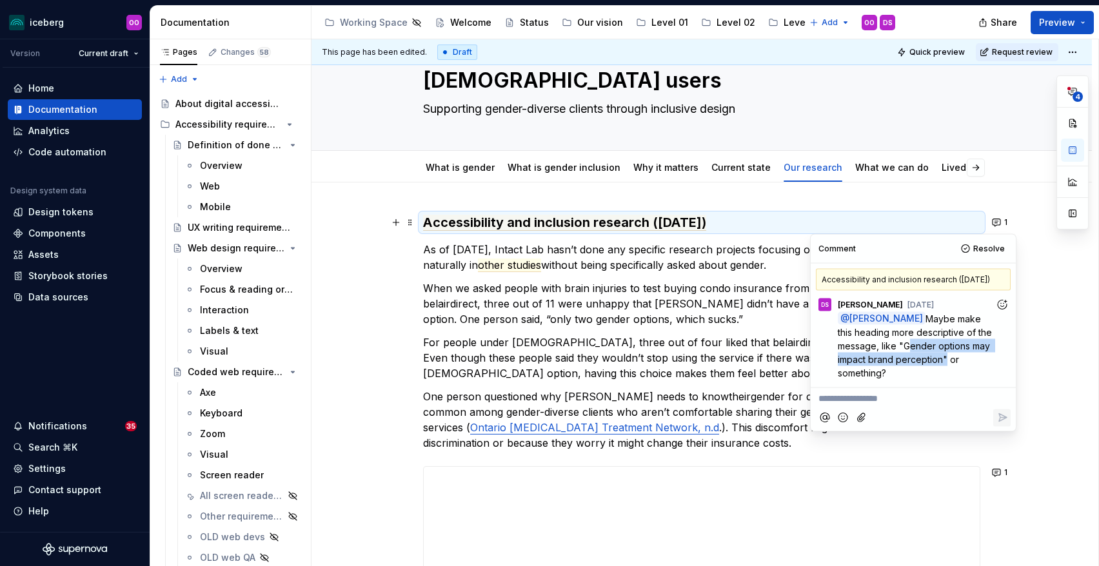
copy span "Gender options may impact brand perception"
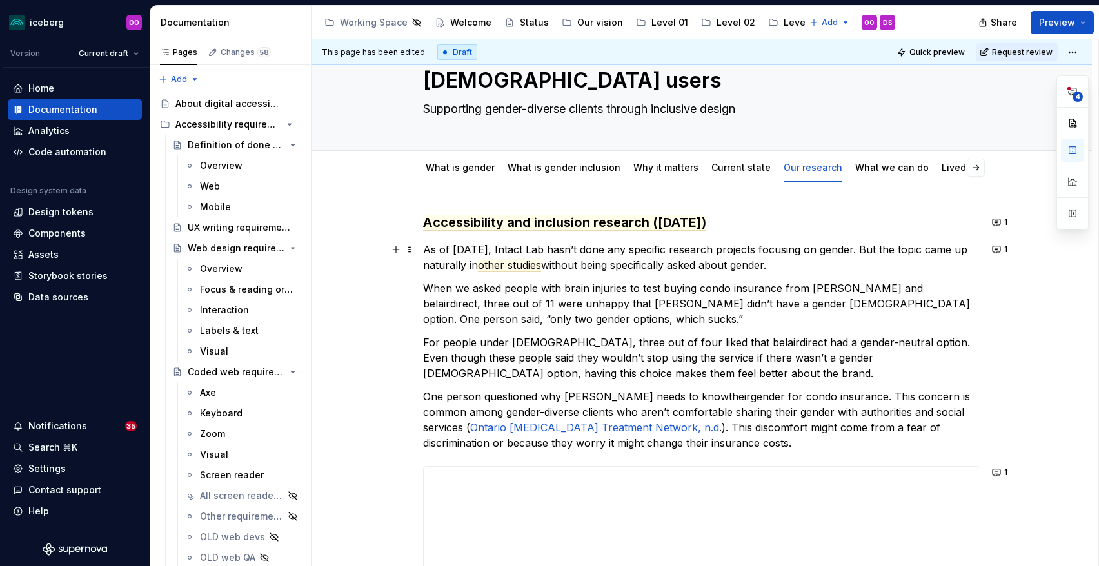
click at [693, 254] on p "As of July 2025, Intact Lab hasn’t done any specific research projects focusing…" at bounding box center [701, 257] width 557 height 31
click at [744, 224] on h3 "Accessibility and inclusion research (June 2025)" at bounding box center [701, 223] width 557 height 18
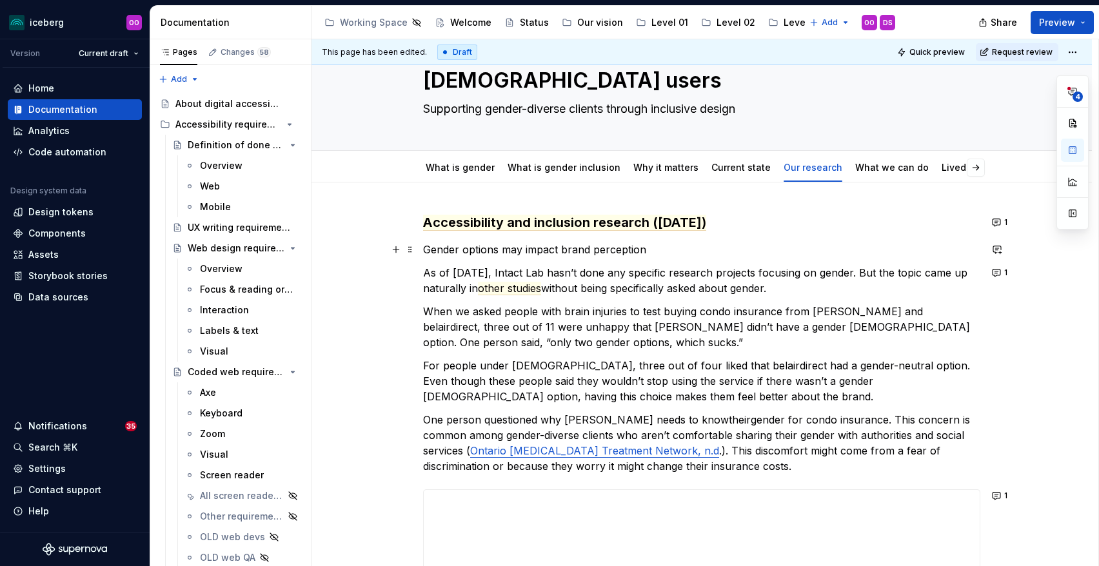
click at [499, 255] on p "Gender options may impact brand perception" at bounding box center [701, 249] width 557 height 15
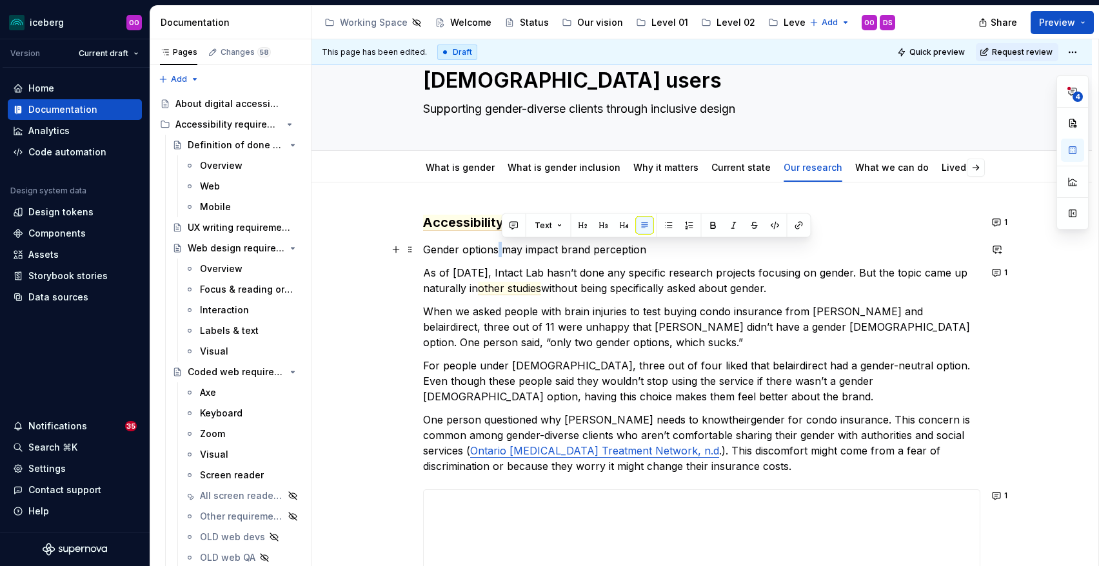
click at [499, 255] on p "Gender options may impact brand perception" at bounding box center [701, 249] width 557 height 15
click at [606, 263] on div "Accessibility and inclusion research (June 2025) Gender options may impact bran…" at bounding box center [701, 509] width 557 height 590
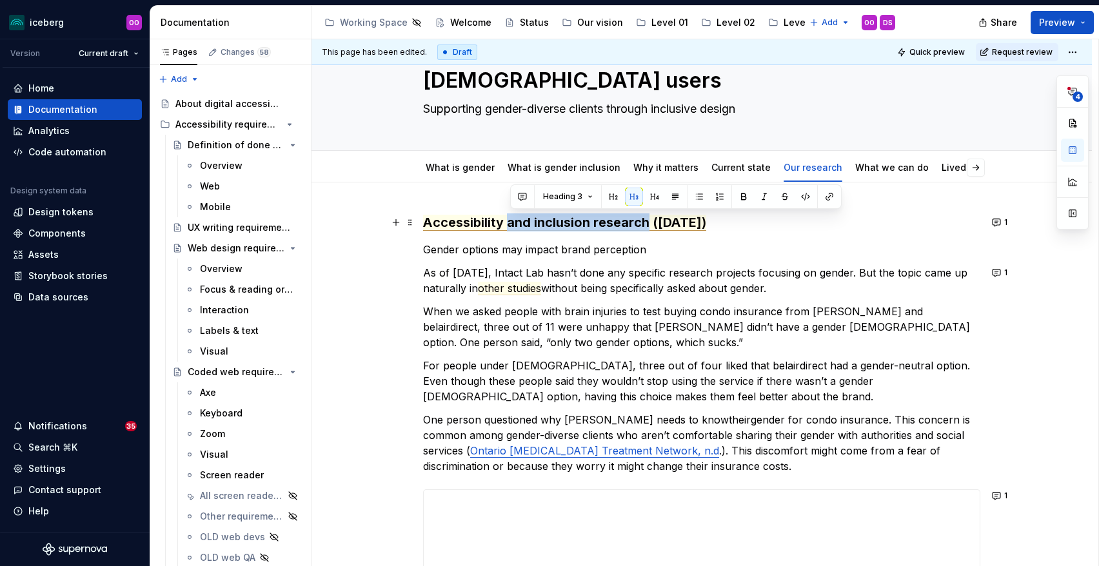
drag, startPoint x: 650, startPoint y: 221, endPoint x: 511, endPoint y: 224, distance: 139.4
click at [511, 224] on span "Accessibility and inclusion research (June 2025)" at bounding box center [564, 223] width 283 height 16
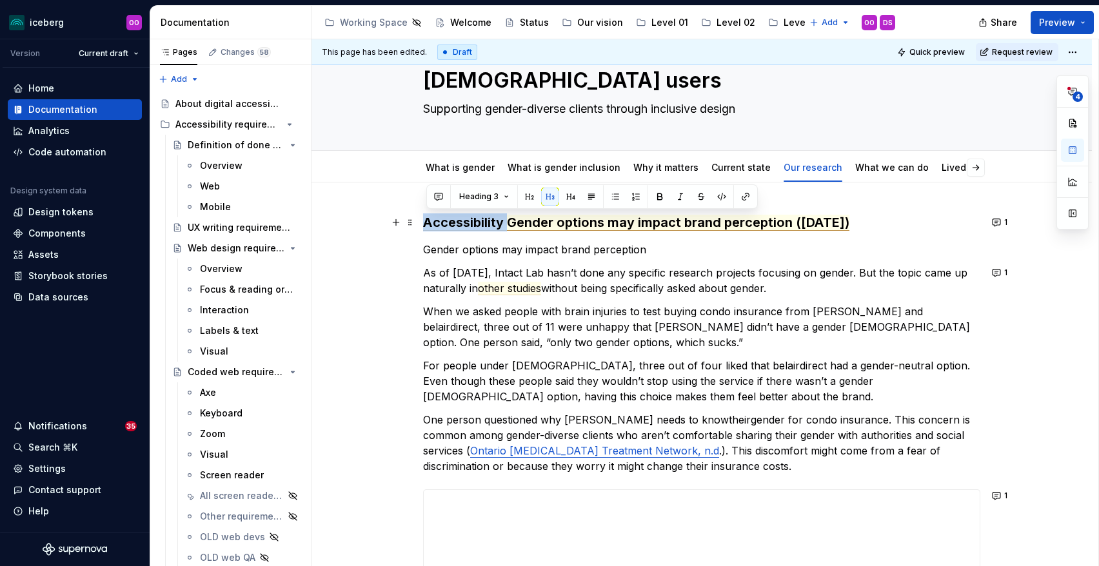
drag, startPoint x: 512, startPoint y: 225, endPoint x: 428, endPoint y: 228, distance: 84.5
click at [428, 228] on span "Accessibility Gender options may impact brand perception (June 2025)" at bounding box center [636, 223] width 426 height 16
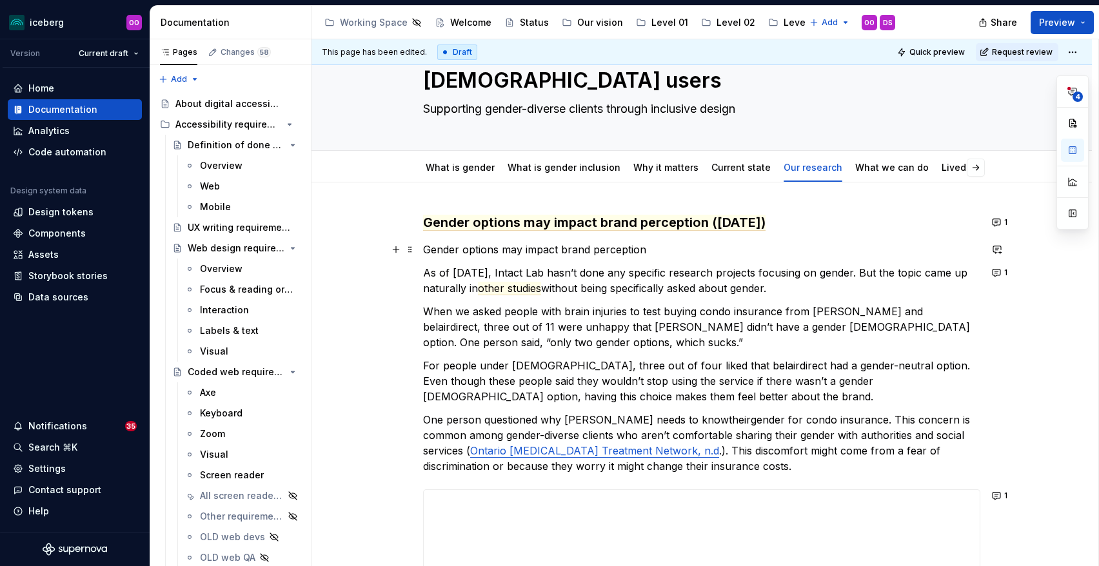
click at [533, 249] on p "Gender options may impact brand perception" at bounding box center [701, 249] width 557 height 15
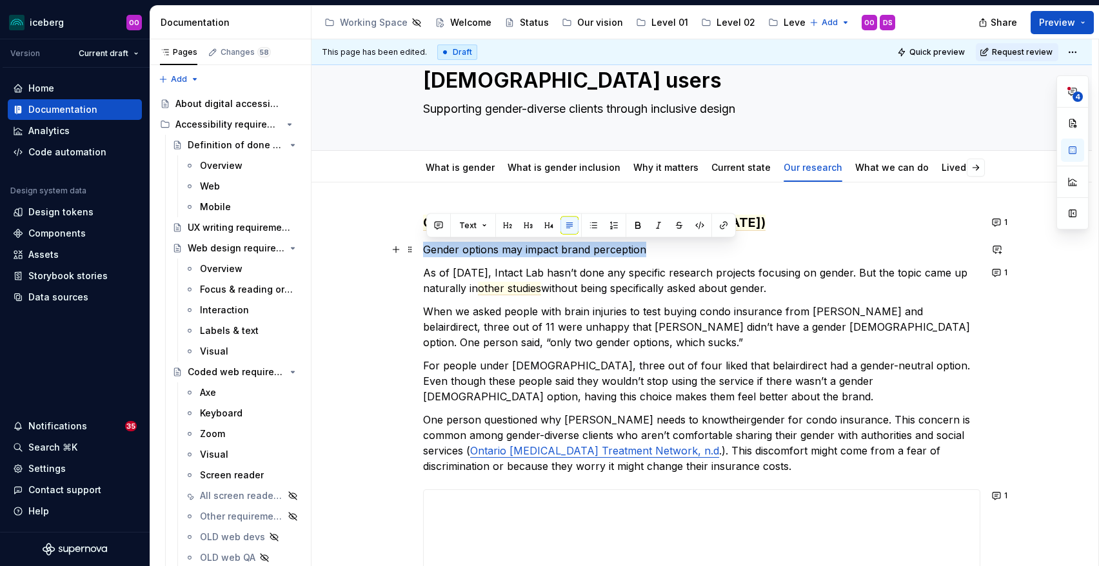
click at [533, 249] on p "Gender options may impact brand perception" at bounding box center [701, 249] width 557 height 15
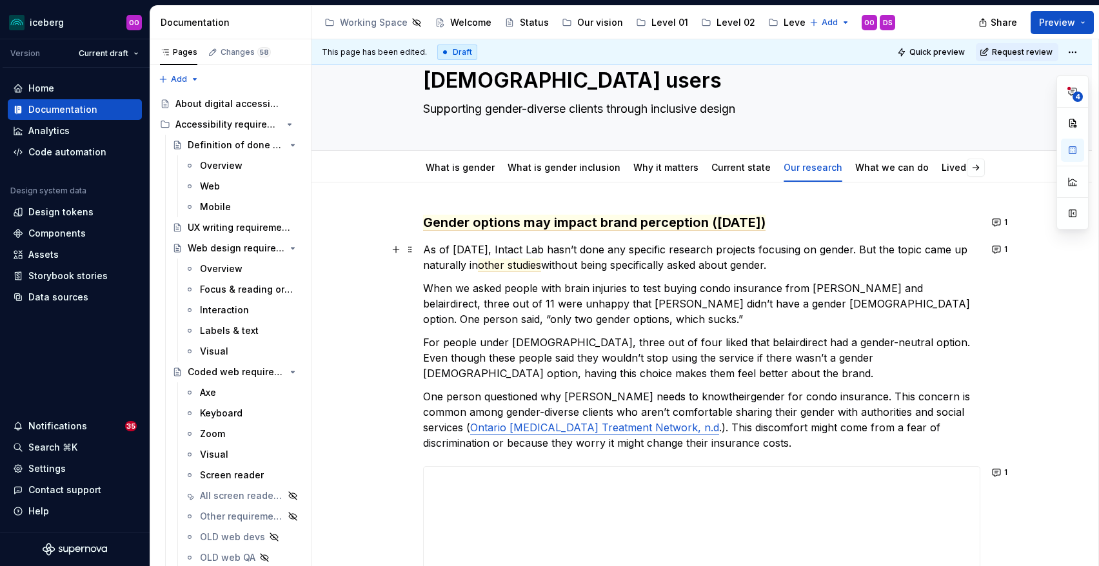
click at [689, 267] on p "As of July 2025, Intact Lab hasn’t done any specific research projects focusing…" at bounding box center [701, 257] width 557 height 31
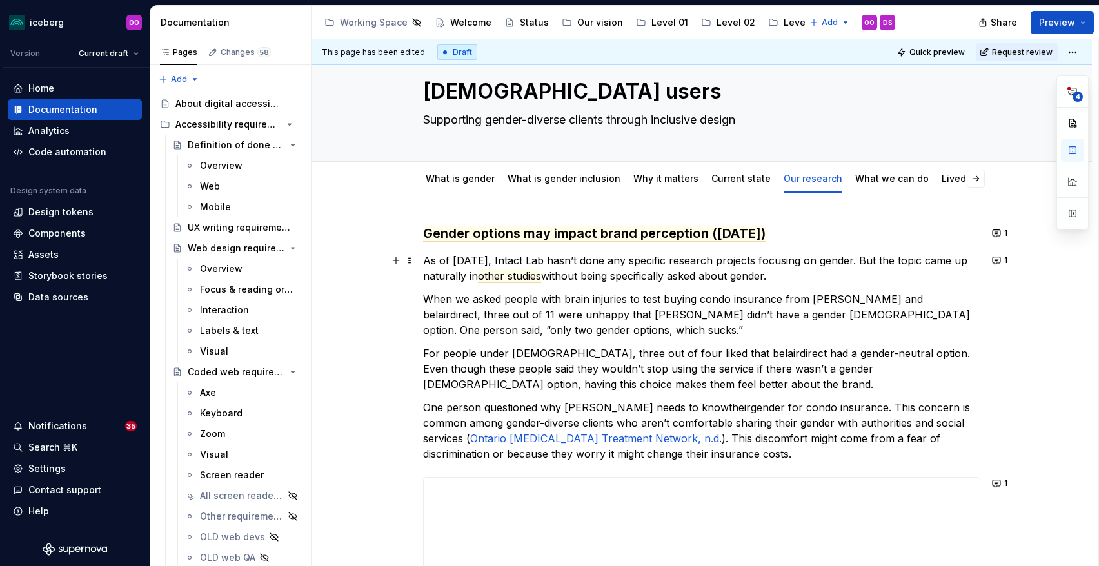
scroll to position [27, 0]
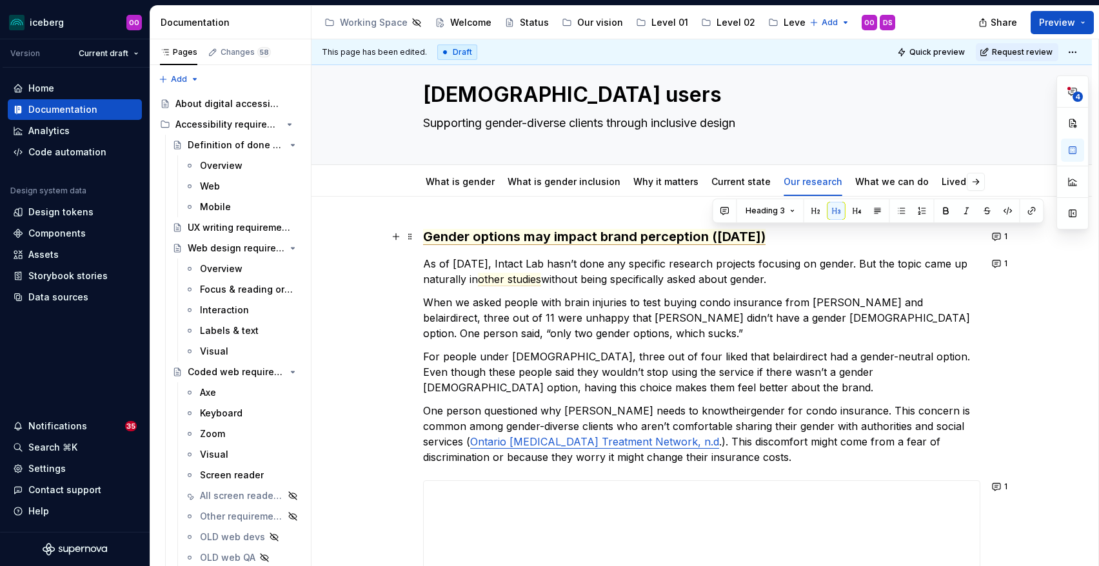
drag, startPoint x: 791, startPoint y: 237, endPoint x: 713, endPoint y: 239, distance: 78.1
click at [713, 239] on span "Gender options may impact brand perception (June 2025)" at bounding box center [594, 237] width 343 height 16
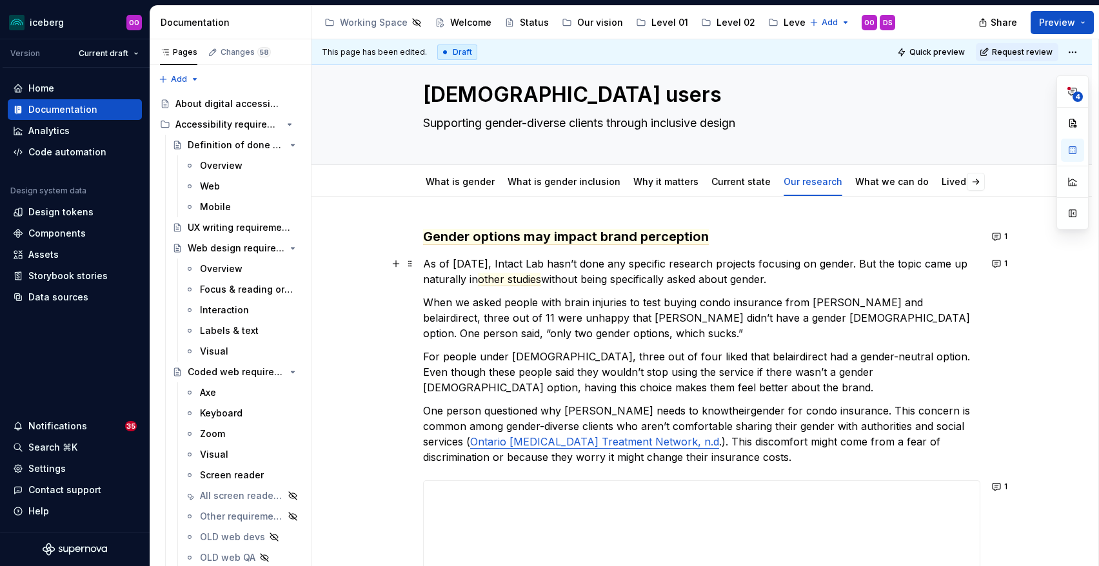
click at [659, 279] on p "As of July 2025, Intact Lab hasn’t done any specific research projects focusing…" at bounding box center [701, 271] width 557 height 31
click at [550, 264] on p "As of July 2025, Intact Lab hasn’t done any specific research projects focusing…" at bounding box center [701, 271] width 557 height 31
click at [1001, 239] on button "1" at bounding box center [1000, 237] width 25 height 18
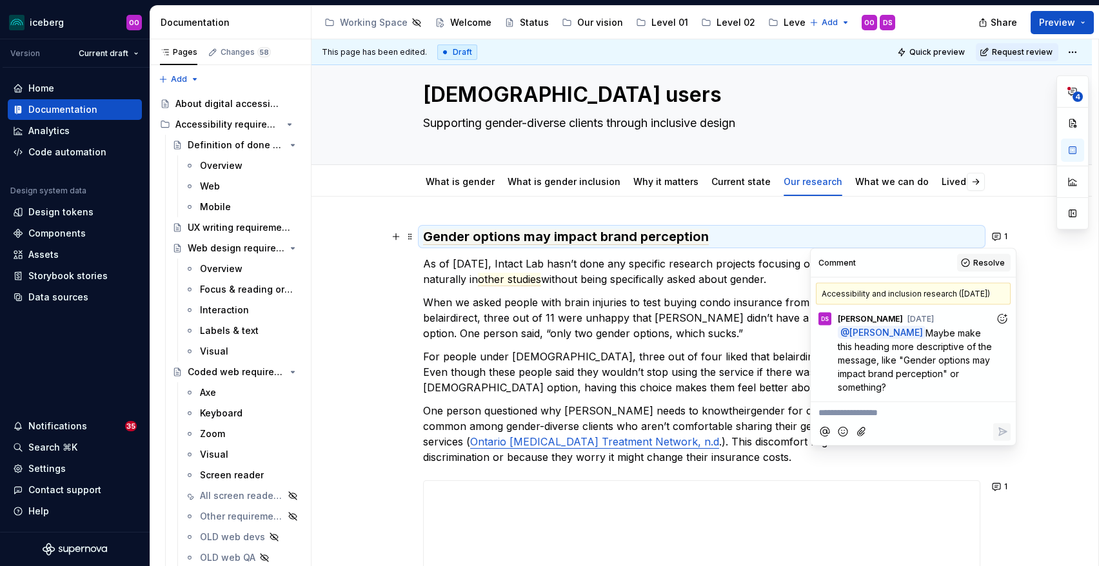
click at [981, 263] on span "Resolve" at bounding box center [989, 263] width 32 height 10
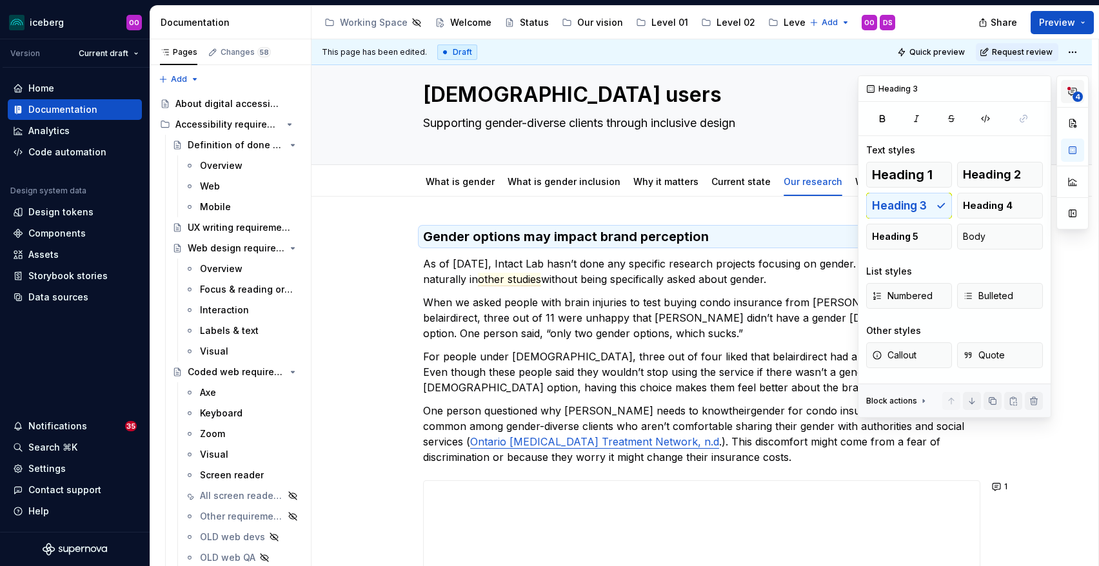
scroll to position [0, 0]
click at [1073, 90] on icon "button" at bounding box center [1073, 91] width 8 height 7
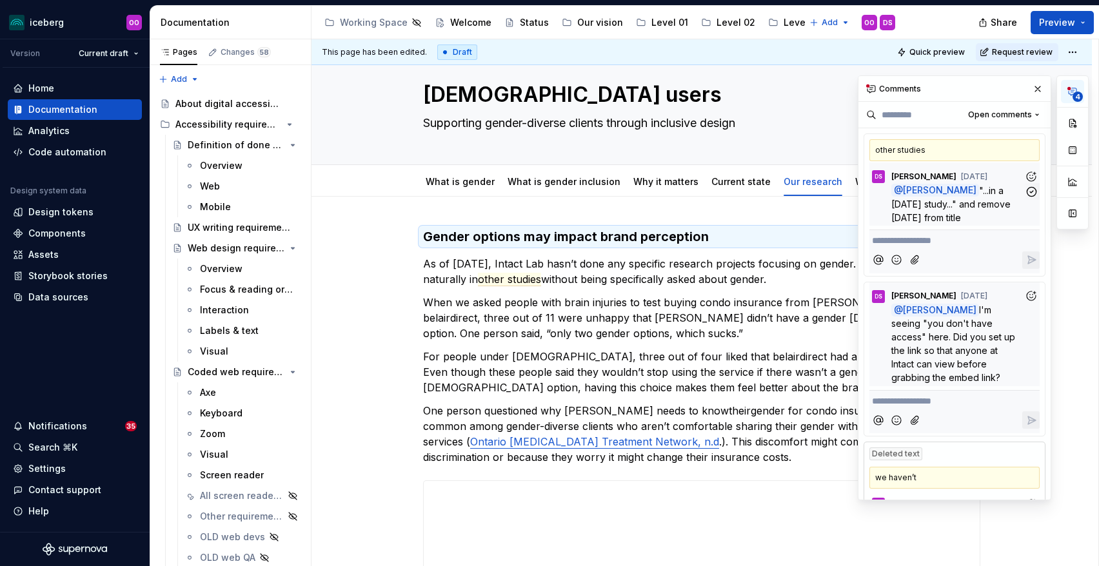
click at [979, 195] on span ""...in a June 2025 study..." and remove June 2025 from title" at bounding box center [952, 204] width 122 height 38
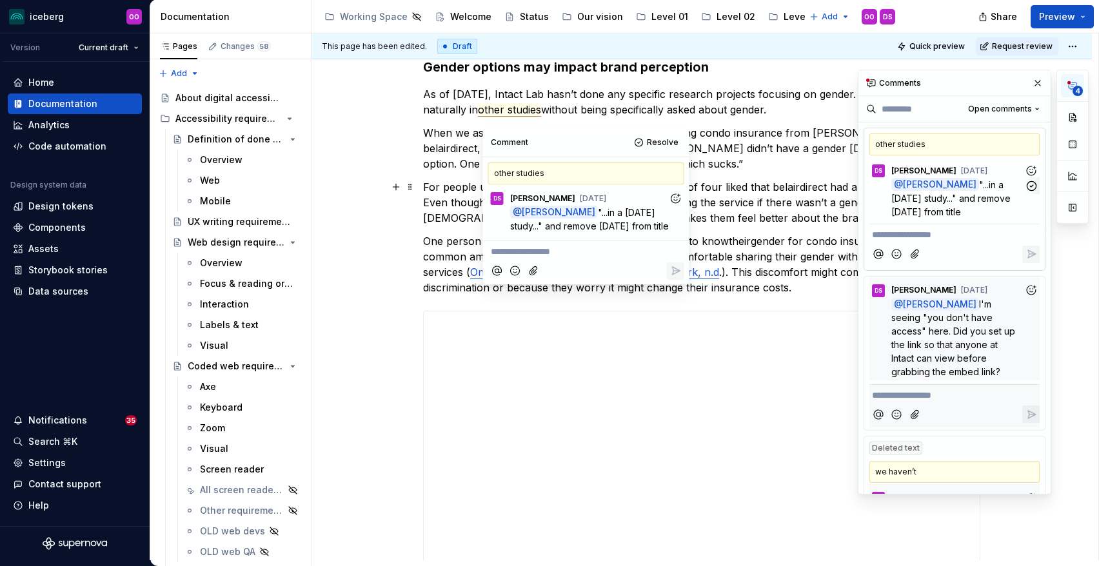
scroll to position [196, 0]
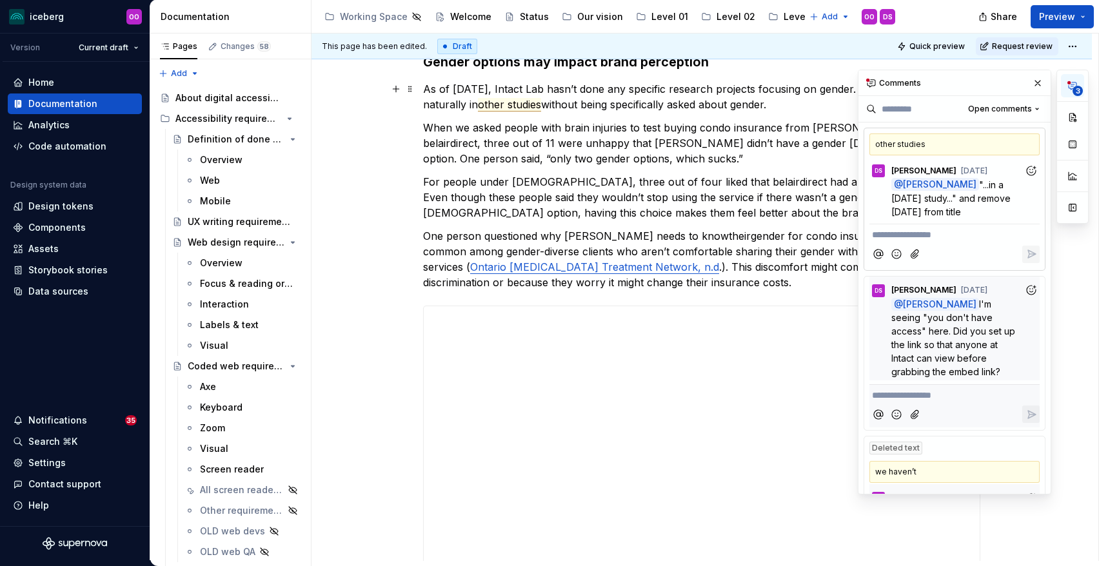
click at [499, 107] on span "other studies" at bounding box center [509, 105] width 63 height 14
click at [593, 153] on p "When we asked people with brain injuries to test buying condo insurance from De…" at bounding box center [701, 143] width 557 height 46
click at [1031, 186] on icon "button" at bounding box center [1032, 186] width 12 height 12
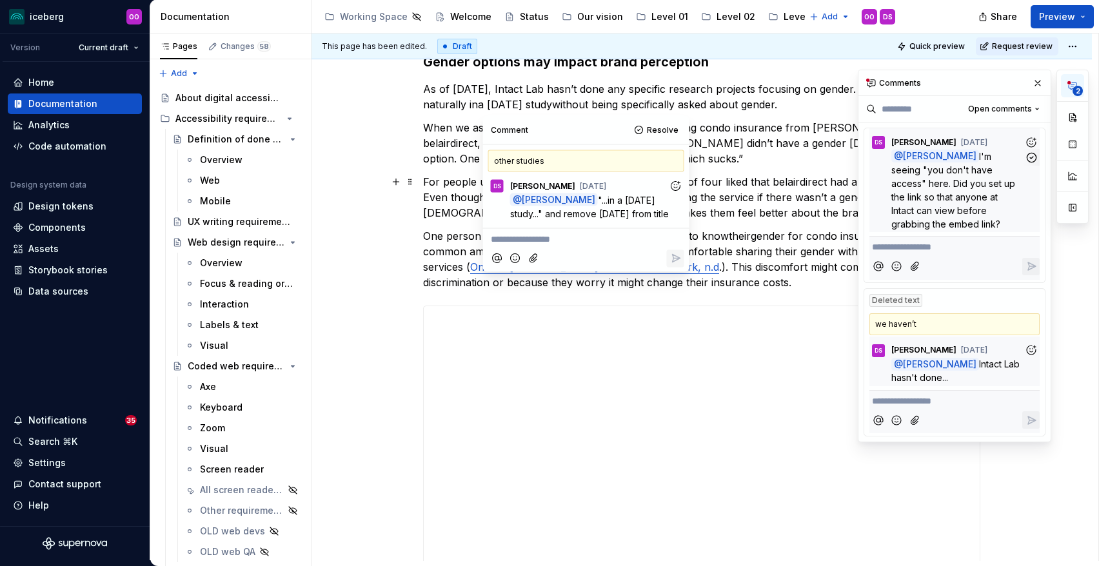
click at [979, 184] on span "I'm seeing "you don't have access" here. Did you set up the link so that anyone…" at bounding box center [954, 190] width 126 height 79
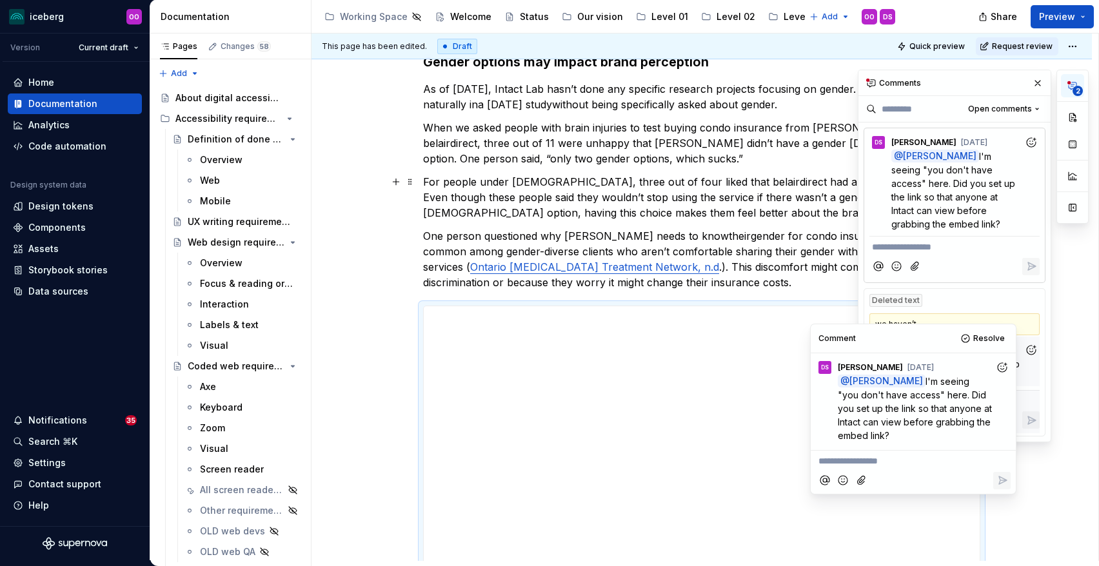
click at [782, 184] on p "For people under 44 years old, three out of four liked that belairdirect had a …" at bounding box center [701, 197] width 557 height 46
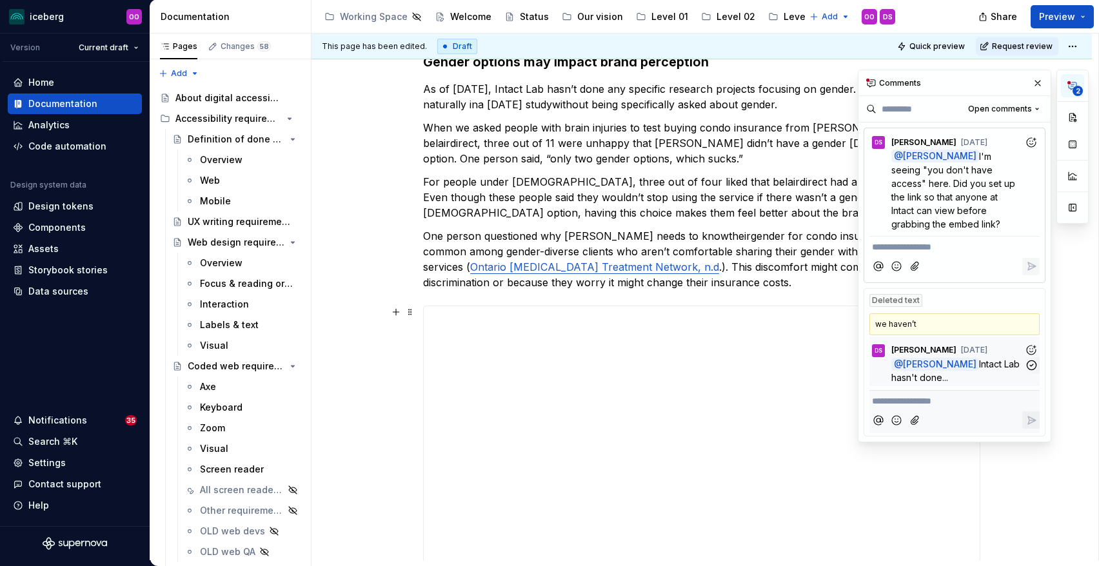
click at [1000, 381] on p "@ Olivia Ou Intact Lab hasn't done..." at bounding box center [957, 370] width 133 height 27
click at [990, 367] on span "Intact Lab hasn't done..." at bounding box center [956, 371] width 131 height 25
click at [1033, 368] on icon "button" at bounding box center [1032, 365] width 12 height 12
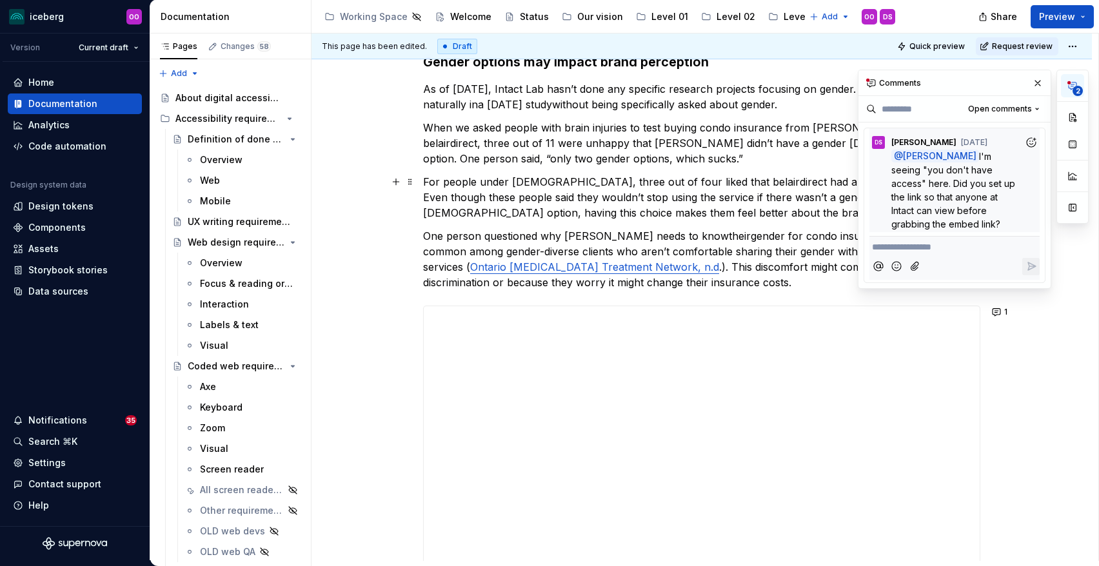
scroll to position [128, 0]
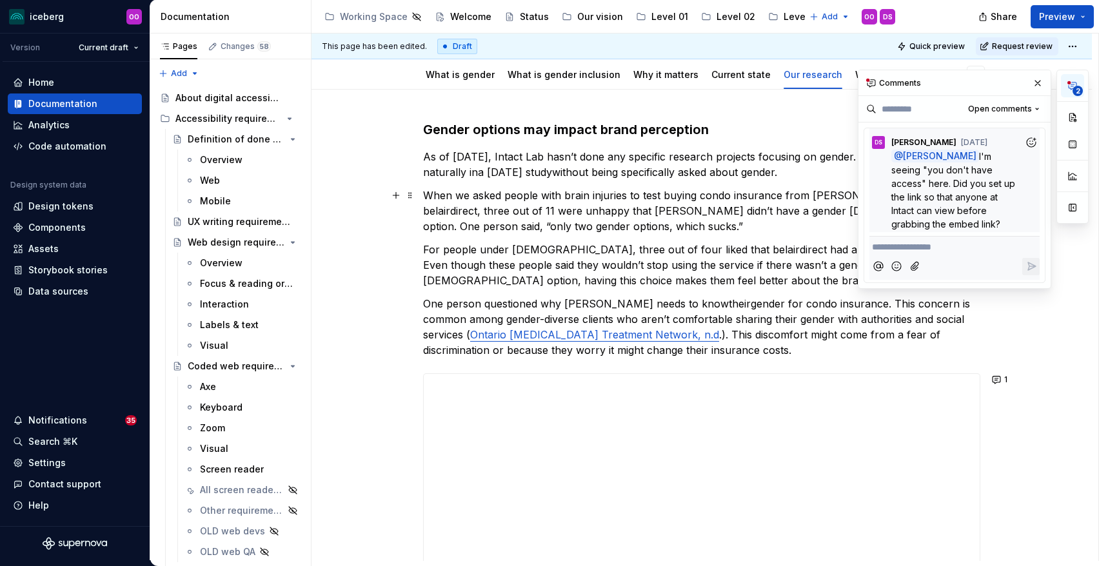
click at [673, 200] on p "When we asked people with brain injuries to test buying condo insurance from De…" at bounding box center [701, 211] width 557 height 46
click at [677, 214] on p "When we asked people with brain injuries to test buying condo insurance from De…" at bounding box center [701, 211] width 557 height 46
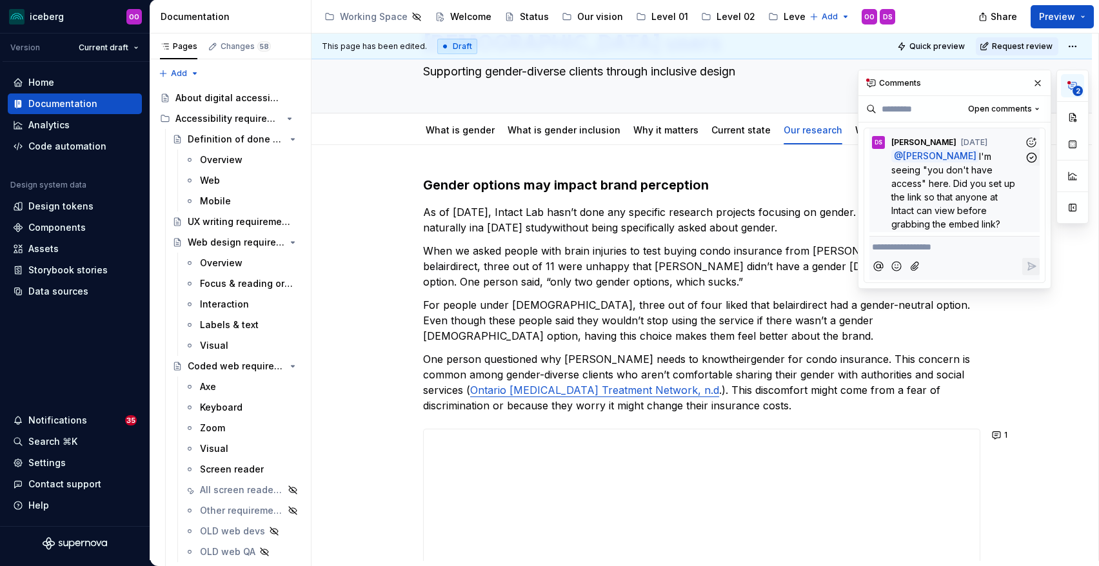
click at [944, 194] on span "I'm seeing "you don't have access" here. Did you set up the link so that anyone…" at bounding box center [954, 190] width 126 height 79
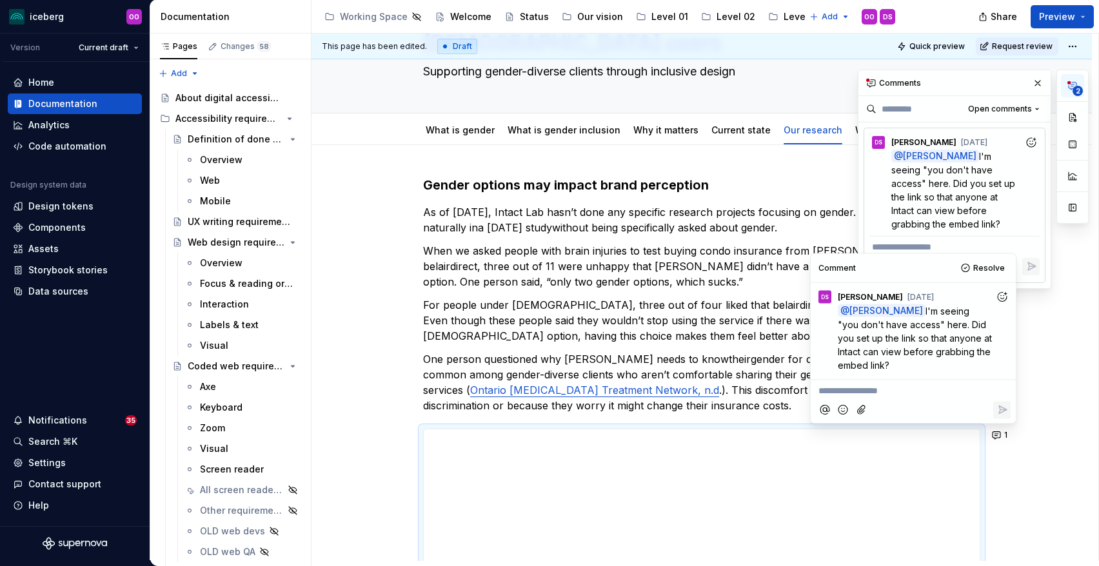
click at [706, 243] on div "Gender options may impact brand perception As of July 2025, Intact Lab hasn’t d…" at bounding box center [701, 459] width 557 height 567
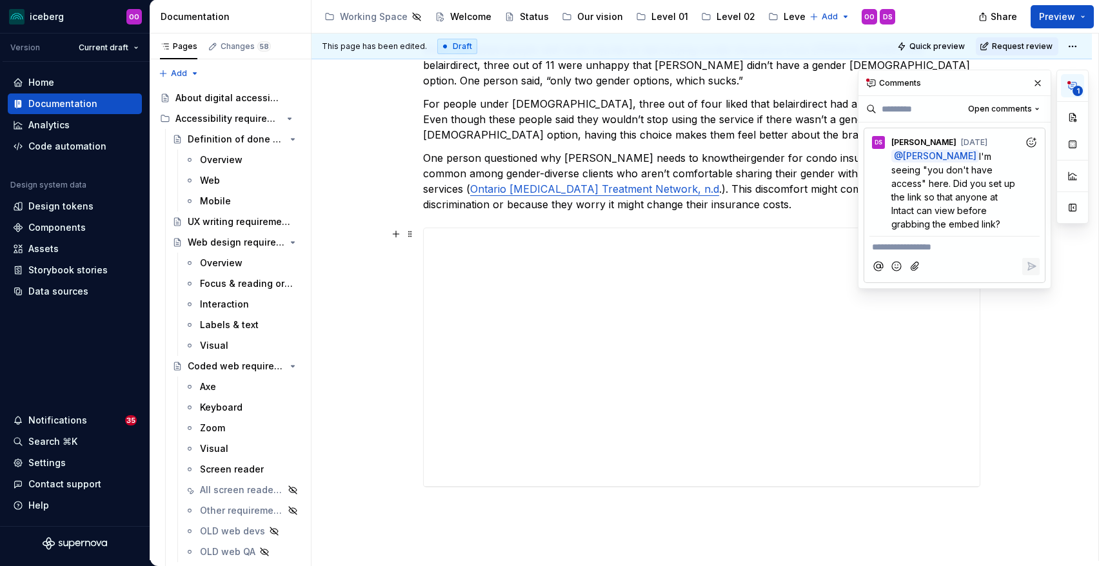
scroll to position [276, 0]
type textarea "*"
